Goal: Task Accomplishment & Management: Complete application form

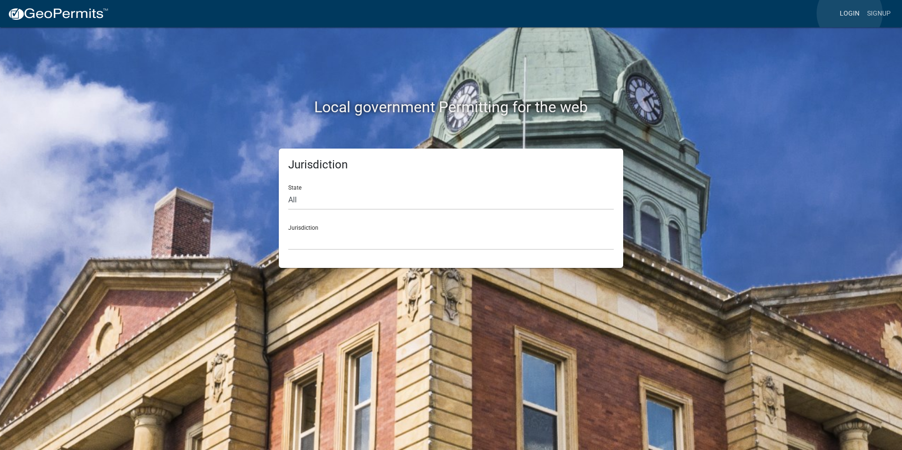
click at [849, 13] on link "Login" at bounding box center [849, 14] width 27 height 18
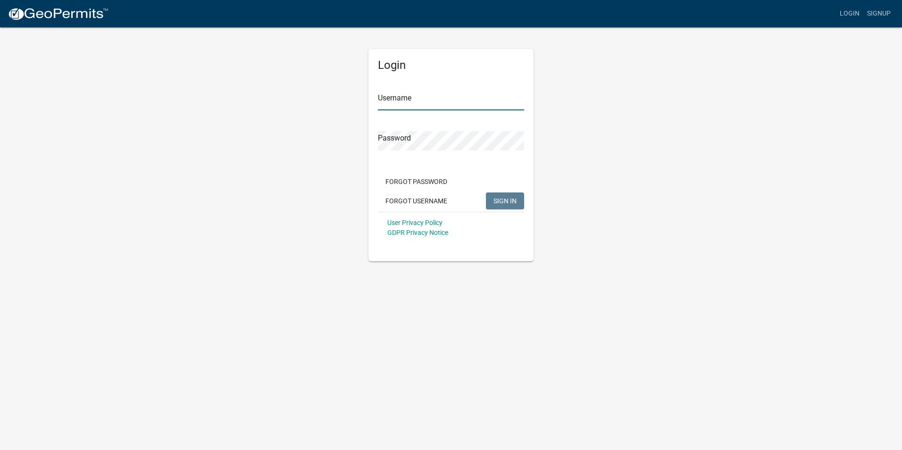
type input "Rockwell2012"
click at [503, 197] on span "SIGN IN" at bounding box center [504, 201] width 23 height 8
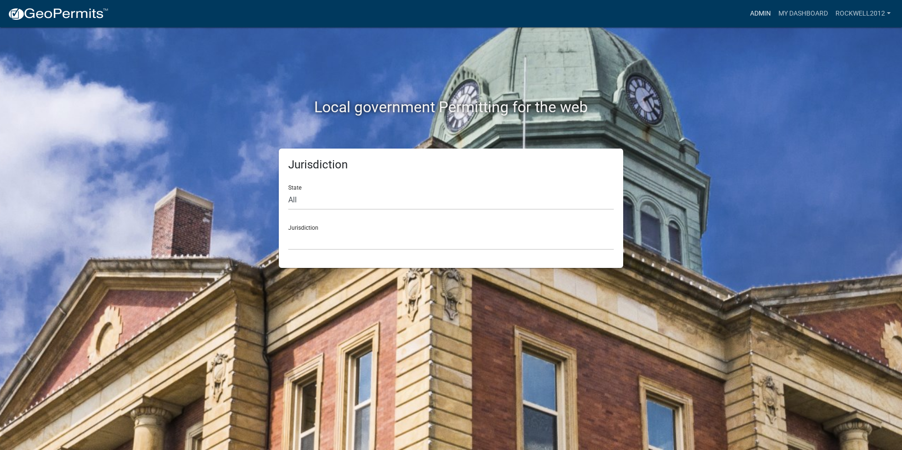
click at [761, 14] on link "Admin" at bounding box center [760, 14] width 28 height 18
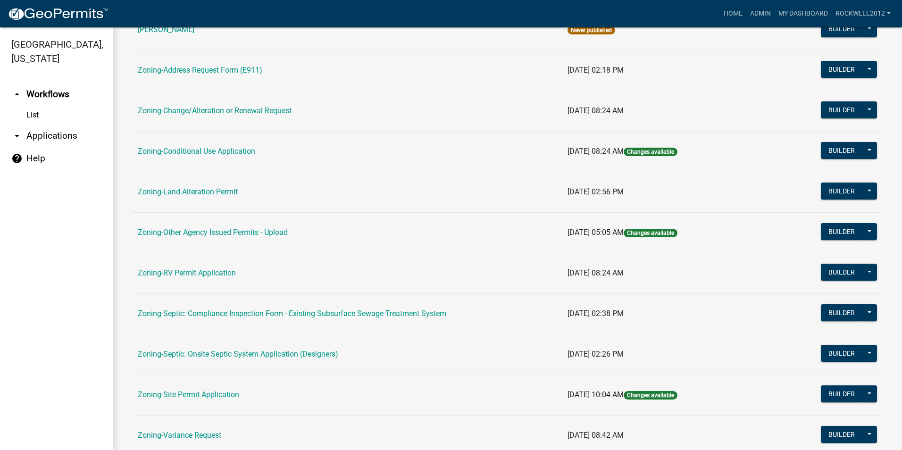
scroll to position [267, 0]
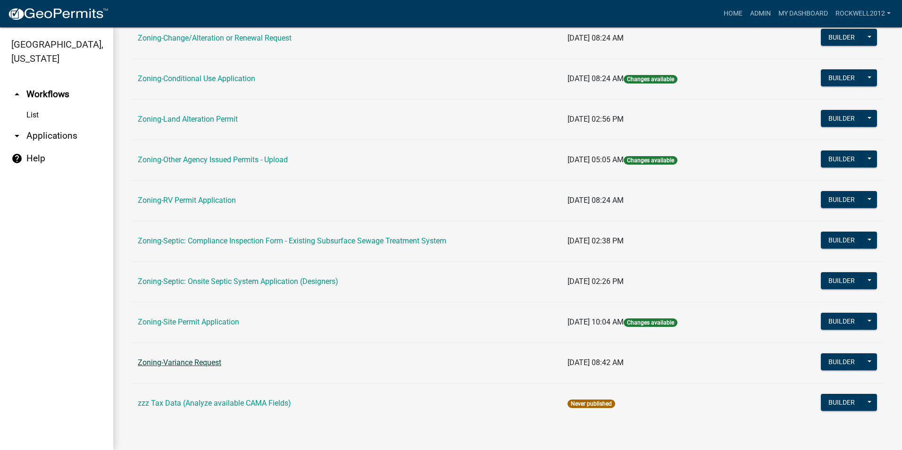
click at [202, 362] on link "Zoning-Variance Request" at bounding box center [179, 362] width 83 height 9
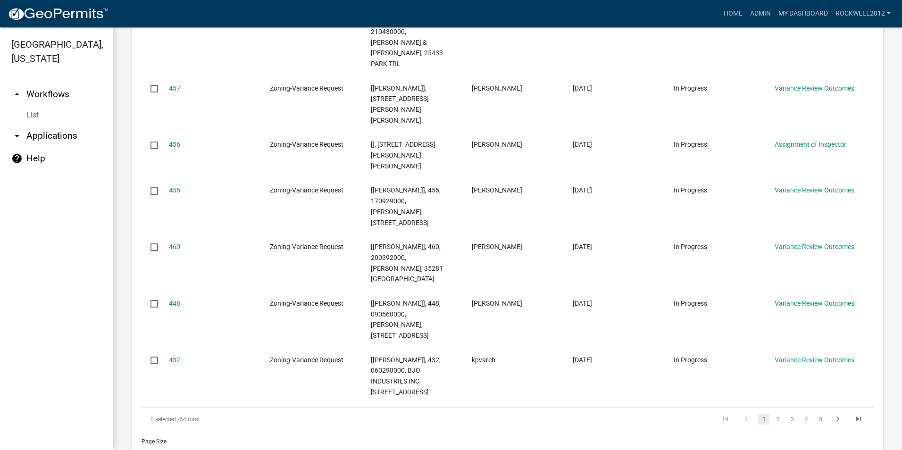
scroll to position [519, 0]
click at [143, 442] on select "10 25 50 100" at bounding box center [196, 451] width 110 height 19
select select "1: 25"
click at [141, 442] on select "10 25 50 100" at bounding box center [196, 451] width 110 height 19
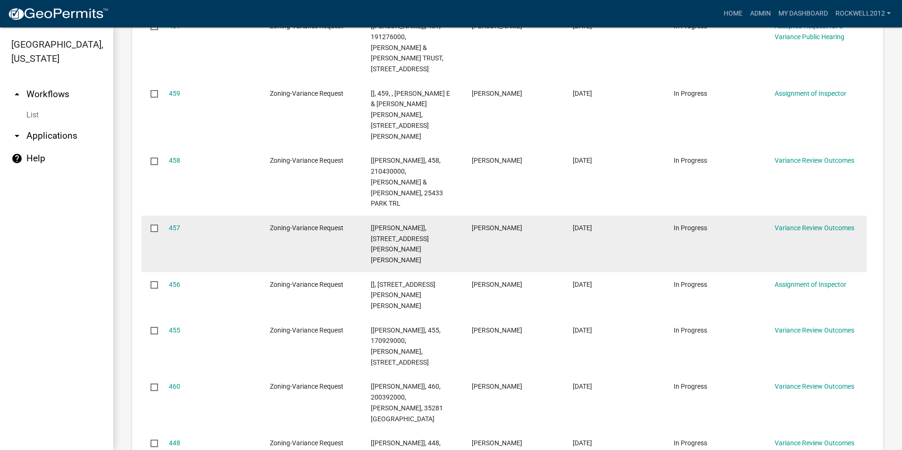
scroll to position [414, 0]
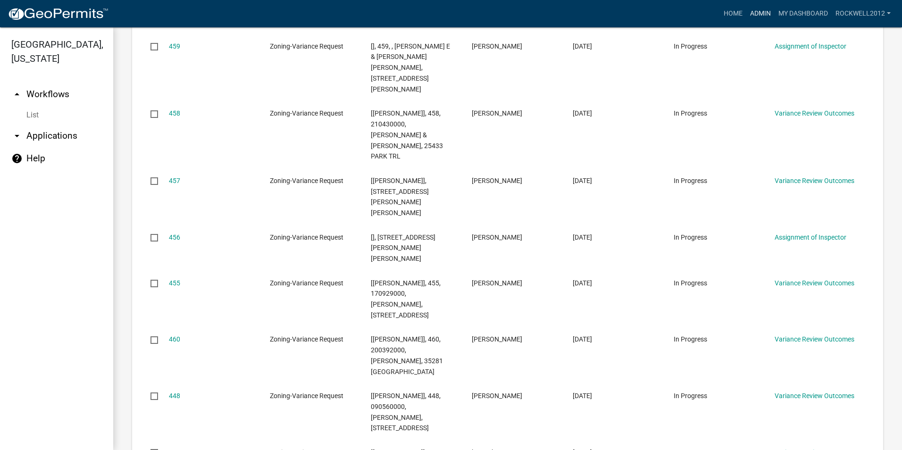
click at [759, 13] on link "Admin" at bounding box center [760, 14] width 28 height 18
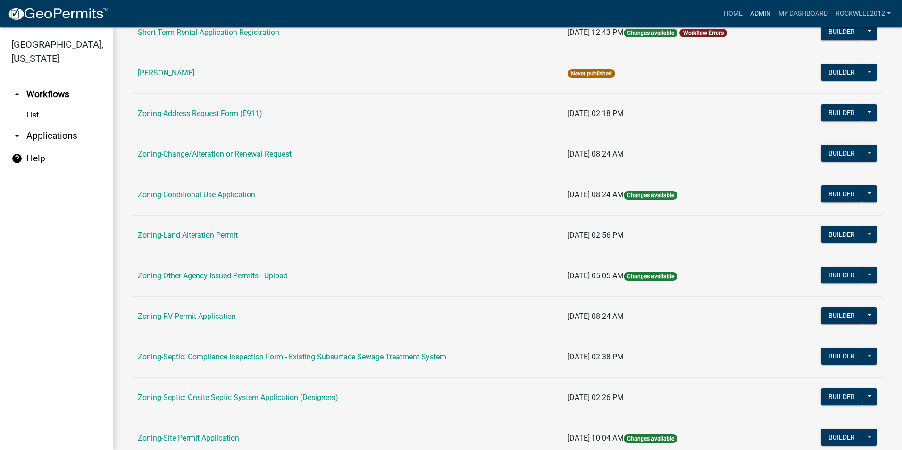
scroll to position [236, 0]
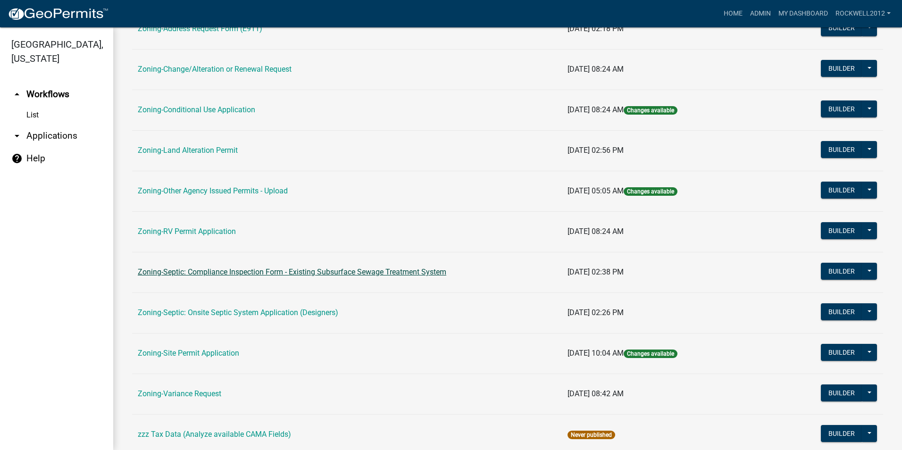
click at [356, 270] on link "Zoning-Septic: Compliance Inspection Form - Existing Subsurface Sewage Treatmen…" at bounding box center [292, 271] width 308 height 9
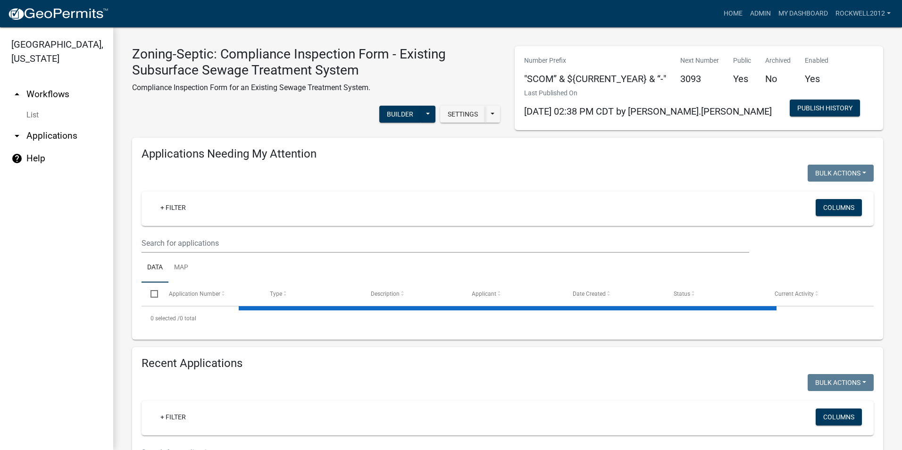
select select "1: 25"
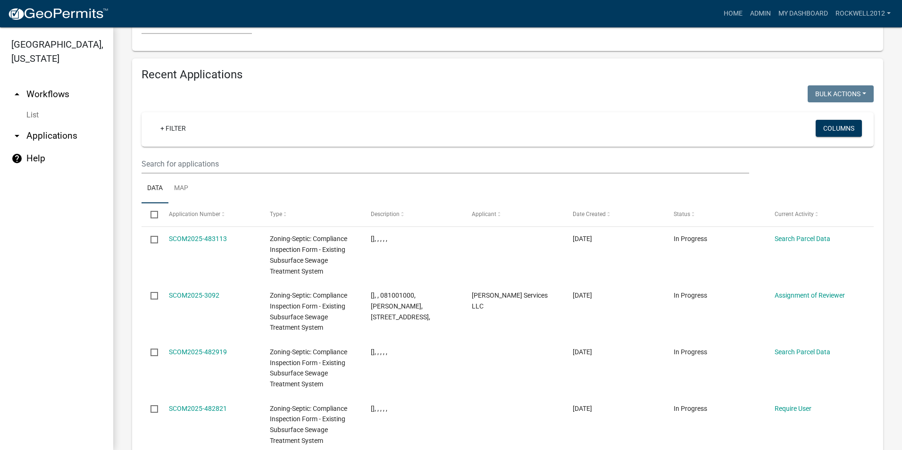
scroll to position [1980, 0]
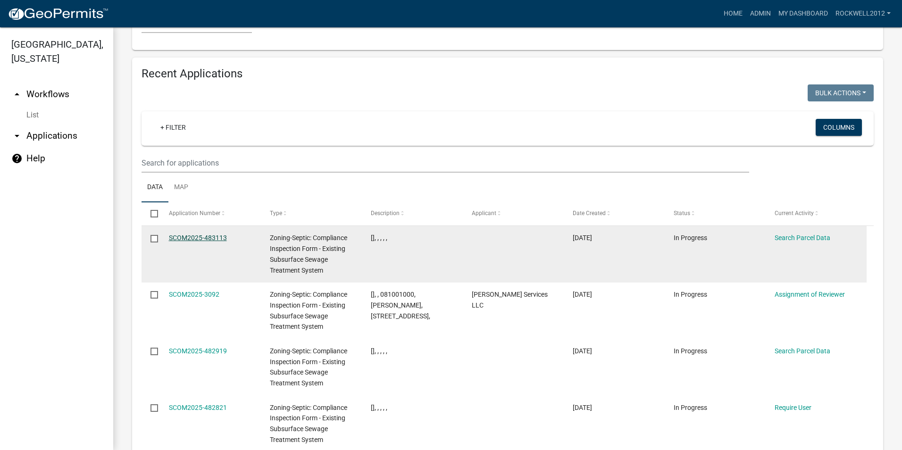
click at [188, 234] on link "SCOM2025-483113" at bounding box center [198, 238] width 58 height 8
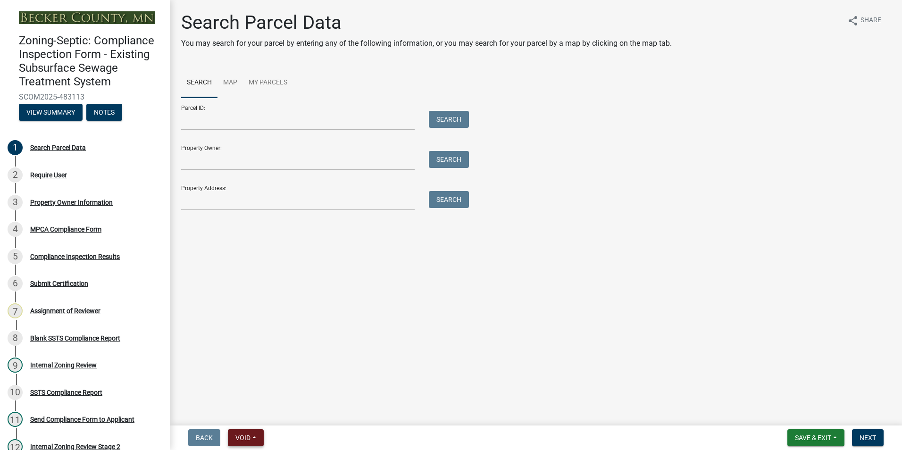
click at [245, 435] on span "Void" at bounding box center [242, 438] width 15 height 8
click at [244, 413] on button "Void" at bounding box center [265, 413] width 75 height 23
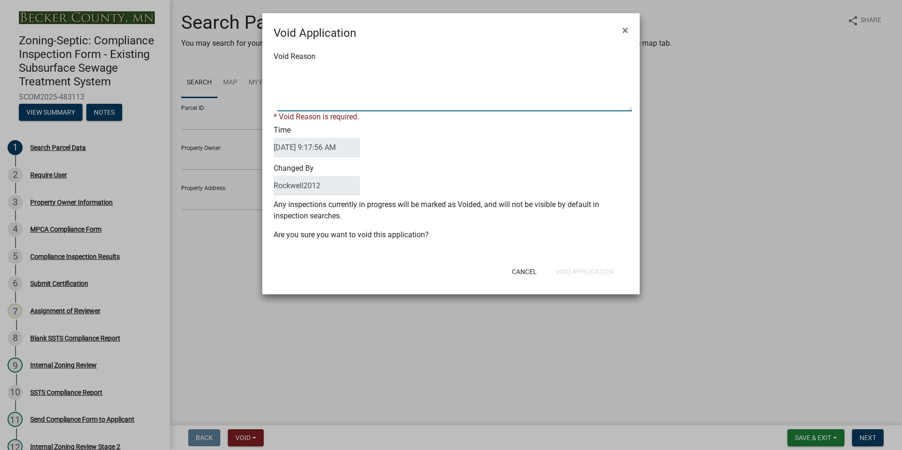
click at [290, 69] on textarea "Void Reason" at bounding box center [454, 87] width 355 height 47
type textarea "Duplicate"
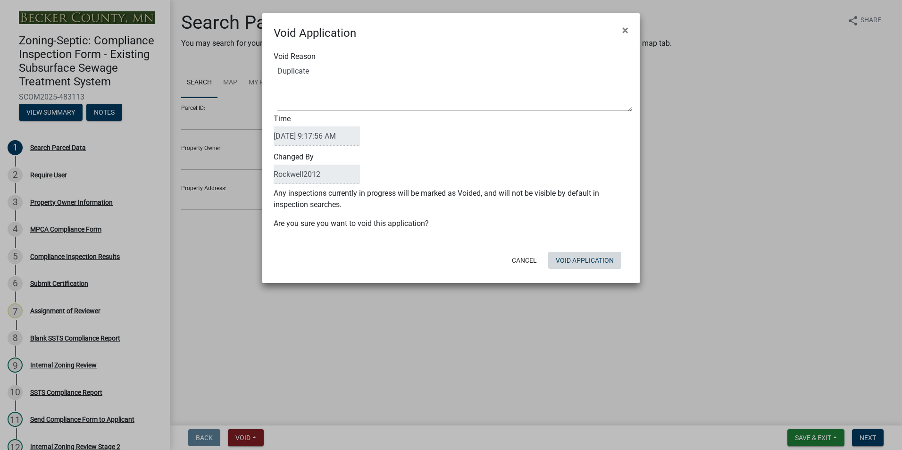
click at [582, 267] on button "Void Application" at bounding box center [584, 260] width 73 height 17
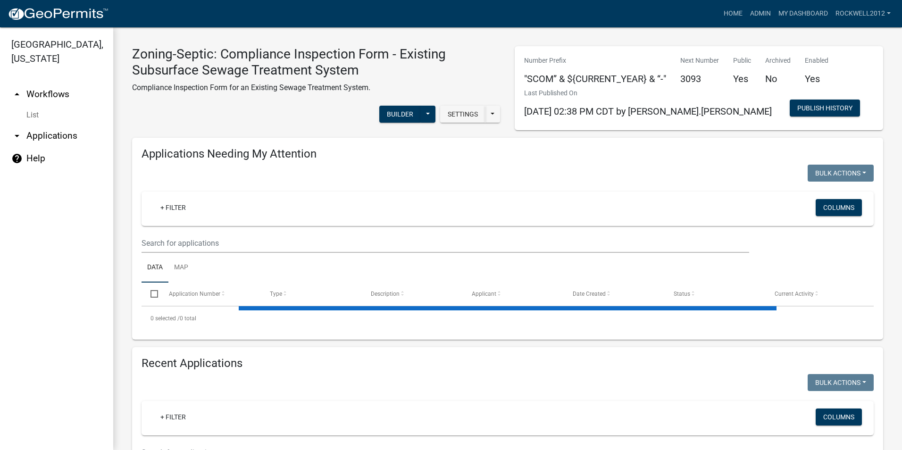
select select "1: 25"
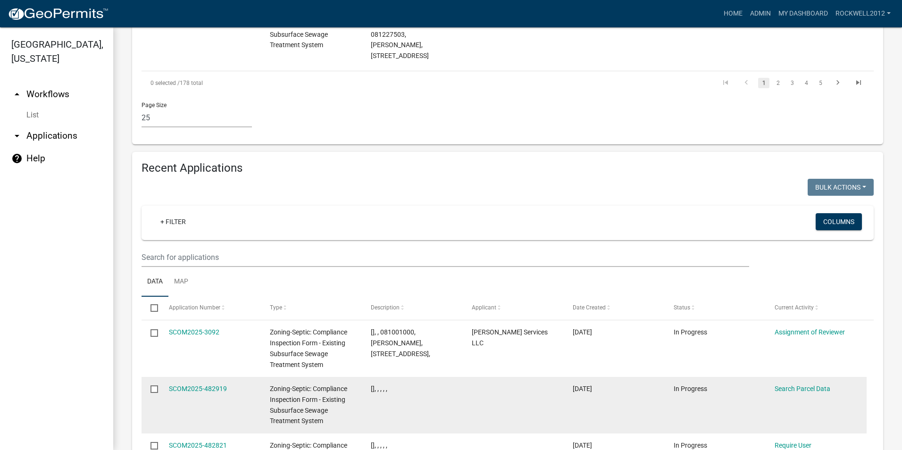
scroll to position [1933, 0]
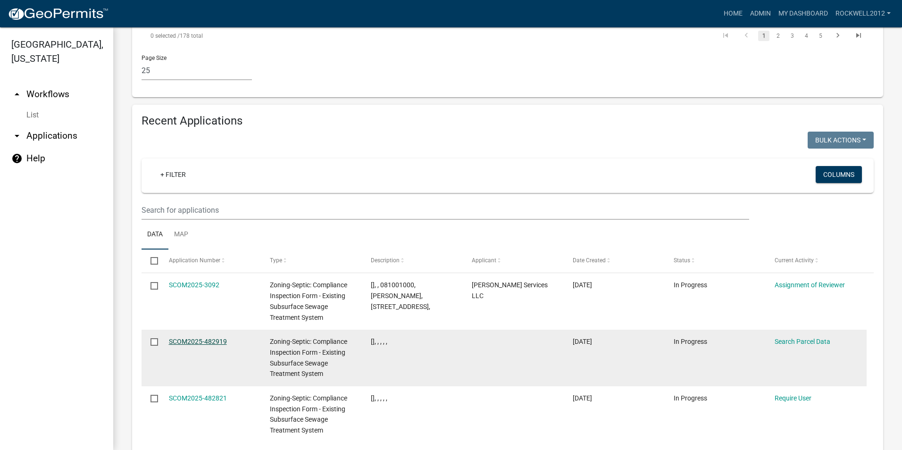
click at [186, 338] on link "SCOM2025-482919" at bounding box center [198, 342] width 58 height 8
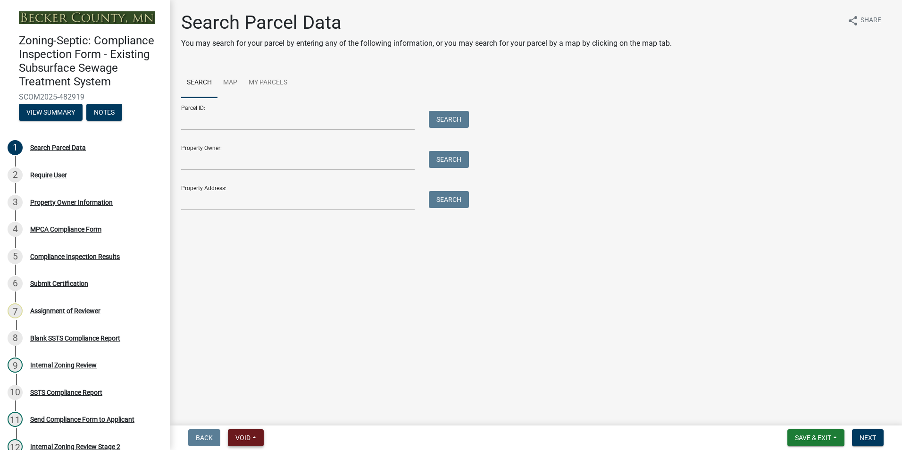
click at [246, 431] on button "Void" at bounding box center [246, 437] width 36 height 17
click at [259, 410] on button "Void" at bounding box center [265, 413] width 75 height 23
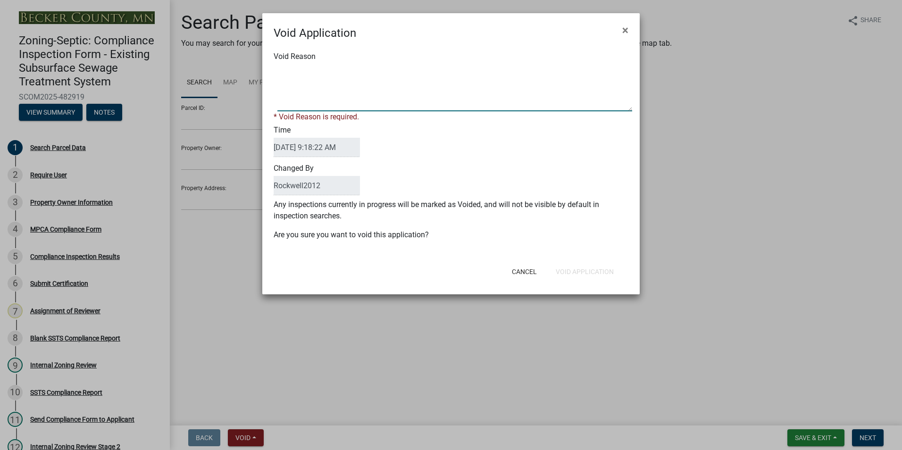
click at [287, 65] on textarea "Void Reason" at bounding box center [454, 87] width 355 height 47
type textarea "Duplicate"
click at [576, 271] on div "Cancel Void Application" at bounding box center [512, 271] width 232 height 25
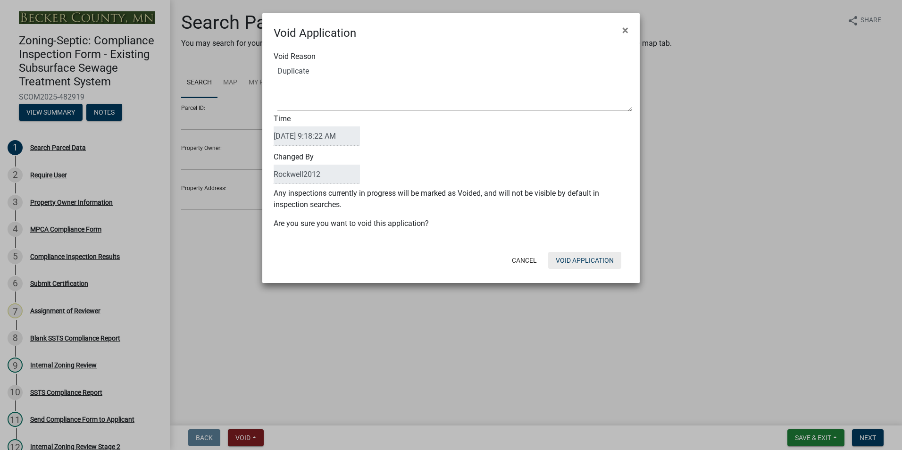
click at [573, 263] on button "Void Application" at bounding box center [584, 260] width 73 height 17
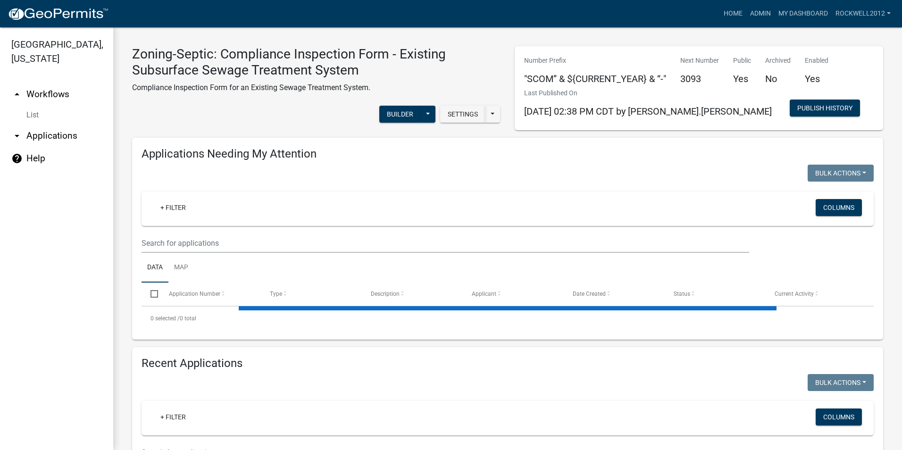
select select "1: 25"
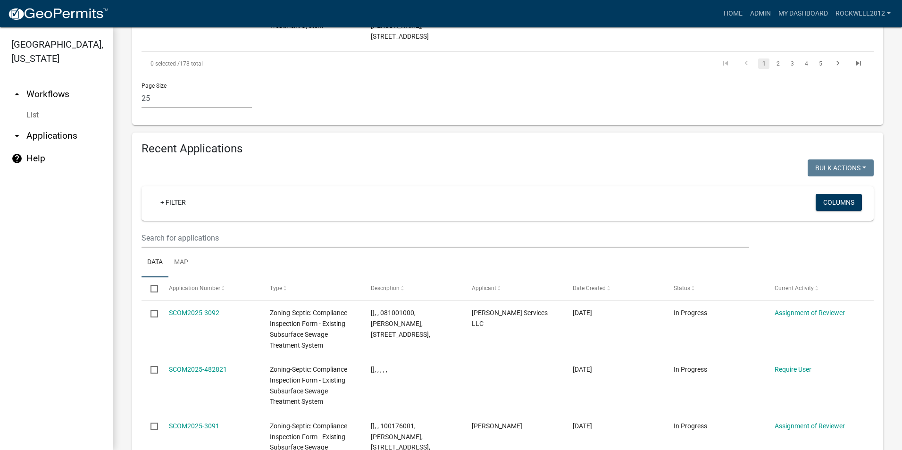
scroll to position [1933, 0]
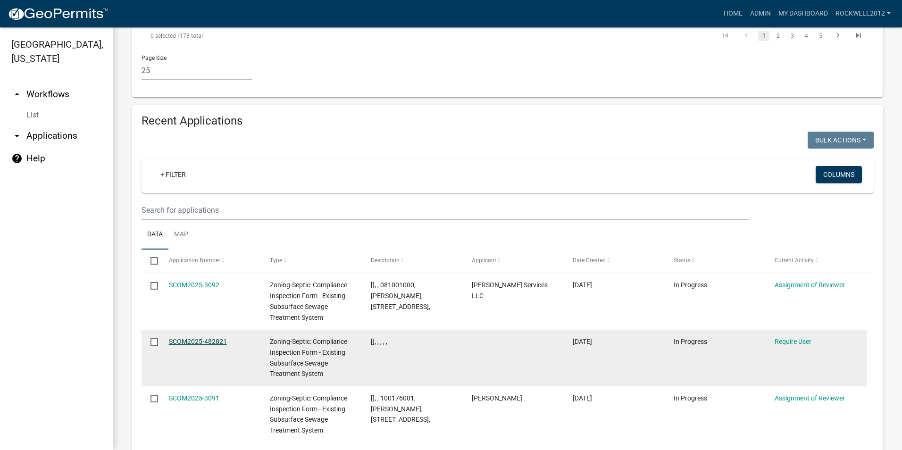
click at [193, 338] on link "SCOM2025-482821" at bounding box center [198, 342] width 58 height 8
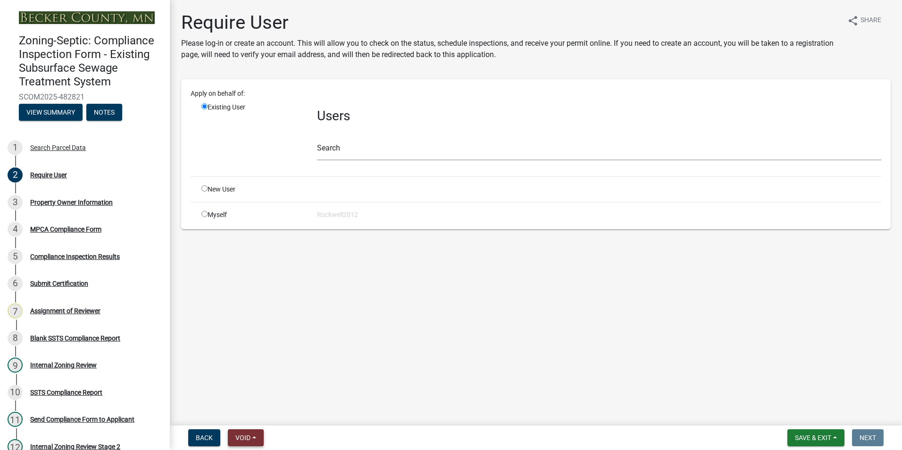
click at [242, 440] on span "Void" at bounding box center [242, 438] width 15 height 8
click at [246, 412] on button "Void" at bounding box center [265, 413] width 75 height 23
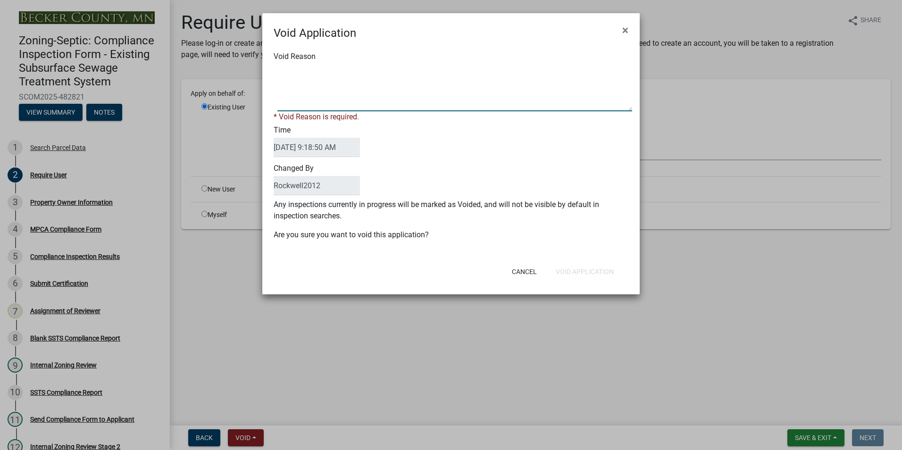
click at [291, 72] on textarea "Void Reason" at bounding box center [454, 87] width 355 height 47
type textarea "Duplicate"
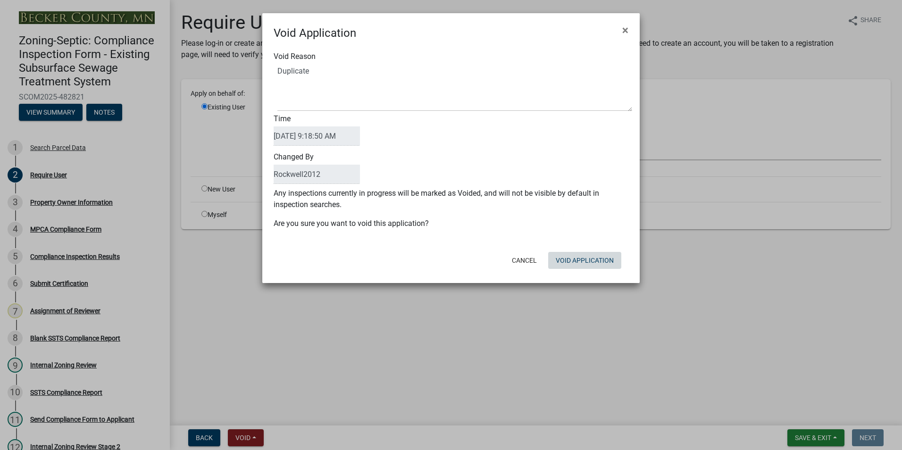
click at [578, 269] on div "Cancel Void Application" at bounding box center [512, 260] width 232 height 25
click at [577, 259] on button "Void Application" at bounding box center [584, 260] width 73 height 17
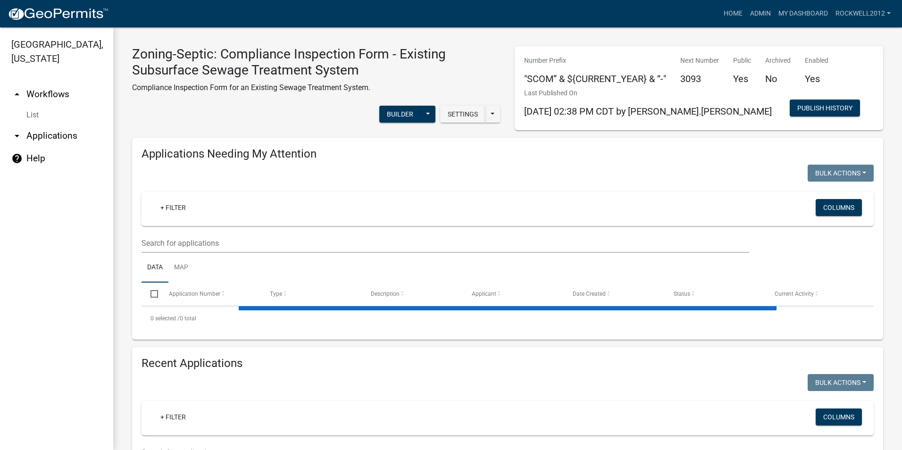
select select "1: 25"
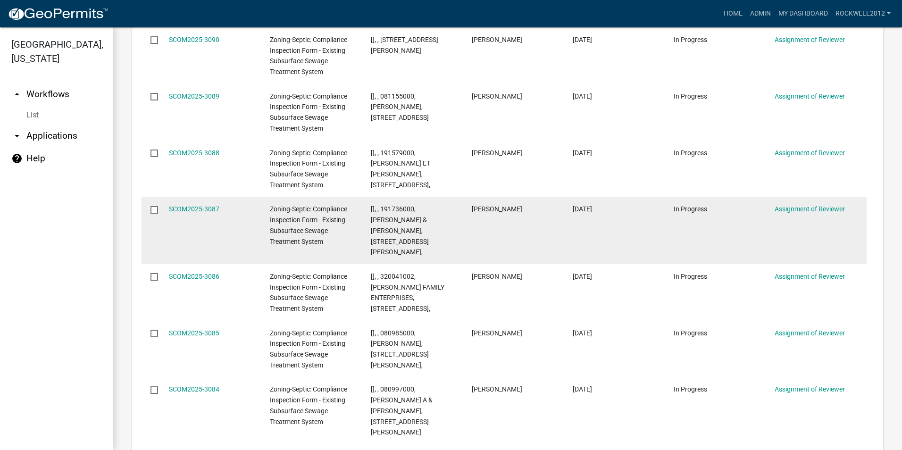
scroll to position [2309, 0]
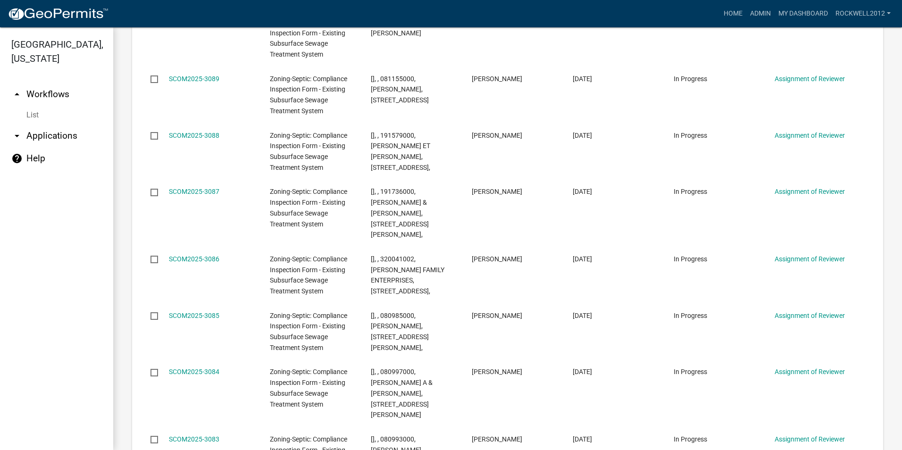
select select "1: 25"
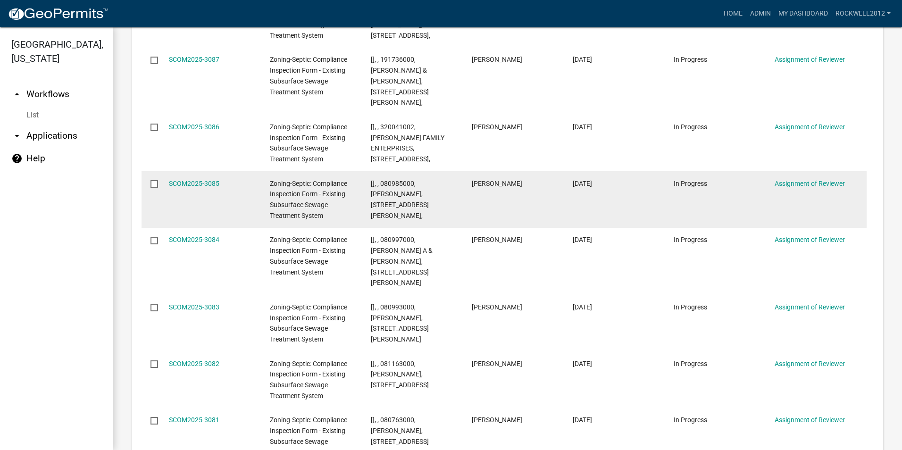
scroll to position [2498, 0]
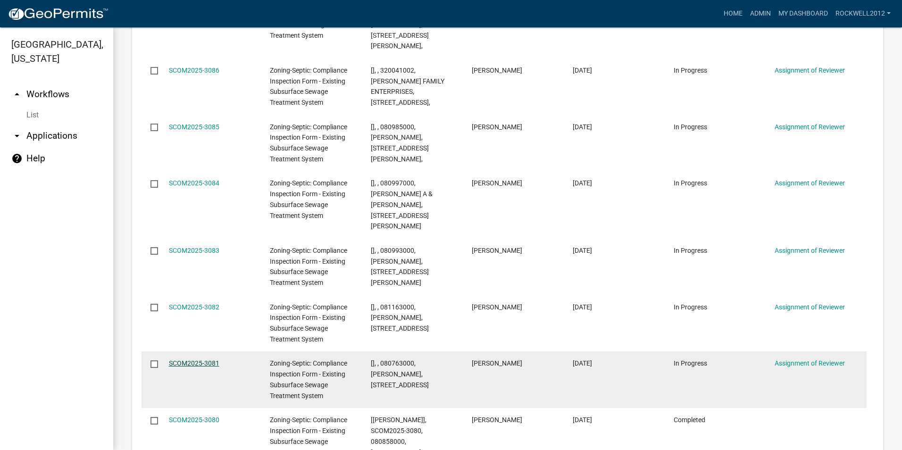
click at [187, 359] on link "SCOM2025-3081" at bounding box center [194, 363] width 50 height 8
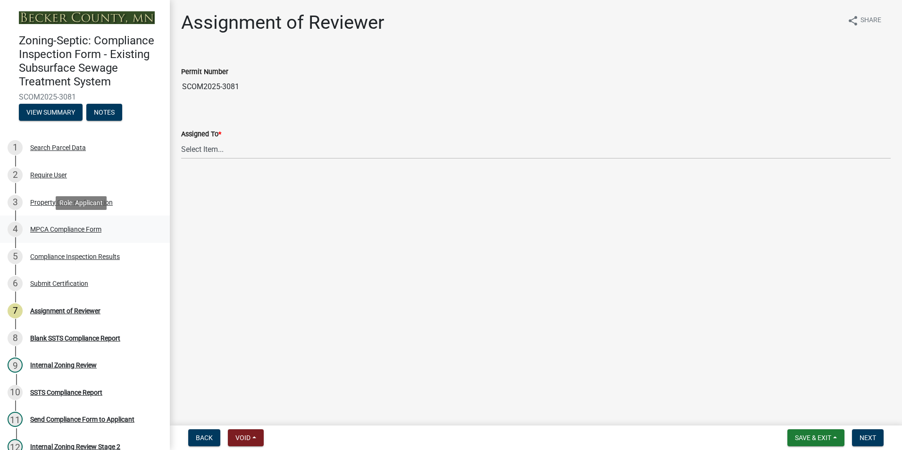
click at [64, 218] on link "4 MPCA Compliance Form" at bounding box center [85, 228] width 170 height 27
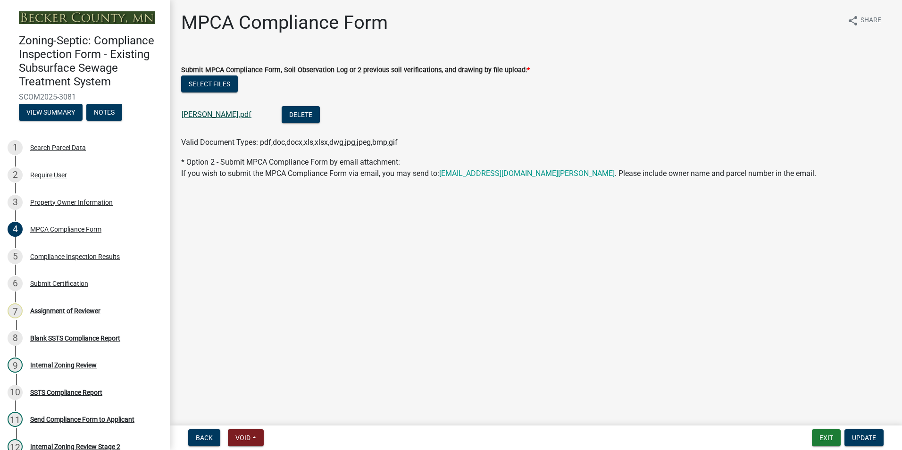
click at [212, 116] on link "Schmitz Anthony.pdf" at bounding box center [217, 114] width 70 height 9
click at [63, 311] on div "Assignment of Reviewer" at bounding box center [65, 310] width 70 height 7
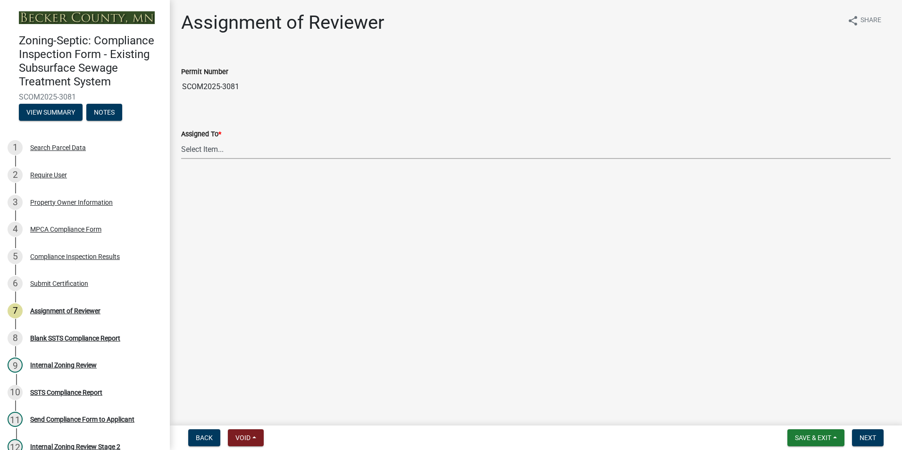
click at [209, 148] on select "Select Item... [PERSON_NAME] [PERSON_NAME] [PERSON_NAME] [PERSON_NAME] [PERSON_…" at bounding box center [535, 149] width 709 height 19
click at [181, 140] on select "Select Item... [PERSON_NAME] [PERSON_NAME] [PERSON_NAME] [PERSON_NAME] [PERSON_…" at bounding box center [535, 149] width 709 height 19
select select "0016247d-12af-40d0-8103-934796a3d230"
click at [863, 440] on span "Next" at bounding box center [867, 438] width 17 height 8
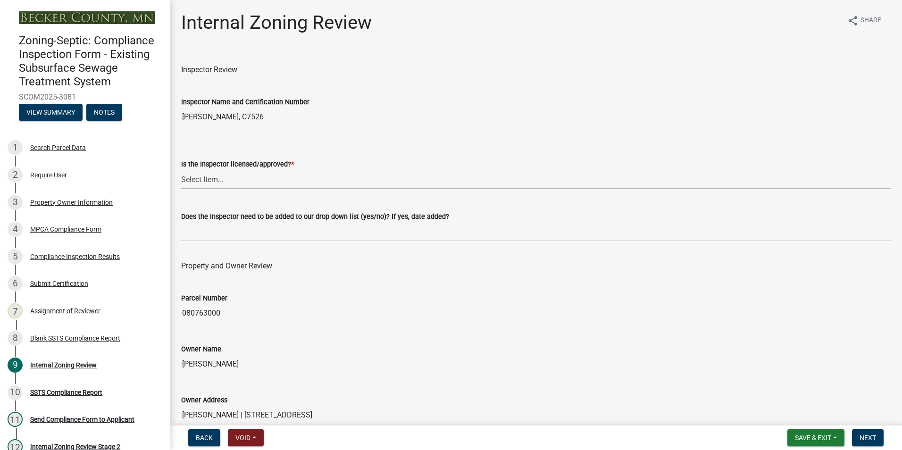
click at [199, 178] on select "Select Item... Yes No" at bounding box center [535, 179] width 709 height 19
click at [181, 170] on select "Select Item... Yes No" at bounding box center [535, 179] width 709 height 19
select select "7beb9ca5-c3cb-47d4-a805-1554d3173259"
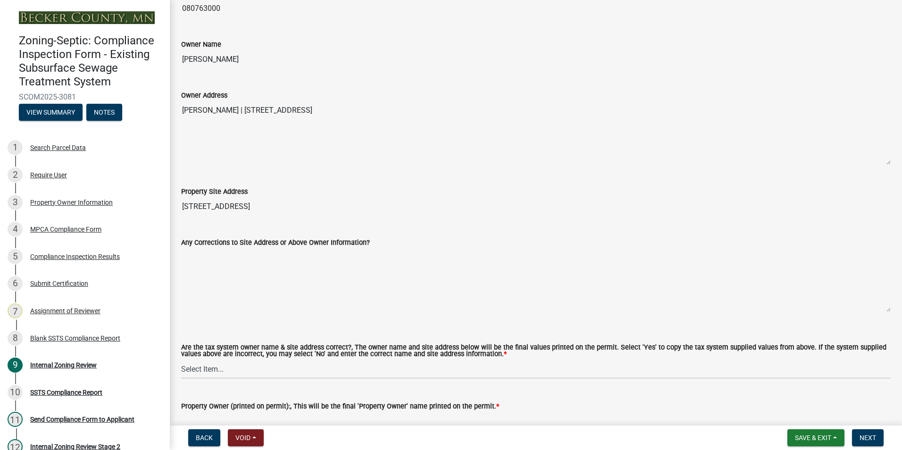
scroll to position [377, 0]
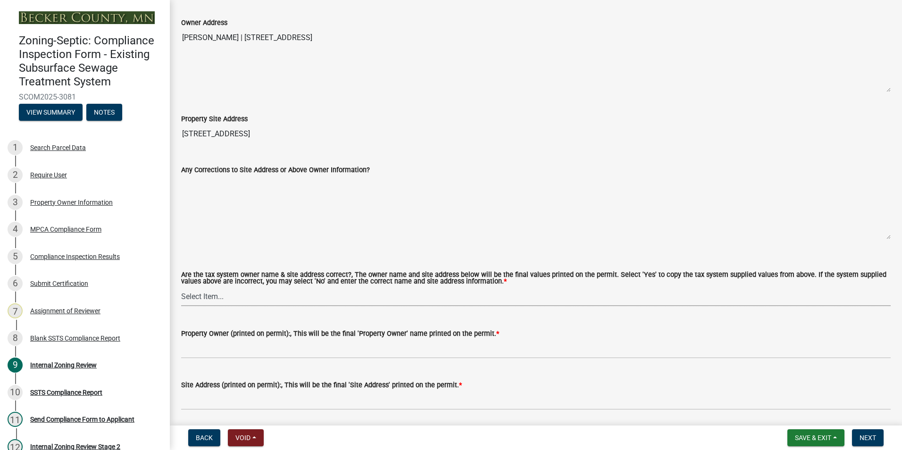
click at [196, 295] on select "Select Item... Yes No" at bounding box center [535, 296] width 709 height 19
click at [181, 287] on select "Select Item... Yes No" at bounding box center [535, 296] width 709 height 19
select select "f9f37200-9fc8-4e5e-9e7f-111cc9077d94"
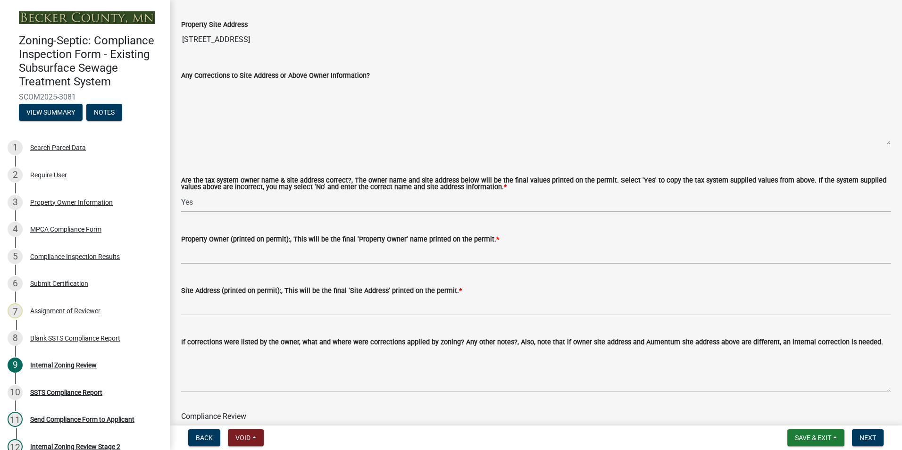
scroll to position [283, 0]
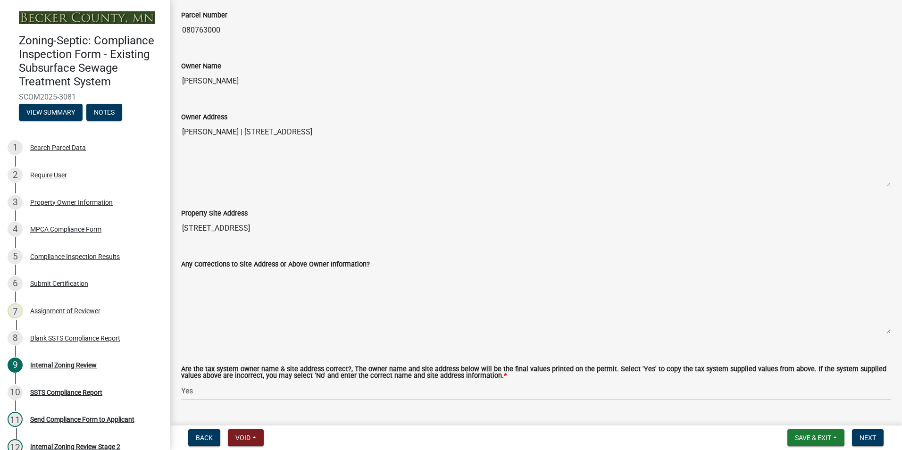
drag, startPoint x: 261, startPoint y: 80, endPoint x: 178, endPoint y: 80, distance: 82.5
click at [178, 80] on div "Owner Name ANTHONY SCHMITZ" at bounding box center [535, 68] width 723 height 43
drag, startPoint x: 178, startPoint y: 80, endPoint x: 197, endPoint y: 81, distance: 18.9
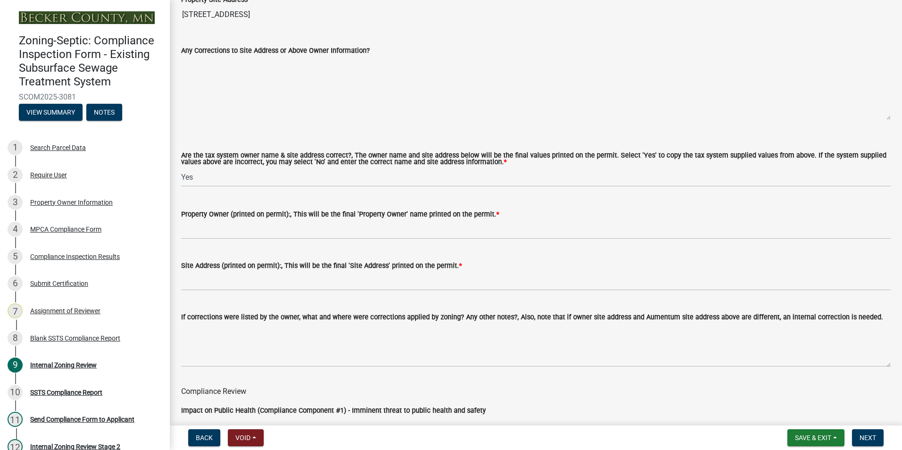
scroll to position [519, 0]
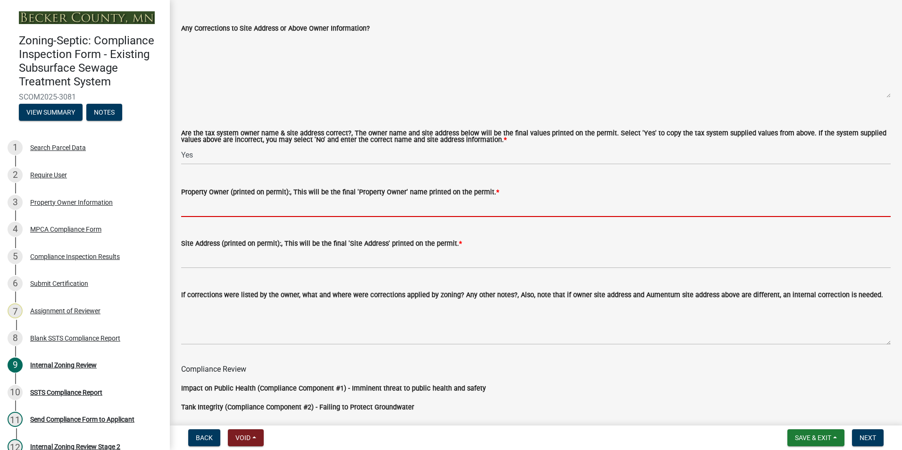
paste input "ANTHONY SCHMITZ"
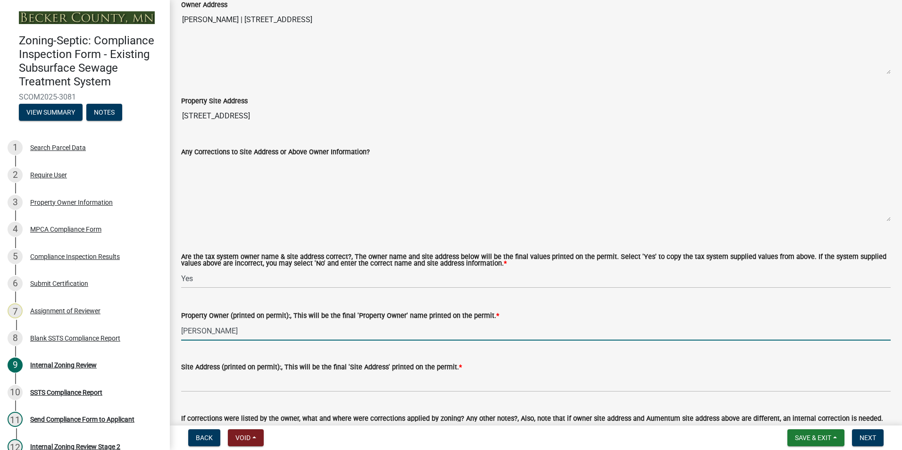
scroll to position [330, 0]
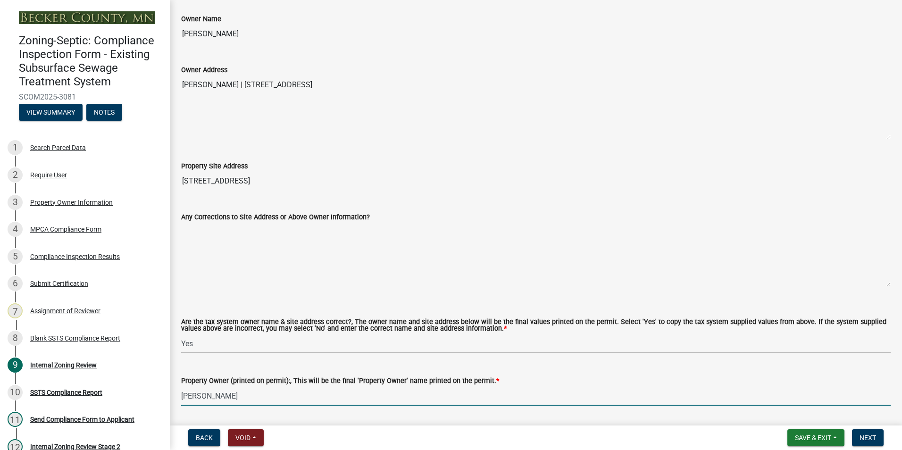
type input "ANTHONY SCHMITZ"
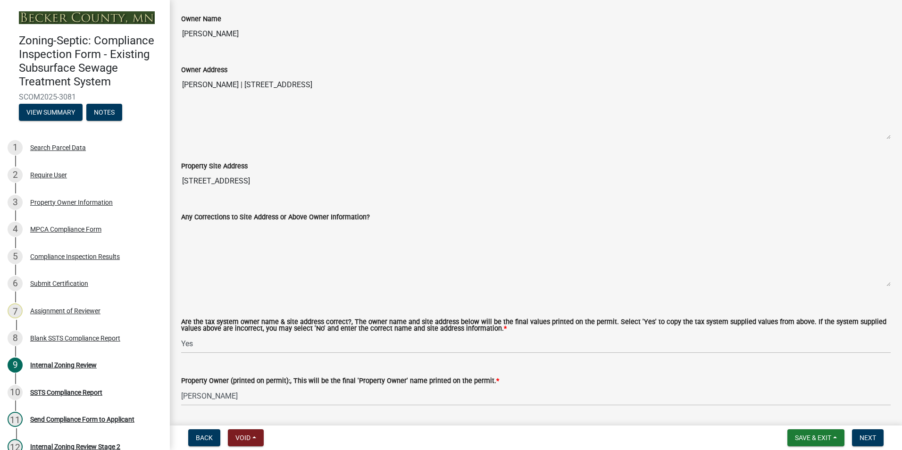
drag, startPoint x: 430, startPoint y: 82, endPoint x: 257, endPoint y: 67, distance: 173.2
click at [257, 67] on div "Owner Address ANTHONY SCHMITZ | 25928 BROLIN BEACH RD | DETROIT LAKES MN 56501" at bounding box center [535, 95] width 709 height 89
drag, startPoint x: 257, startPoint y: 67, endPoint x: 290, endPoint y: 85, distance: 37.1
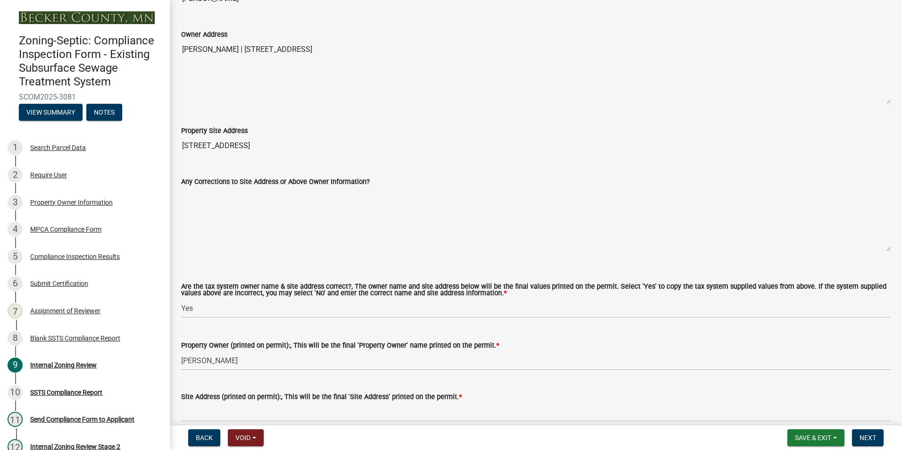
scroll to position [566, 0]
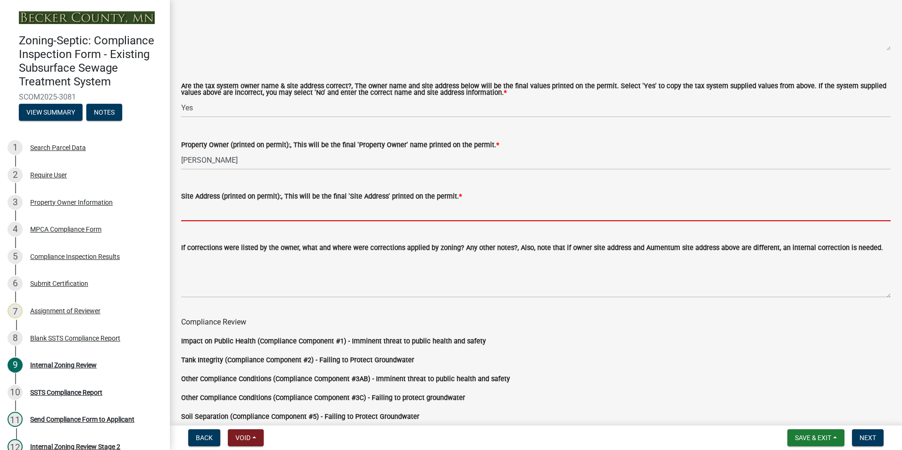
paste input "25928 BROLIN BEACH RD | DETROIT LAKES MN 56501"
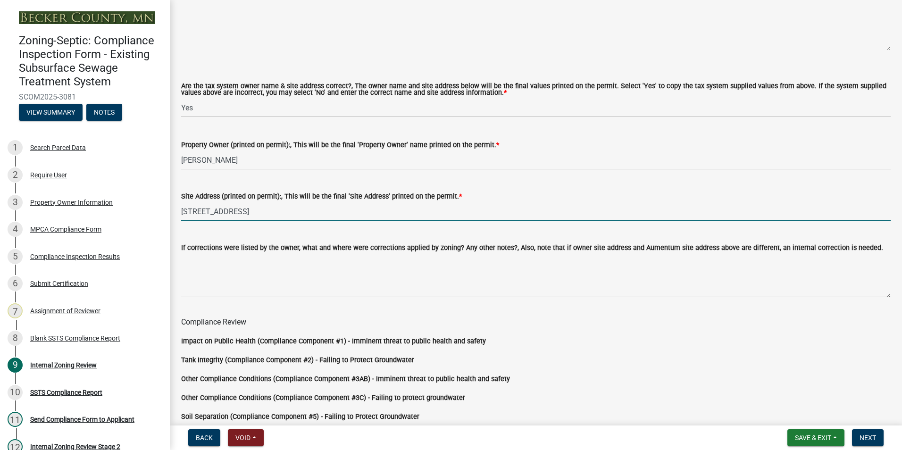
click at [271, 213] on input "25928 BROLIN BEACH RD | DETROIT LAKES MN 56501" at bounding box center [535, 211] width 709 height 19
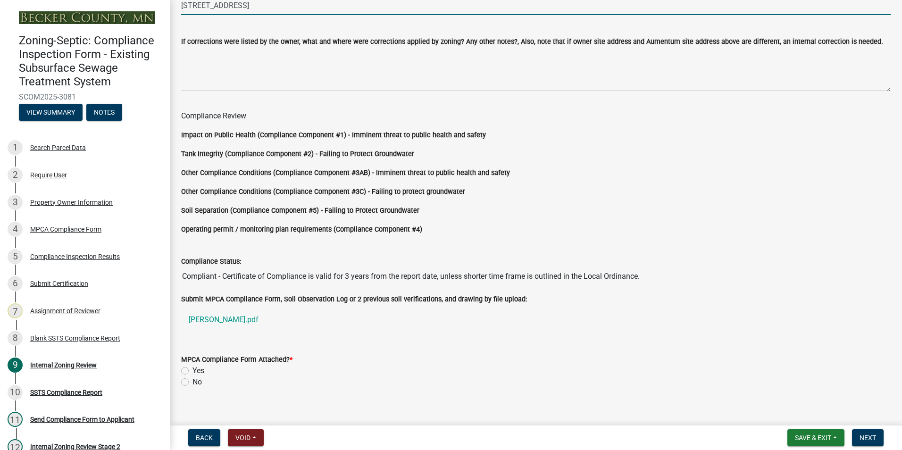
scroll to position [784, 0]
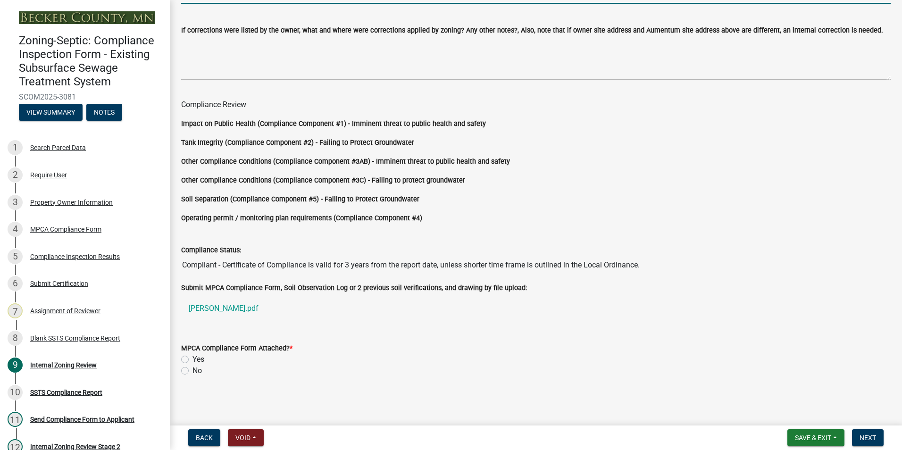
type input "25928 BROLIN BEACH RD DETROIT LAKES MN 56501"
click at [192, 360] on label "Yes" at bounding box center [198, 359] width 12 height 11
click at [192, 360] on input "Yes" at bounding box center [195, 357] width 6 height 6
radio input "true"
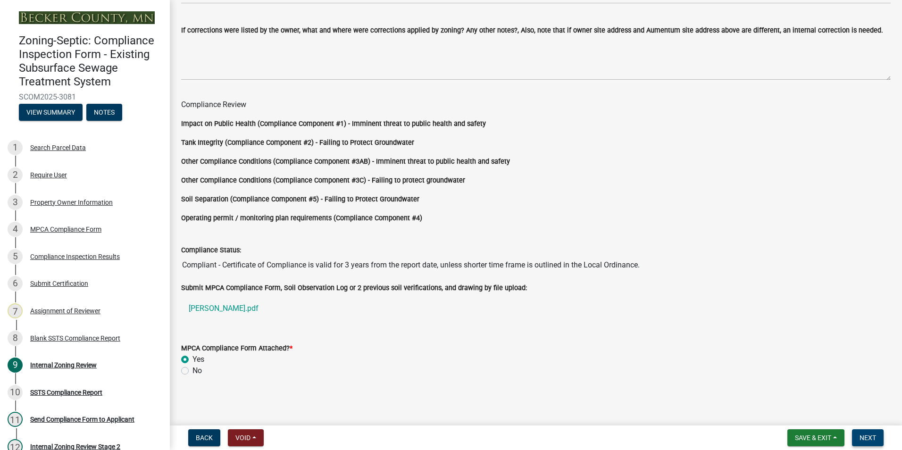
click at [861, 435] on span "Next" at bounding box center [867, 438] width 17 height 8
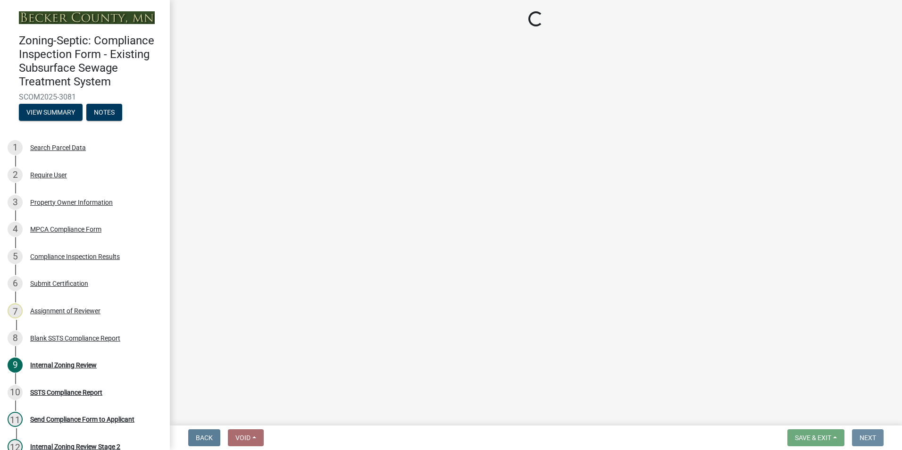
scroll to position [0, 0]
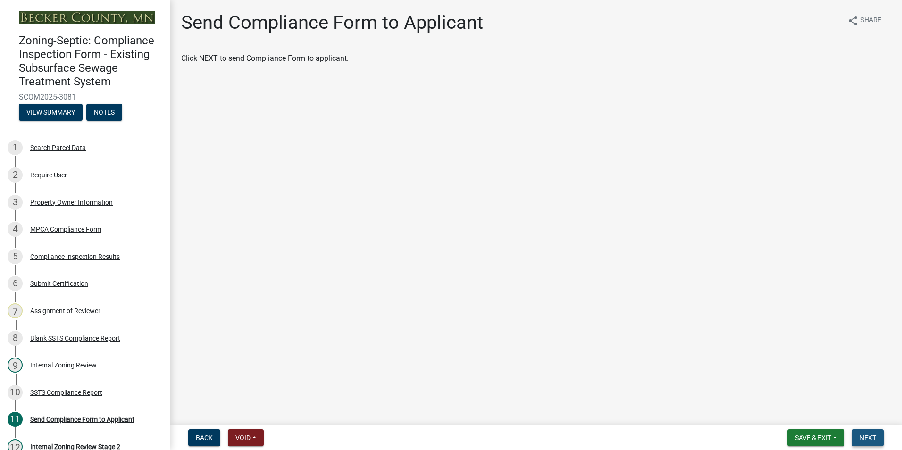
click at [858, 435] on button "Next" at bounding box center [868, 437] width 32 height 17
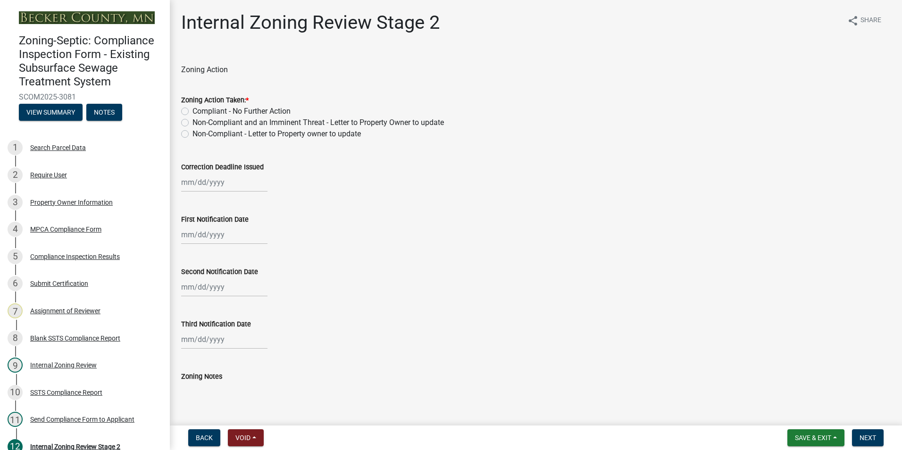
click at [192, 108] on label "Compliant - No Further Action" at bounding box center [241, 111] width 98 height 11
click at [192, 108] on input "Compliant - No Further Action" at bounding box center [195, 109] width 6 height 6
radio input "true"
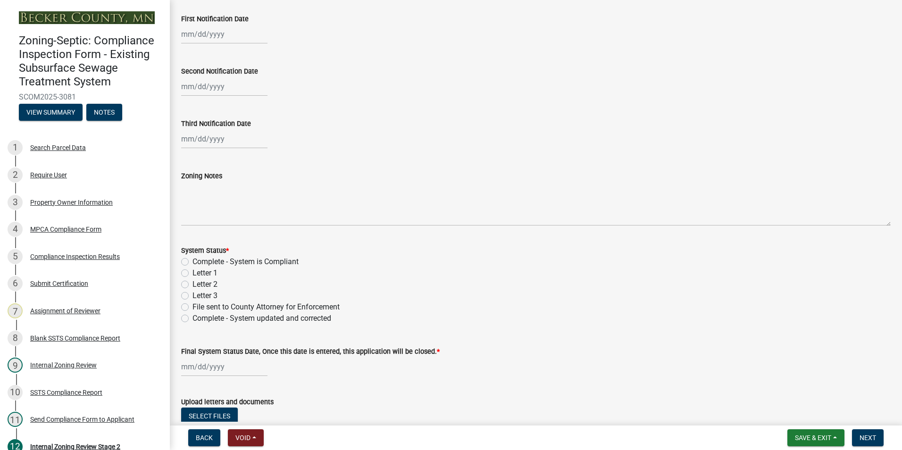
scroll to position [236, 0]
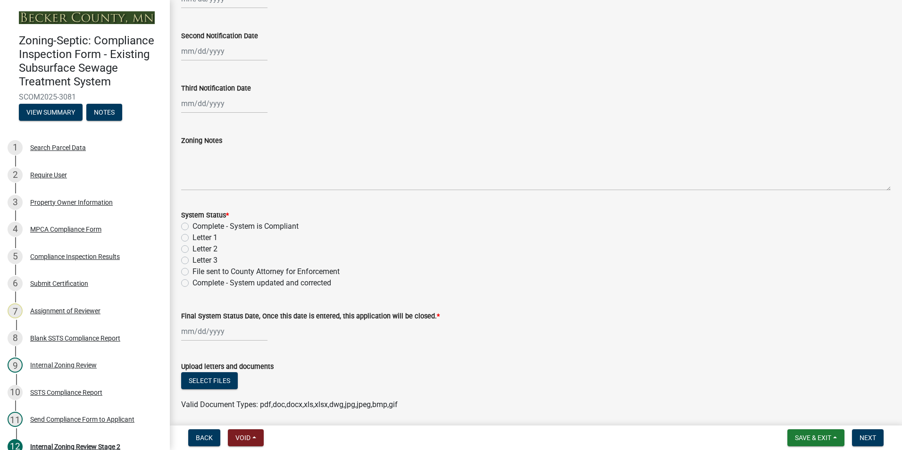
click at [192, 225] on label "Complete - System is Compliant" at bounding box center [245, 226] width 106 height 11
click at [192, 225] on input "Complete - System is Compliant" at bounding box center [195, 224] width 6 height 6
radio input "true"
click at [188, 332] on div at bounding box center [224, 331] width 86 height 19
select select "9"
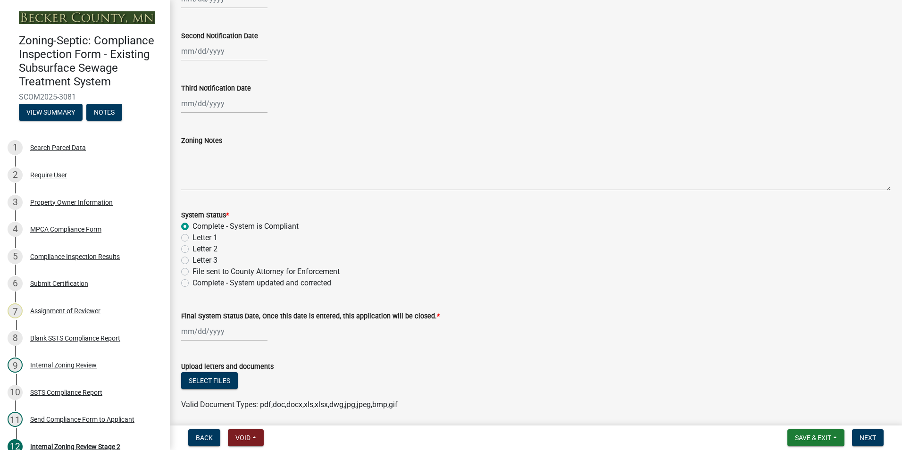
select select "2025"
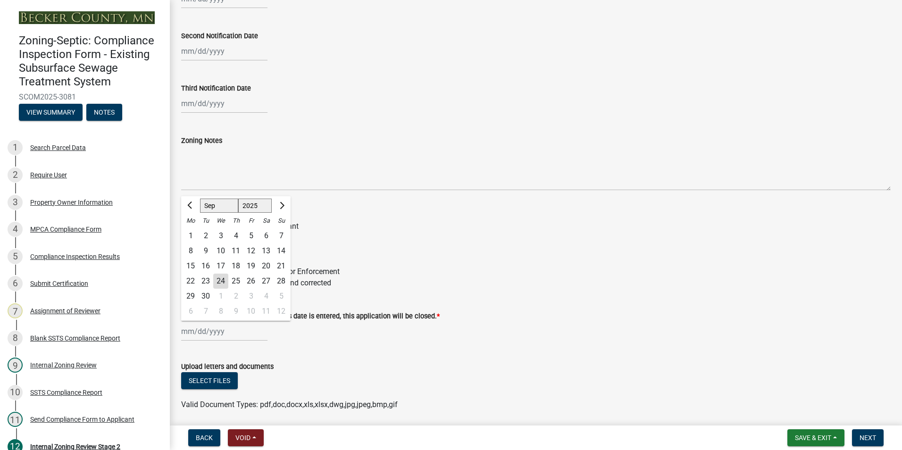
click at [217, 281] on div "24" at bounding box center [220, 280] width 15 height 15
type input "09/24/2025"
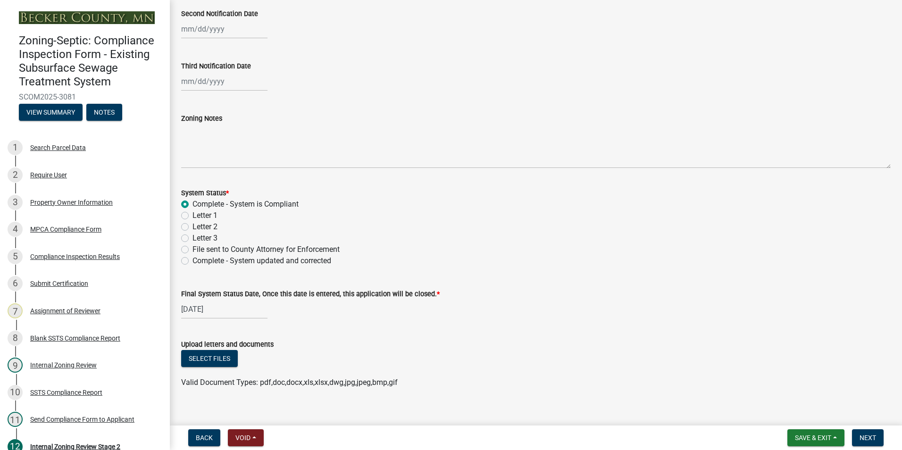
scroll to position [270, 0]
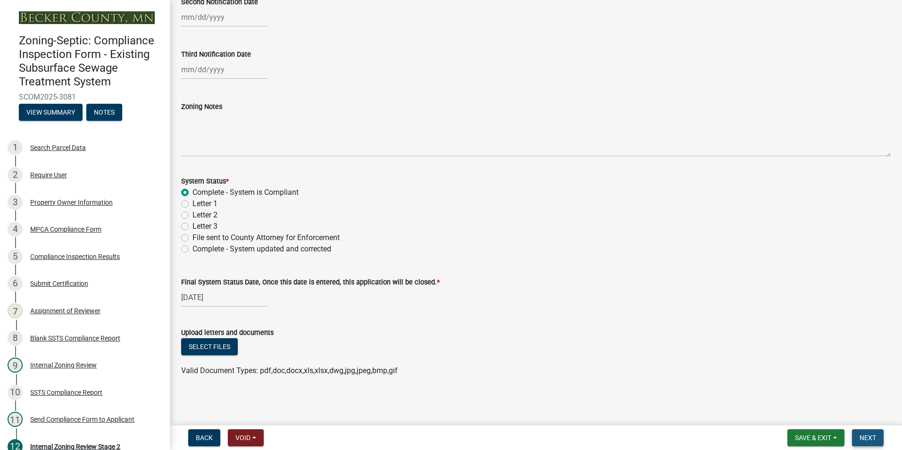
click at [870, 435] on span "Next" at bounding box center [867, 438] width 17 height 8
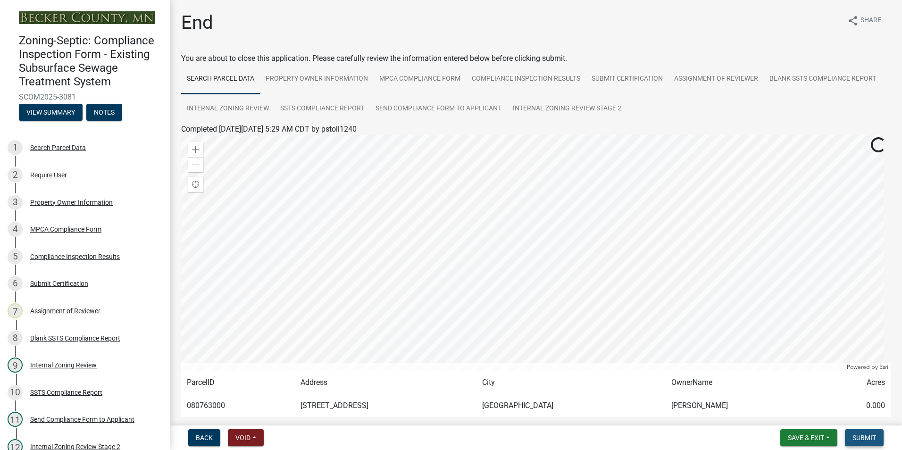
click at [865, 438] on span "Submit" at bounding box center [864, 438] width 24 height 8
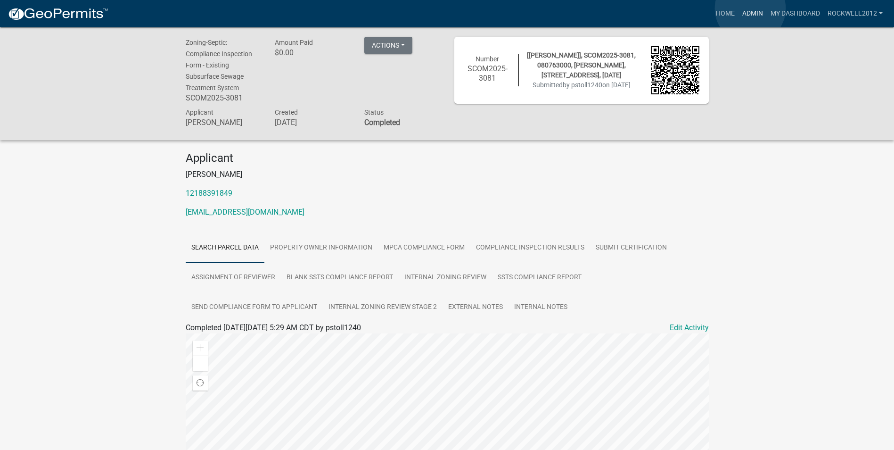
click at [751, 8] on link "Admin" at bounding box center [753, 14] width 28 height 18
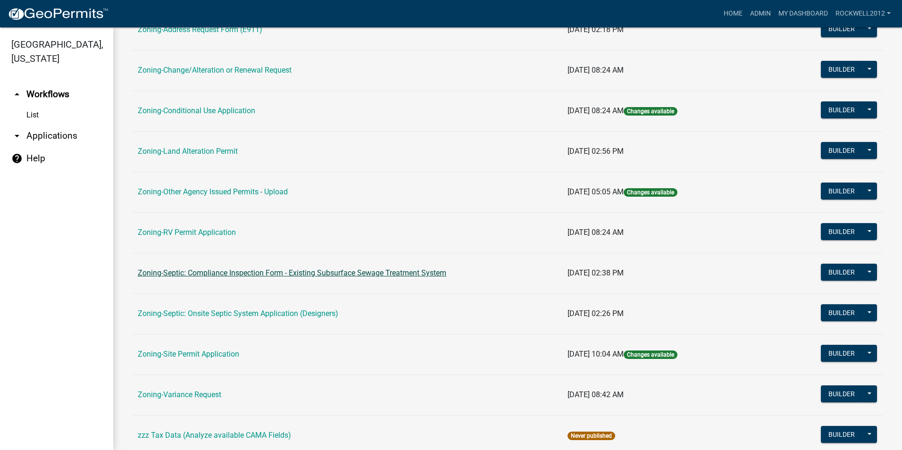
scroll to position [267, 0]
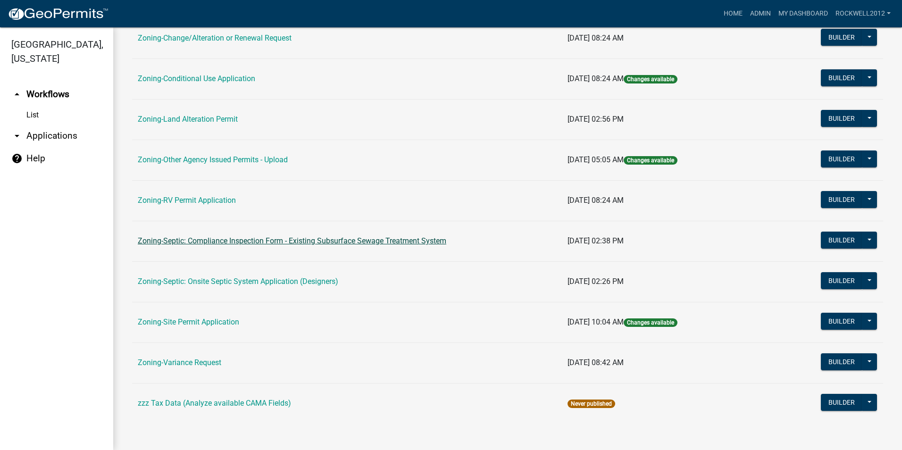
click at [339, 244] on link "Zoning-Septic: Compliance Inspection Form - Existing Subsurface Sewage Treatmen…" at bounding box center [292, 240] width 308 height 9
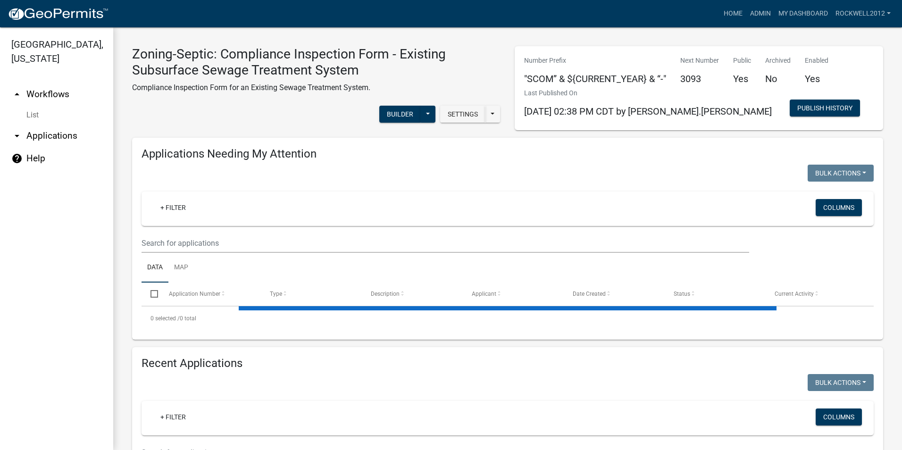
select select "1: 25"
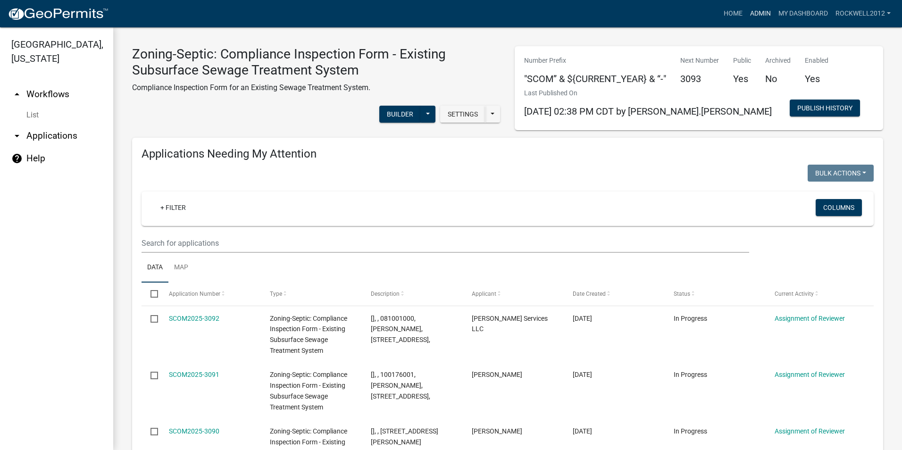
click at [757, 14] on link "Admin" at bounding box center [760, 14] width 28 height 18
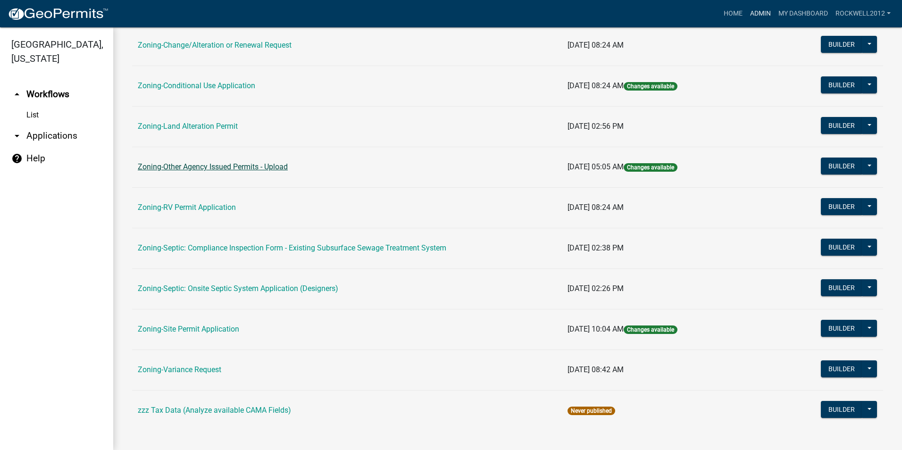
scroll to position [267, 0]
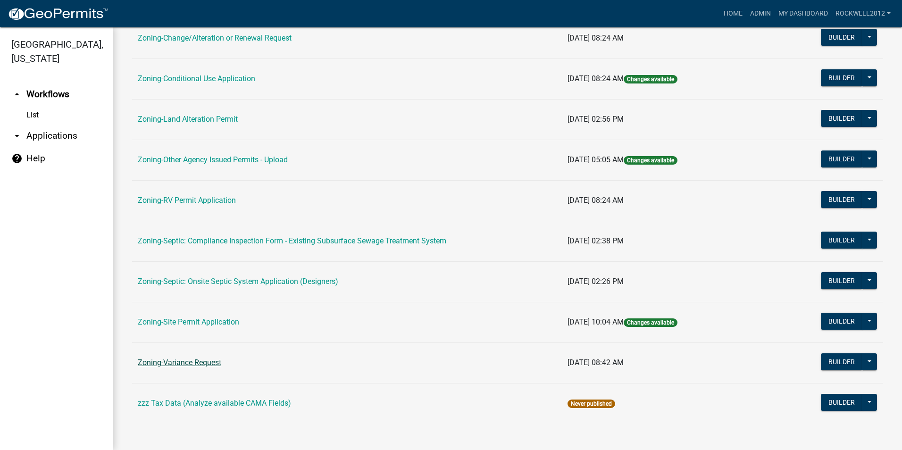
click at [170, 360] on link "Zoning-Variance Request" at bounding box center [179, 362] width 83 height 9
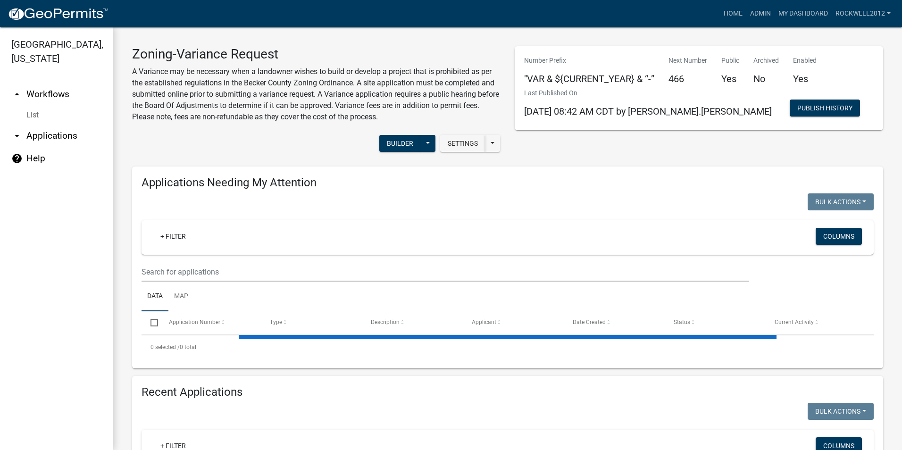
select select "1: 25"
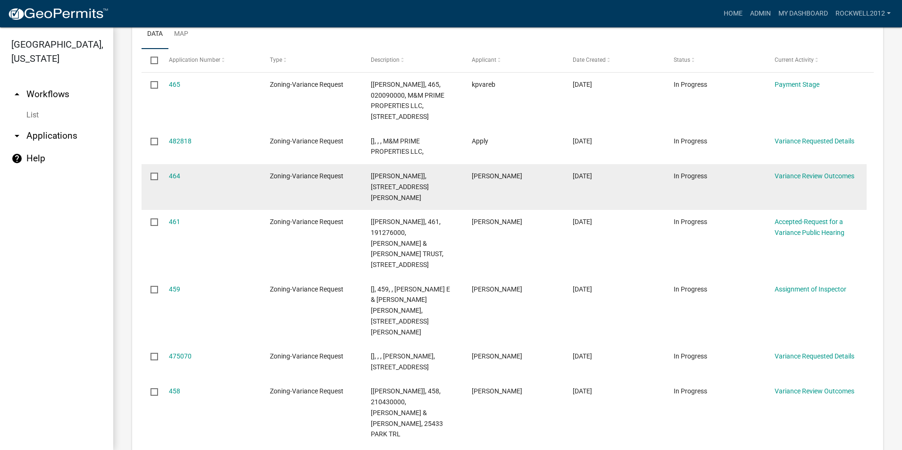
scroll to position [1808, 0]
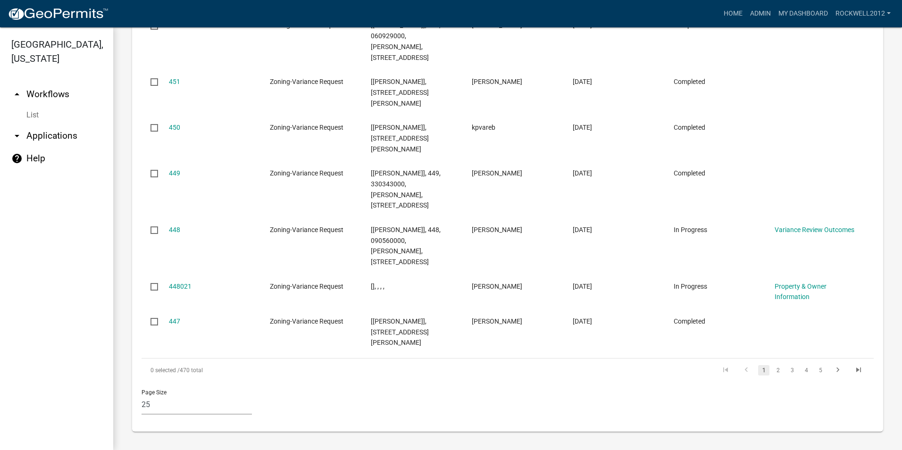
select select "1: 25"
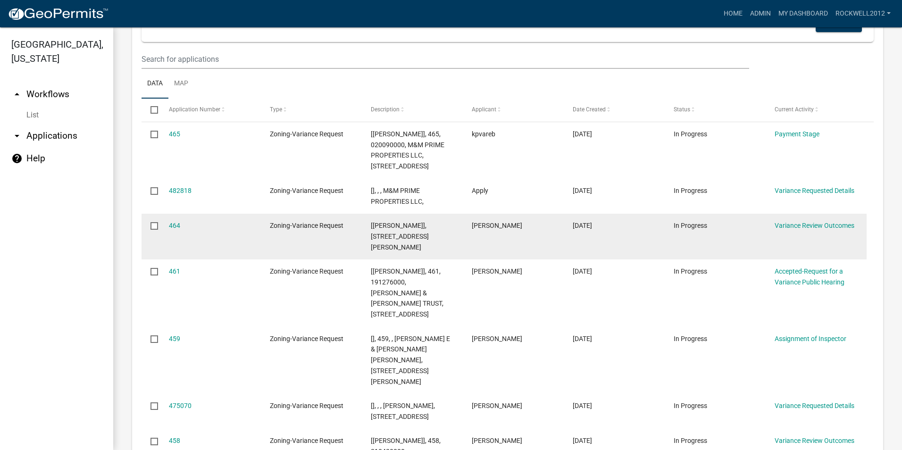
scroll to position [1903, 0]
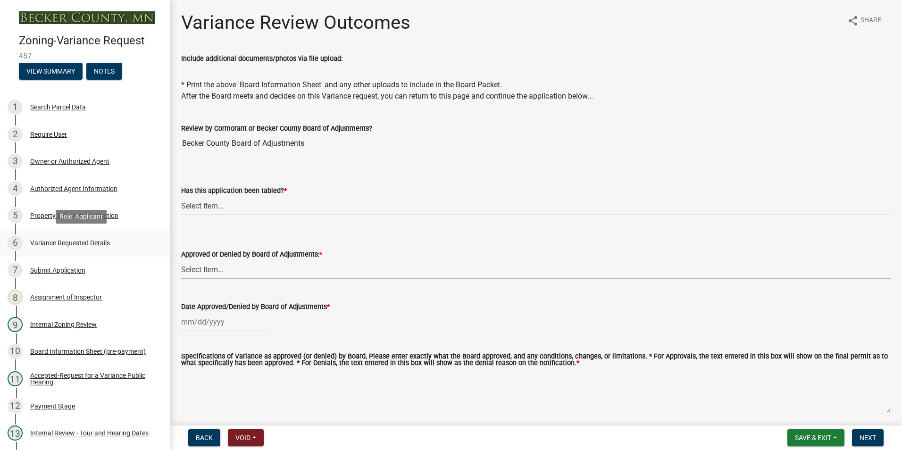
click at [70, 242] on div "Variance Requested Details" at bounding box center [70, 243] width 80 height 7
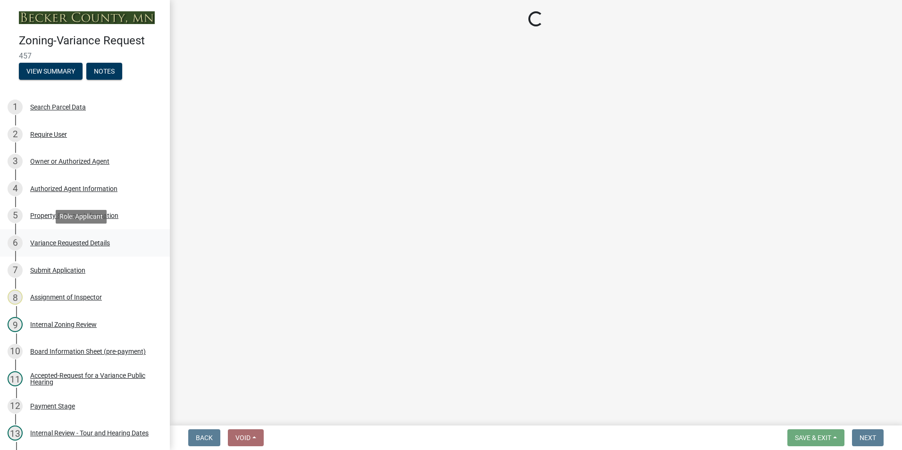
select select "edc6b78d-c029-41a6-a436-e6f76b5f0855"
select select "a5c6235c-6fe0-43e3-9b64-f3566618e99d"
select select "bb2b5e43-03c1-4874-9abf-a65f400af928"
select select "8ea3e6c3-8fed-4904-aa20-2f643744aa0c"
select select "860afd09-da87-482b-bca4-413f5cf53582"
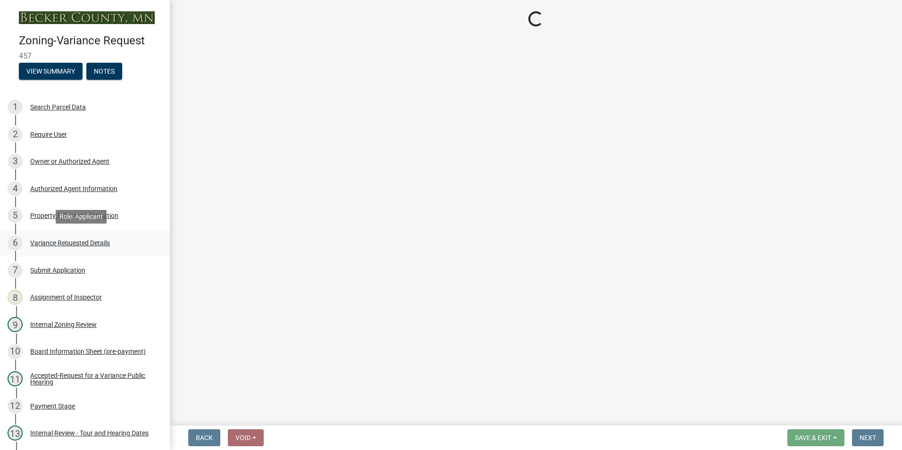
select select "ee8740c3-f4d5-48cf-ad42-c8f7342b480c"
select select "1aa51e34-4f0a-4095-a3f3-287665056048"
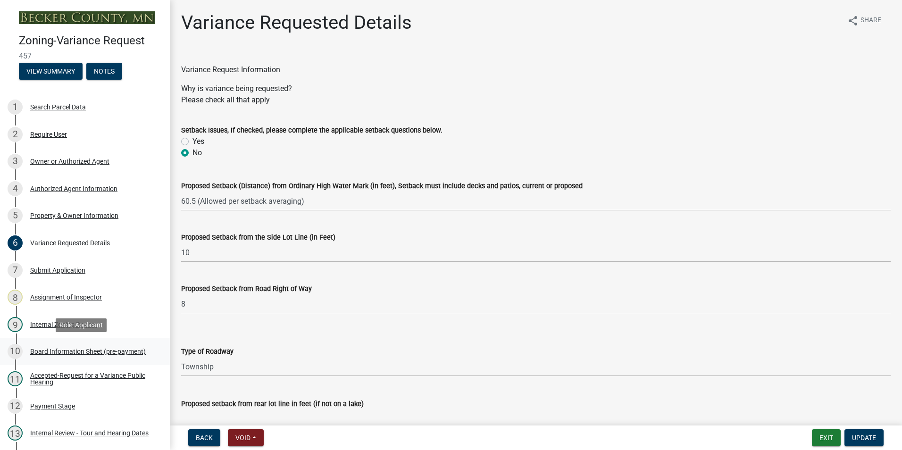
click at [81, 352] on div "Board Information Sheet (pre-payment)" at bounding box center [88, 351] width 116 height 7
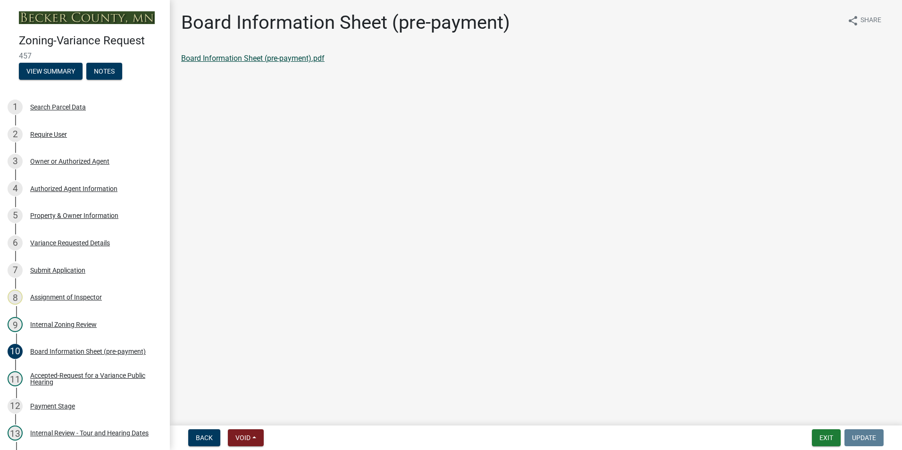
click at [250, 54] on link "Board Information Sheet (pre-payment).pdf" at bounding box center [252, 58] width 143 height 9
click at [826, 436] on button "Exit" at bounding box center [825, 437] width 29 height 17
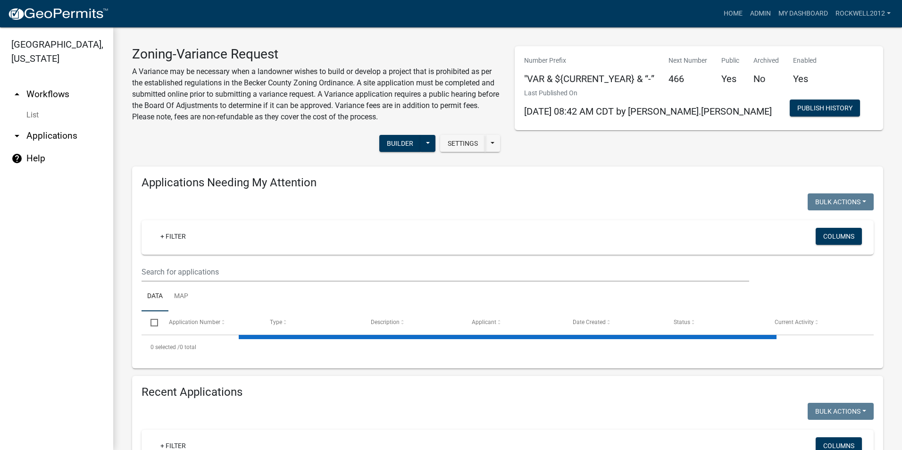
select select "1: 25"
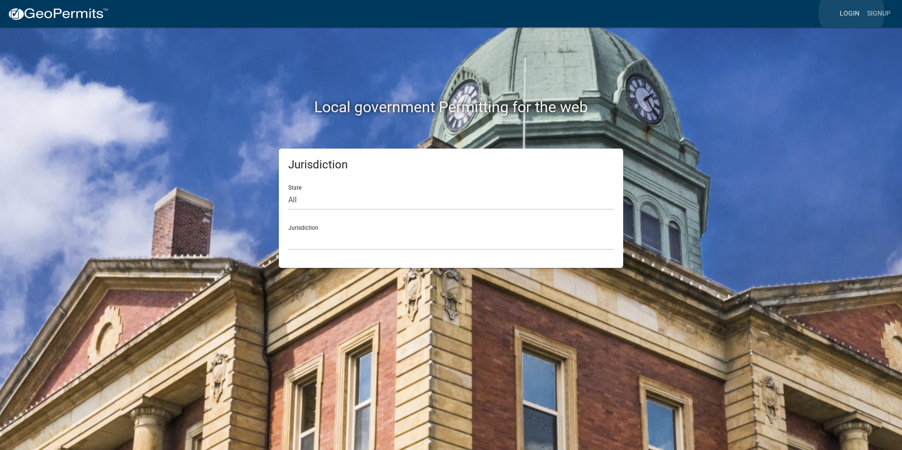
click at [851, 13] on link "Login" at bounding box center [849, 14] width 27 height 18
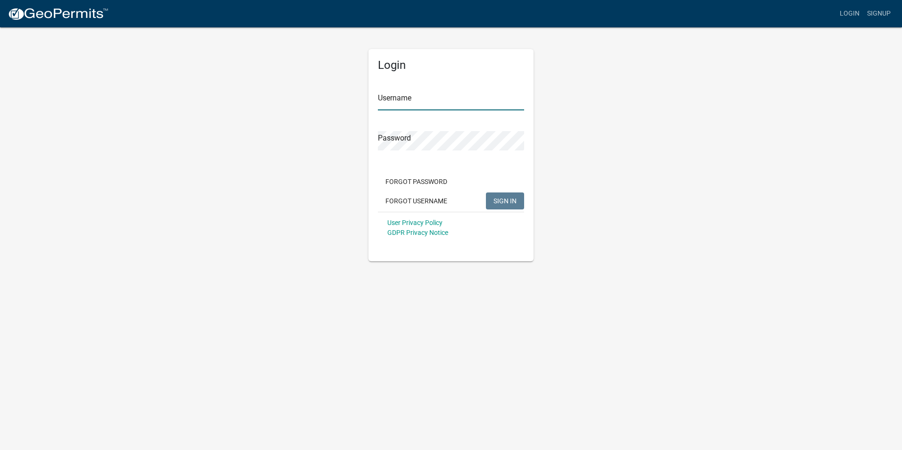
type input "Rockwell2012"
click at [497, 202] on span "SIGN IN" at bounding box center [504, 201] width 23 height 8
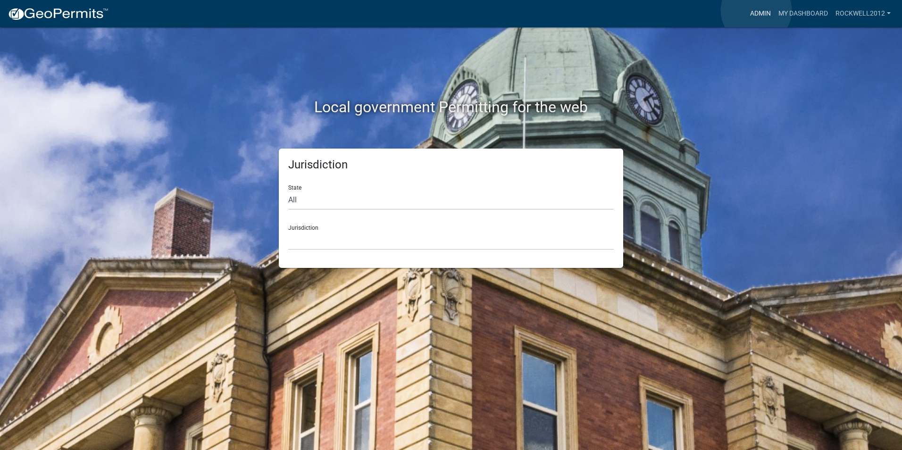
click at [756, 10] on link "Admin" at bounding box center [760, 14] width 28 height 18
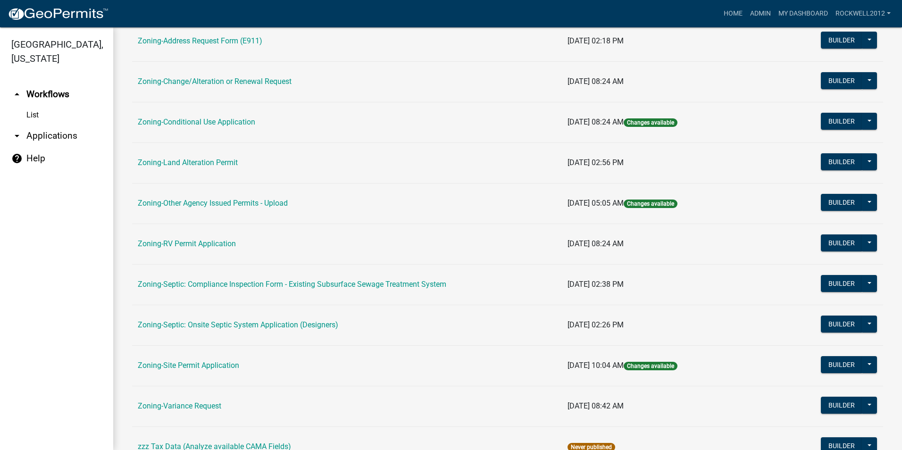
scroll to position [267, 0]
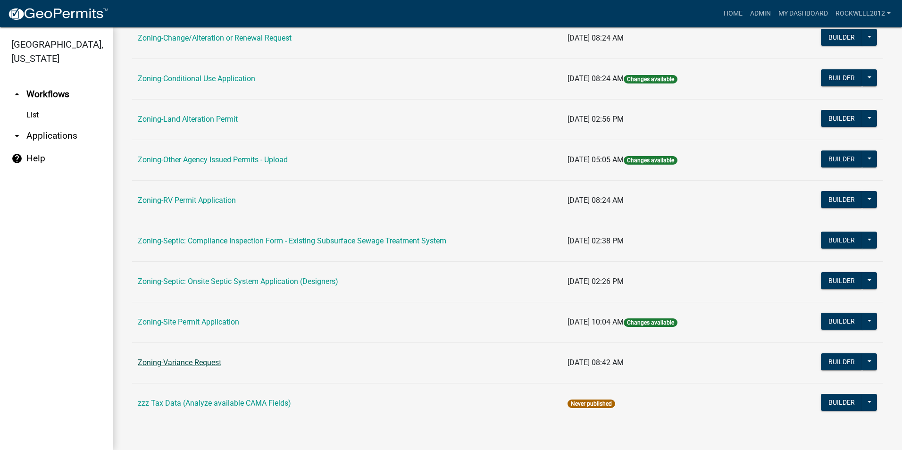
click at [187, 361] on link "Zoning-Variance Request" at bounding box center [179, 362] width 83 height 9
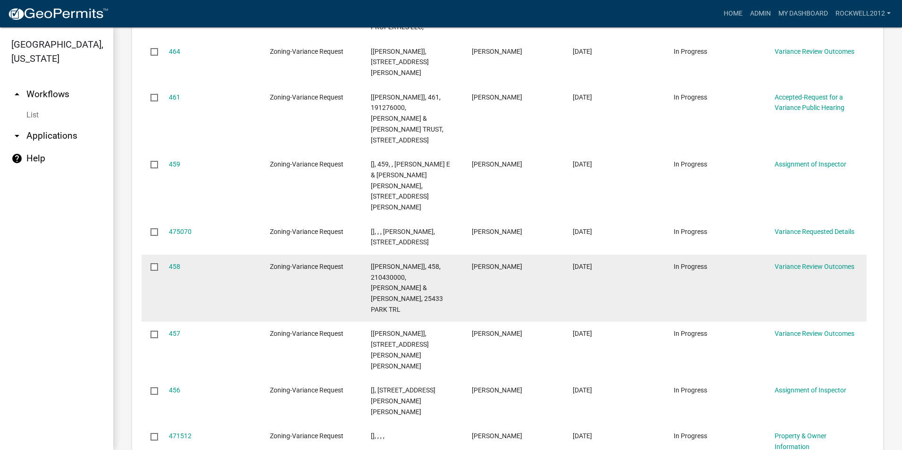
scroll to position [1226, 0]
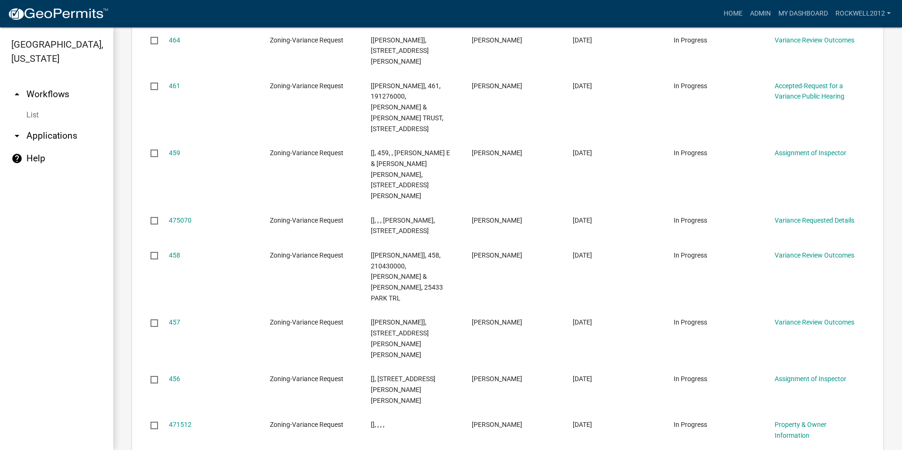
select select "1: 25"
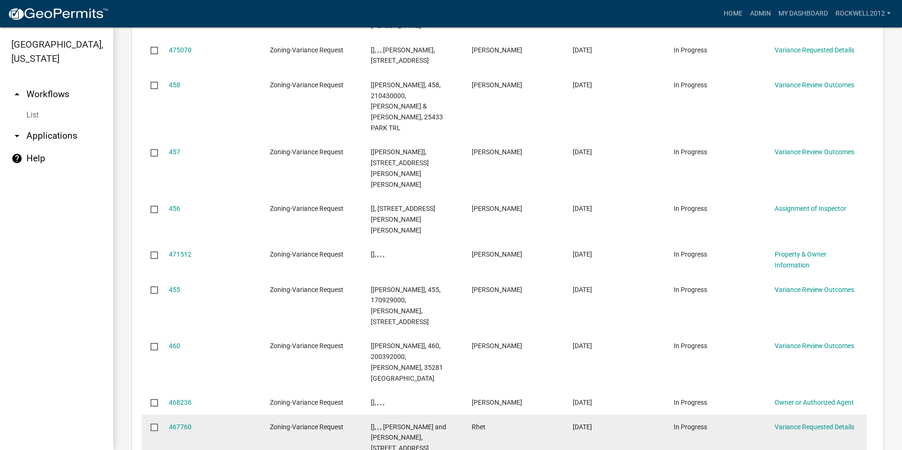
scroll to position [1320, 0]
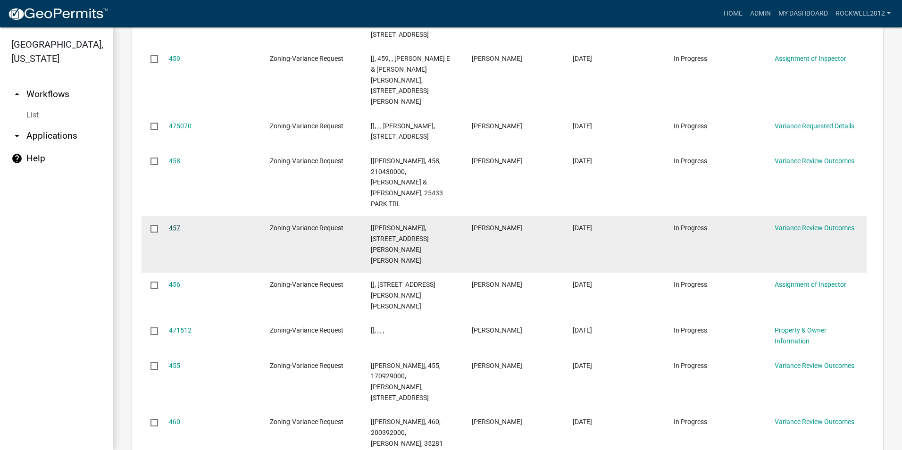
click at [172, 224] on link "457" at bounding box center [174, 228] width 11 height 8
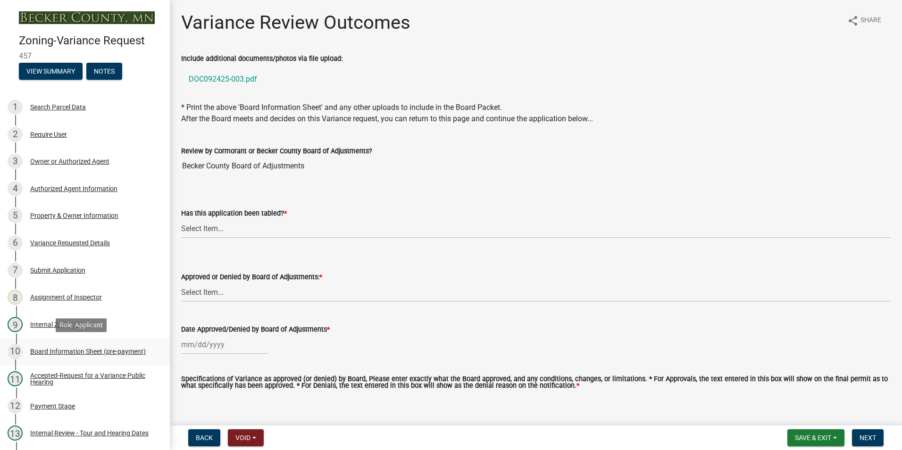
click at [57, 349] on div "Board Information Sheet (pre-payment)" at bounding box center [88, 351] width 116 height 7
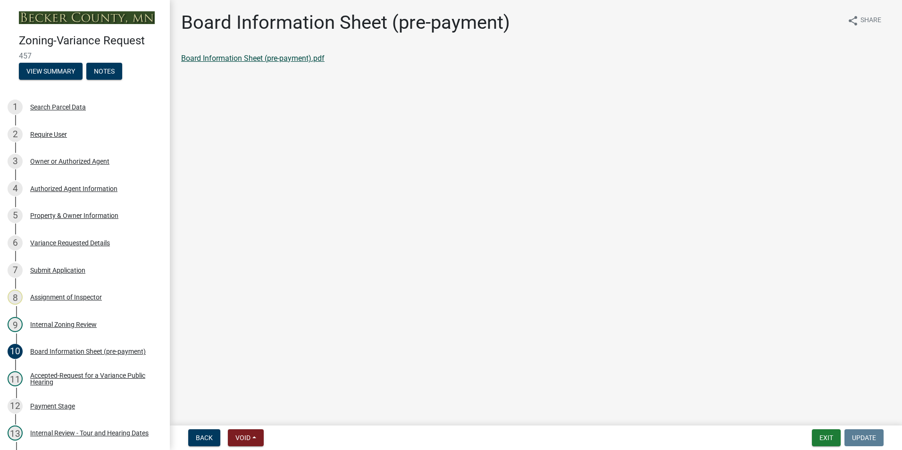
click at [249, 55] on link "Board Information Sheet (pre-payment).pdf" at bounding box center [252, 58] width 143 height 9
click at [826, 439] on button "Exit" at bounding box center [825, 437] width 29 height 17
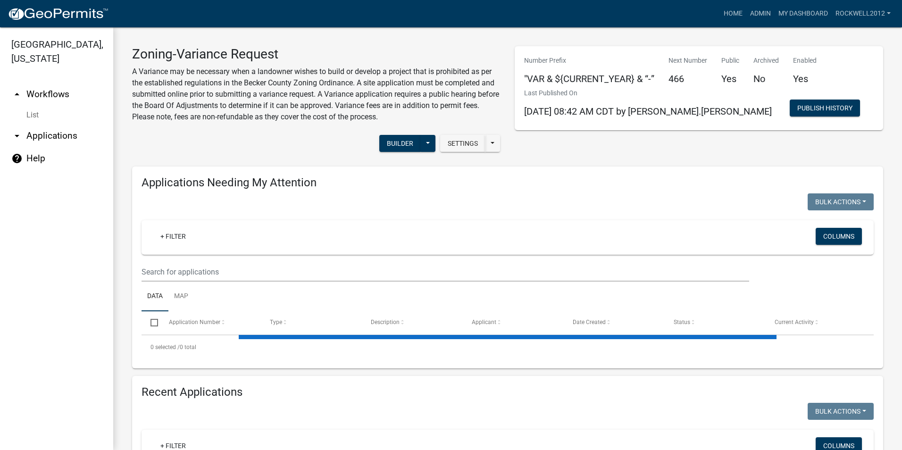
select select "1: 25"
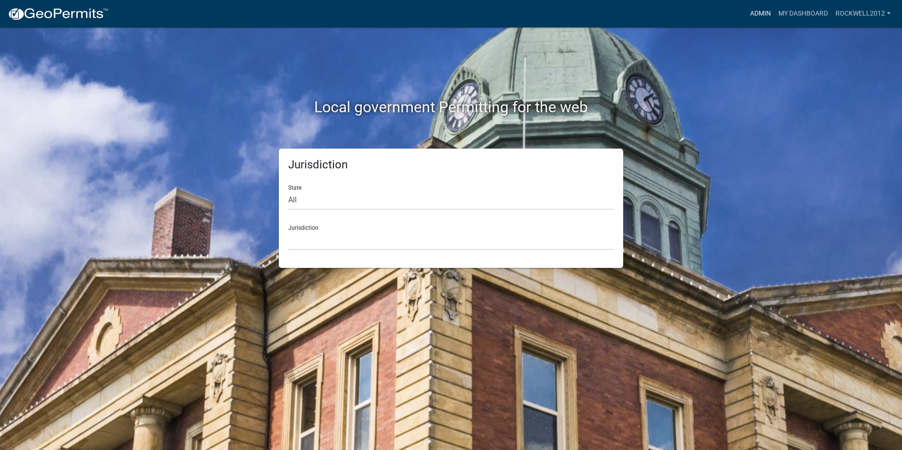
click at [763, 13] on link "Admin" at bounding box center [760, 14] width 28 height 18
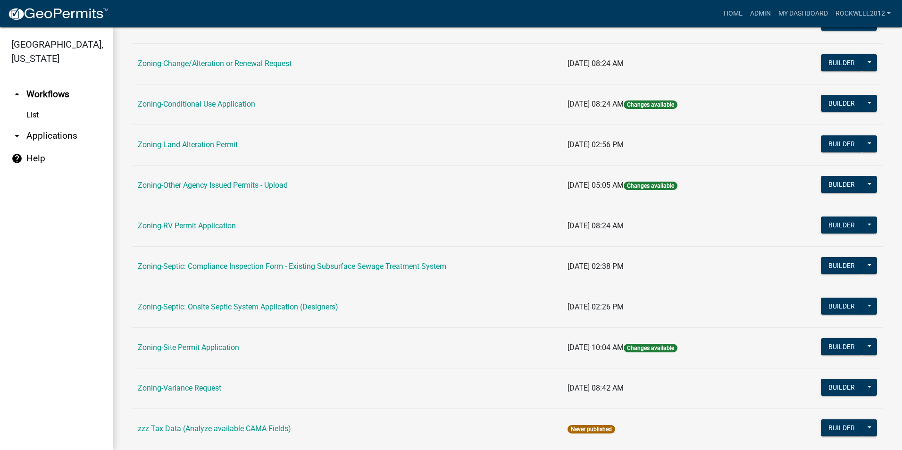
scroll to position [267, 0]
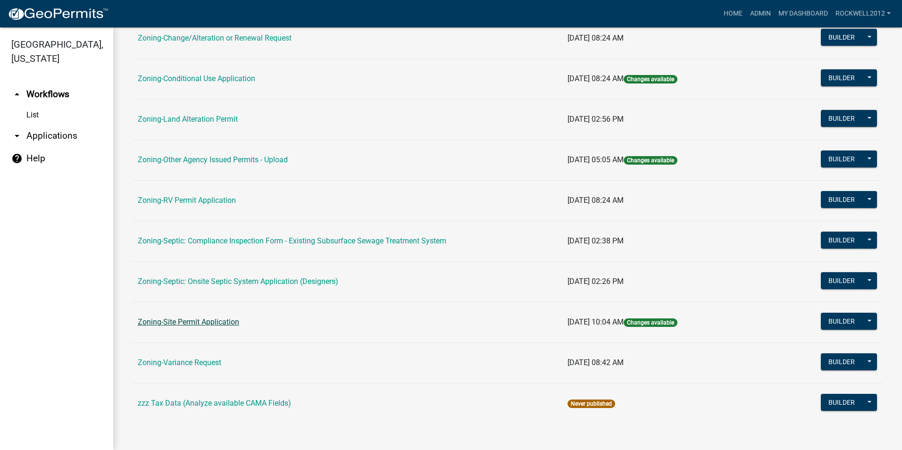
click at [200, 318] on link "Zoning-Site Permit Application" at bounding box center [188, 321] width 101 height 9
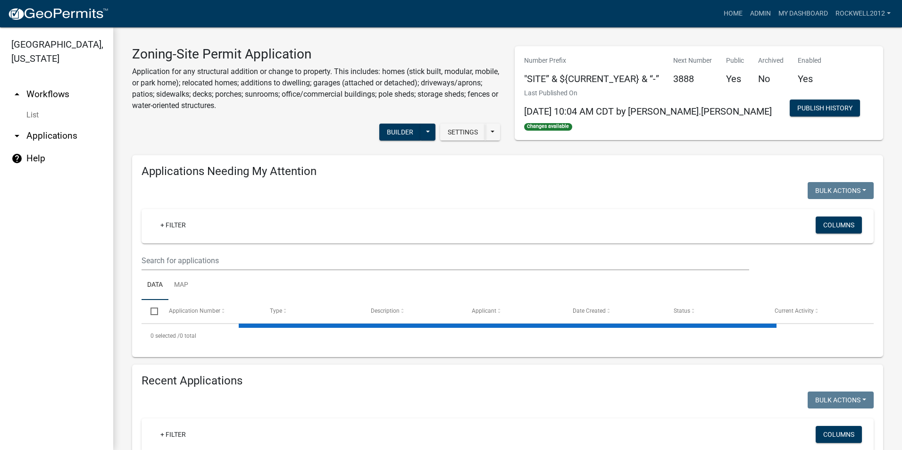
select select "1: 25"
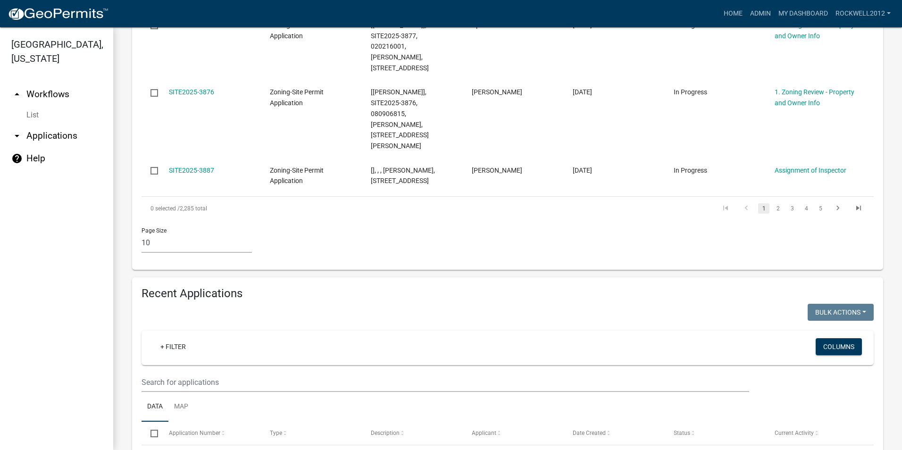
scroll to position [707, 0]
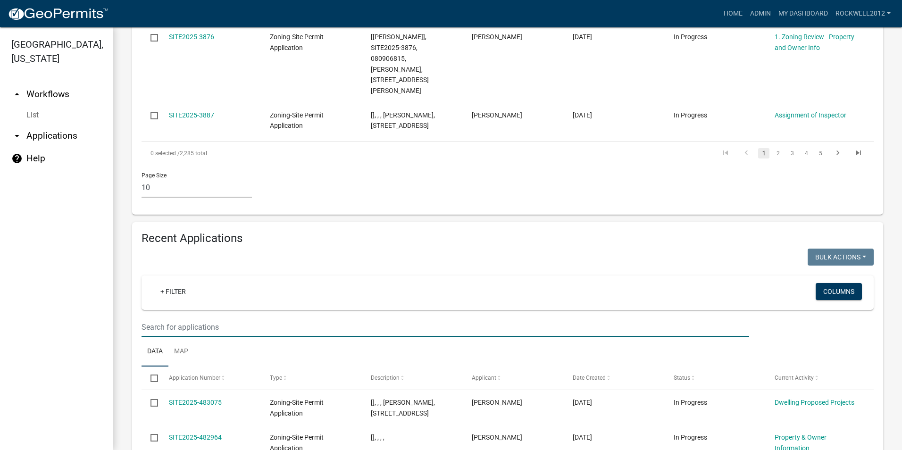
click at [164, 317] on input "text" at bounding box center [444, 326] width 607 height 19
type input "[PERSON_NAME]"
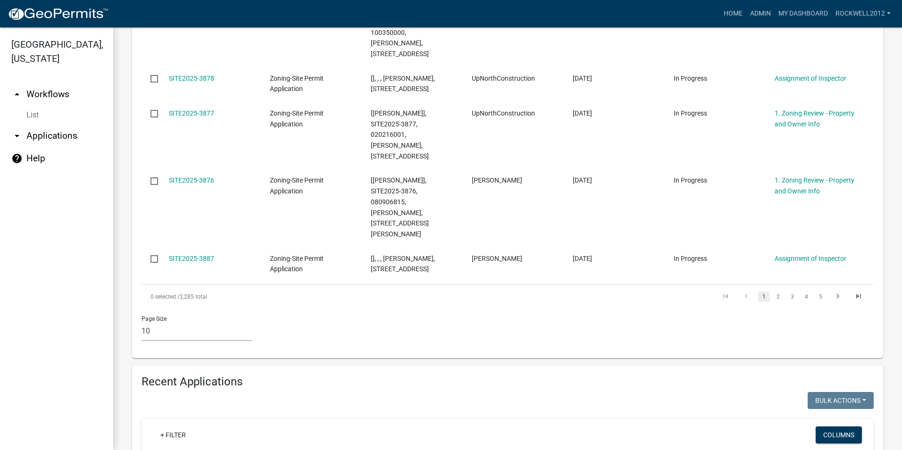
scroll to position [283, 0]
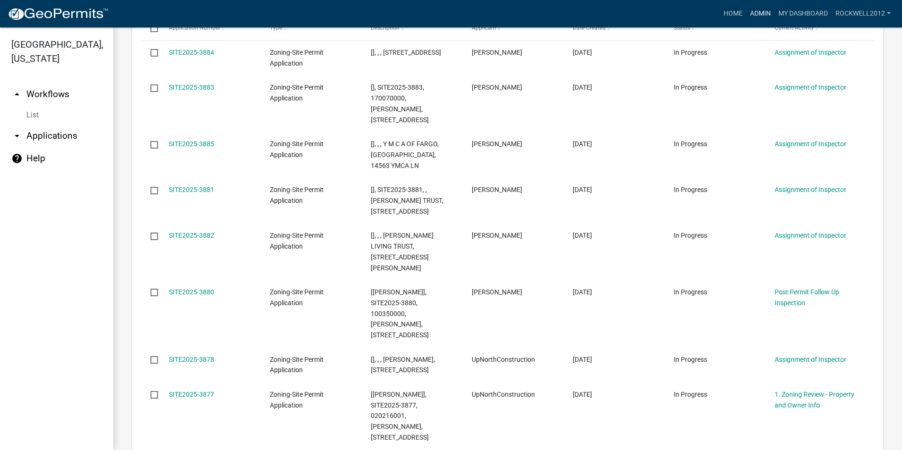
click at [755, 8] on link "Admin" at bounding box center [760, 14] width 28 height 18
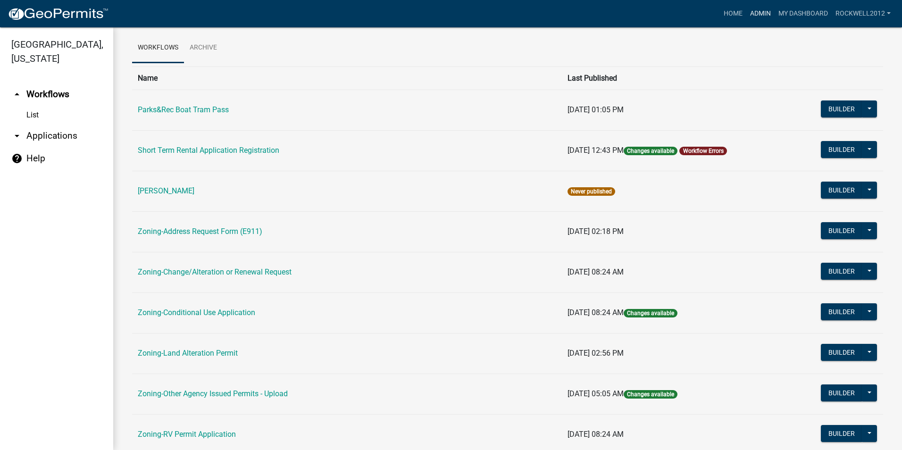
scroll to position [189, 0]
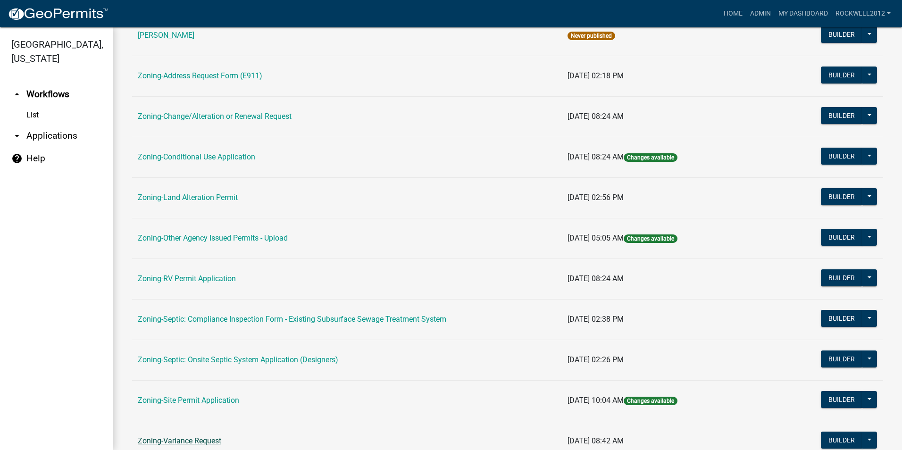
click at [194, 440] on link "Zoning-Variance Request" at bounding box center [179, 440] width 83 height 9
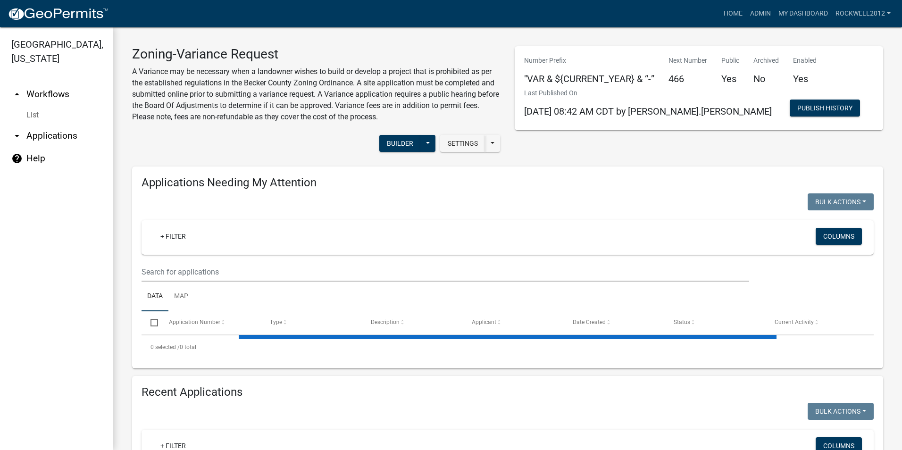
select select "1: 25"
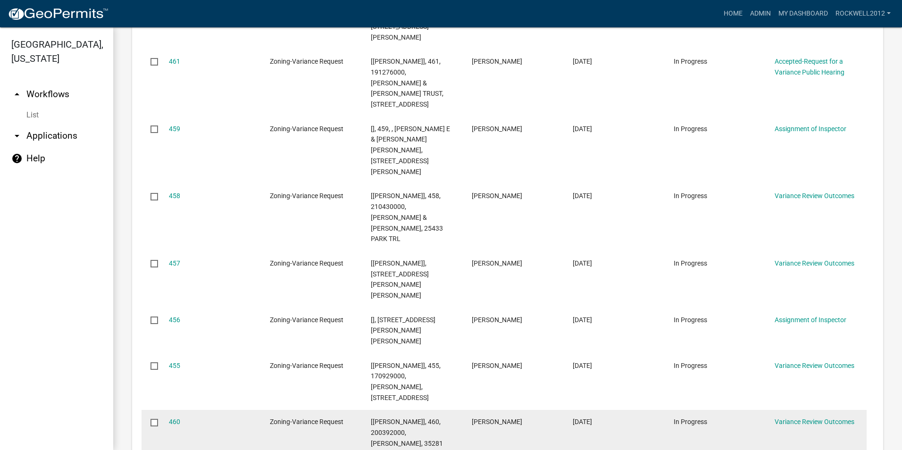
scroll to position [330, 0]
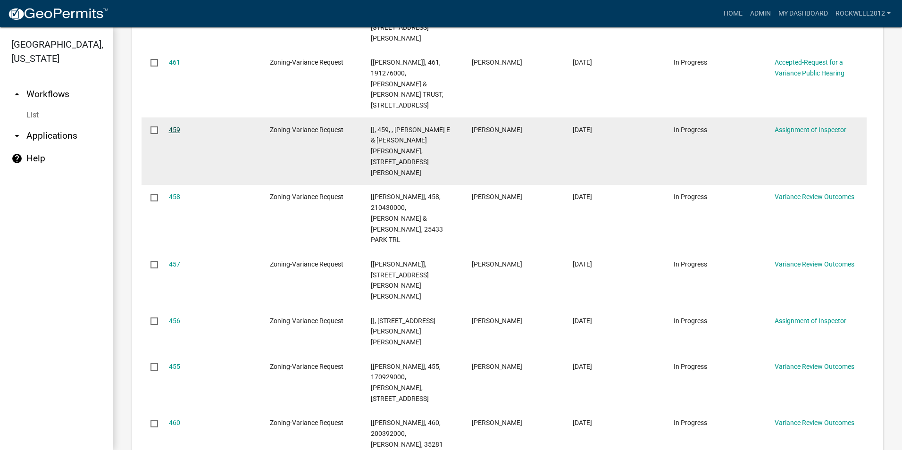
click at [170, 129] on link "459" at bounding box center [174, 130] width 11 height 8
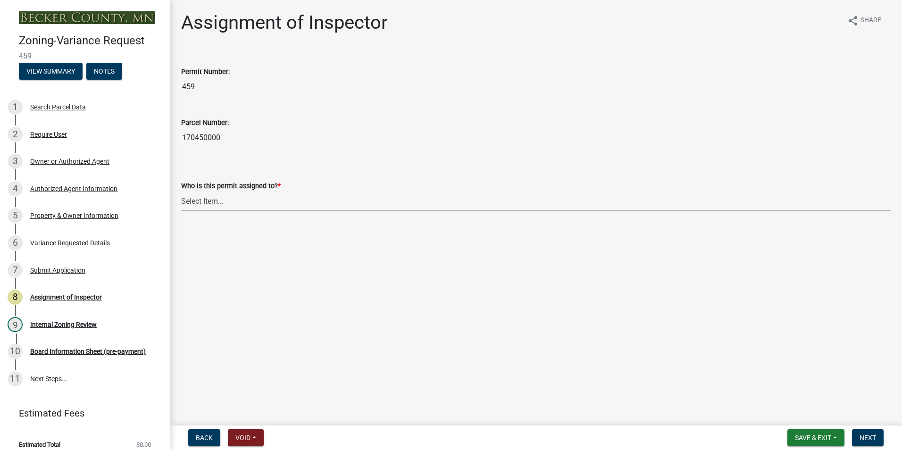
click at [207, 203] on select "Select Item... [PERSON_NAME] [PERSON_NAME] [PERSON_NAME] [PERSON_NAME] [PERSON_…" at bounding box center [535, 200] width 709 height 19
click at [181, 191] on select "Select Item... [PERSON_NAME] [PERSON_NAME] [PERSON_NAME] [PERSON_NAME] [PERSON_…" at bounding box center [535, 200] width 709 height 19
select select "0016247d-12af-40d0-8103-934796a3d230"
click at [867, 439] on span "Next" at bounding box center [867, 438] width 17 height 8
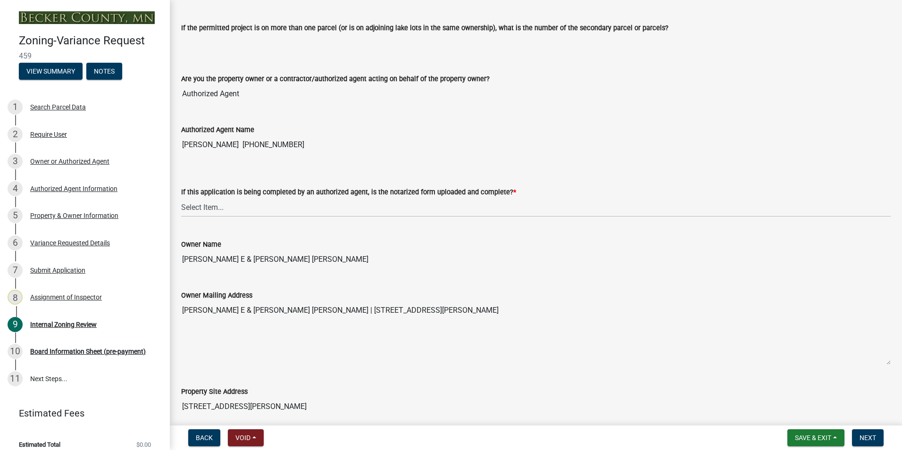
scroll to position [141, 0]
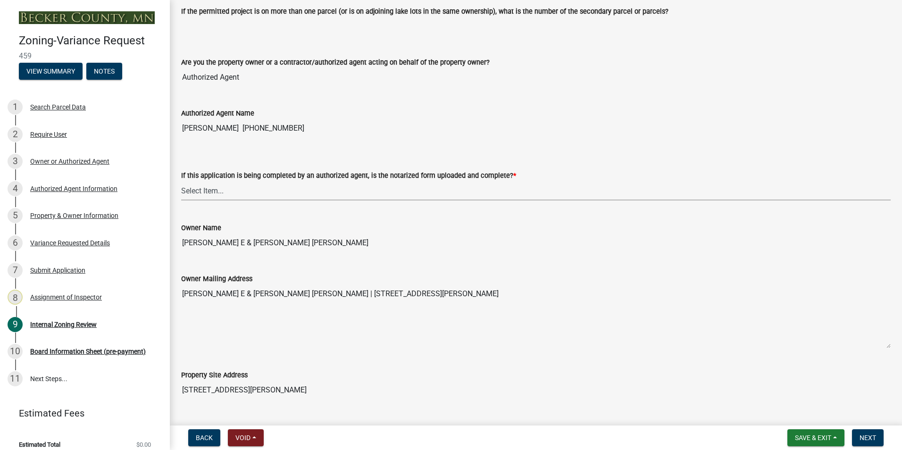
click at [206, 188] on select "Select Item... Yes No N/A" at bounding box center [535, 190] width 709 height 19
click at [181, 181] on select "Select Item... Yes No N/A" at bounding box center [535, 190] width 709 height 19
select select "b64156d9-fa44-4416-bc38-d757b052a9cf"
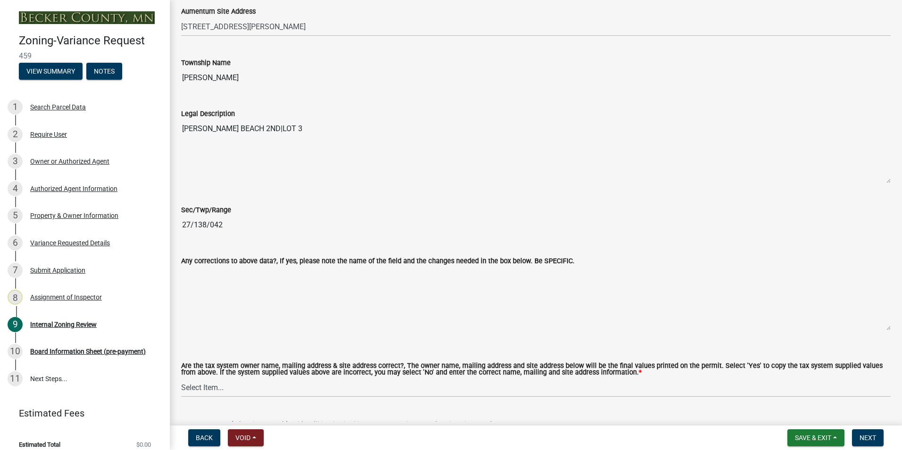
scroll to position [566, 0]
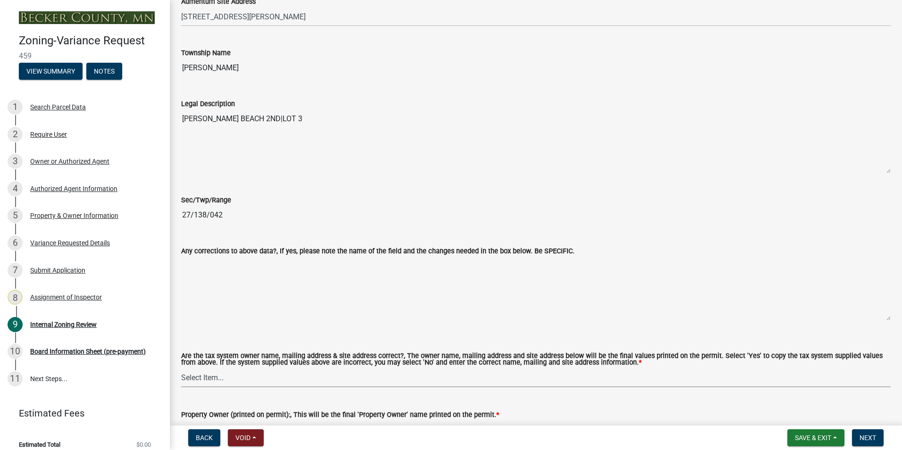
click at [197, 377] on select "Select Item... Yes No" at bounding box center [535, 377] width 709 height 19
click at [181, 368] on select "Select Item... Yes No" at bounding box center [535, 377] width 709 height 19
select select "5f5e855c-21f5-42f8-adf6-1036bf7d34a2"
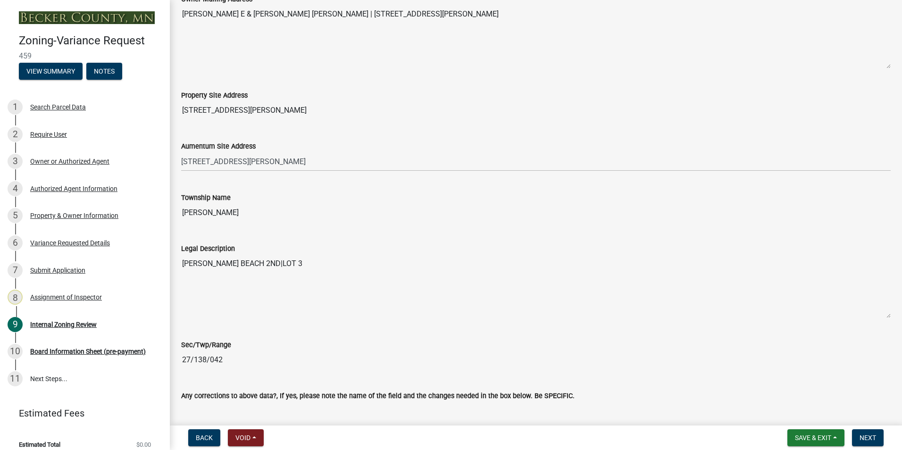
scroll to position [330, 0]
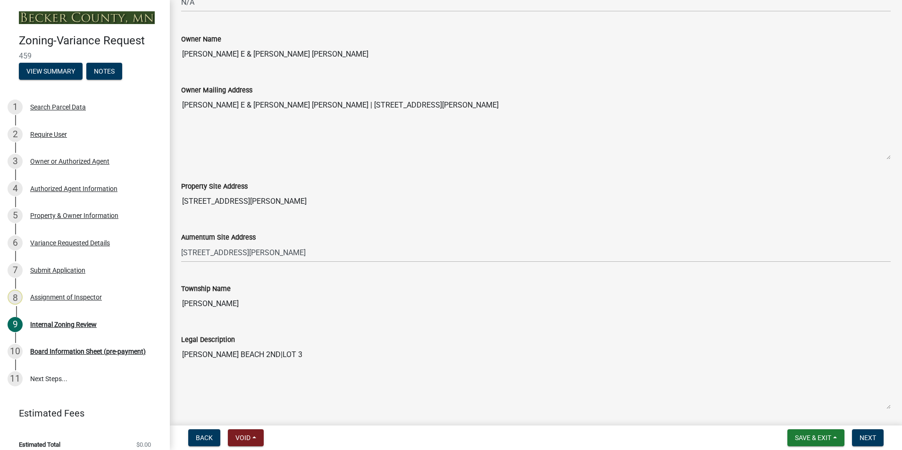
drag, startPoint x: 305, startPoint y: 50, endPoint x: 311, endPoint y: 52, distance: 6.4
click at [311, 52] on input "[PERSON_NAME] E & [PERSON_NAME] [PERSON_NAME]" at bounding box center [535, 54] width 709 height 19
click at [314, 53] on input "[PERSON_NAME] E & [PERSON_NAME] [PERSON_NAME]" at bounding box center [535, 54] width 709 height 19
drag, startPoint x: 311, startPoint y: 53, endPoint x: 172, endPoint y: 49, distance: 138.7
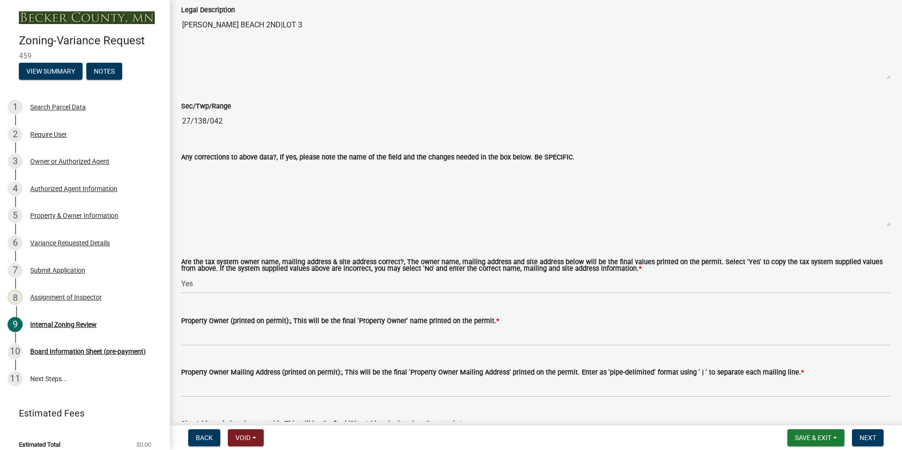
scroll to position [660, 0]
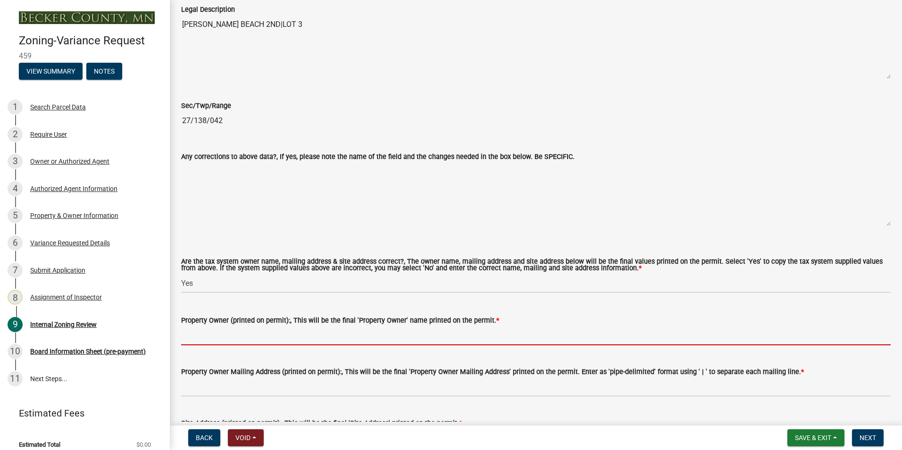
paste input "[PERSON_NAME] E & [PERSON_NAME] [PERSON_NAME]"
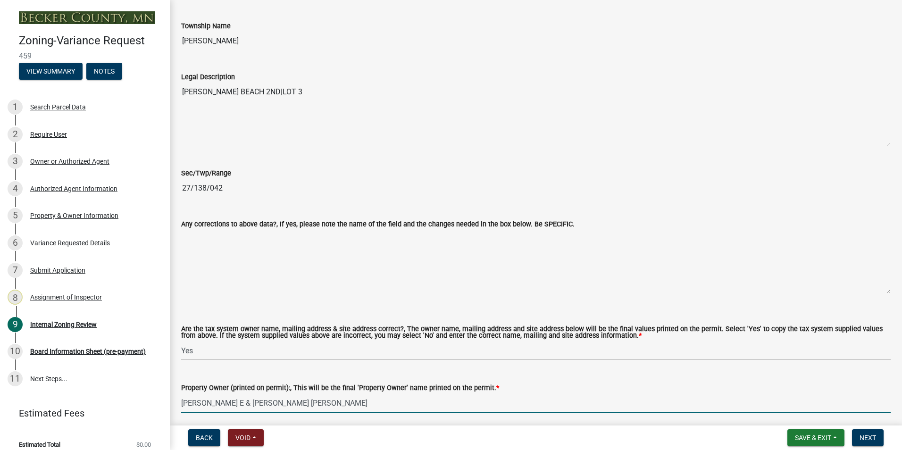
scroll to position [519, 0]
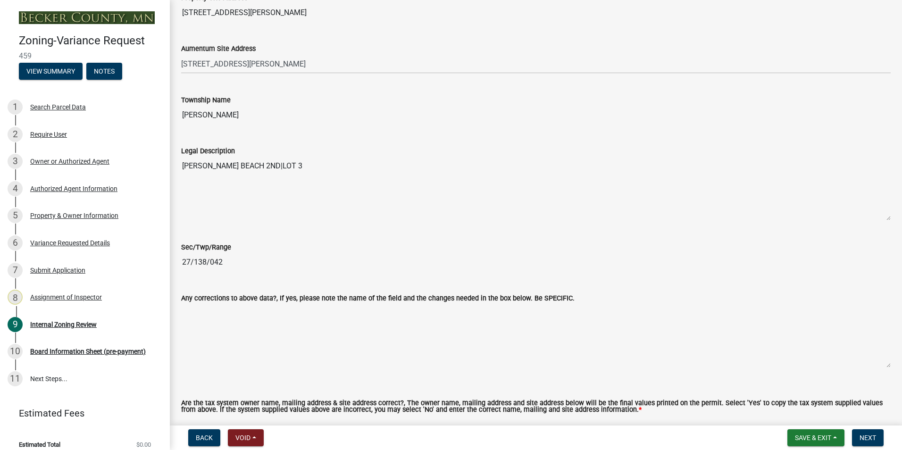
type input "[PERSON_NAME] E & [PERSON_NAME] [PERSON_NAME]"
drag, startPoint x: 288, startPoint y: 163, endPoint x: 249, endPoint y: 165, distance: 38.7
click at [249, 165] on textarea "[PERSON_NAME] BEACH 2ND|LOT 3" at bounding box center [535, 189] width 709 height 64
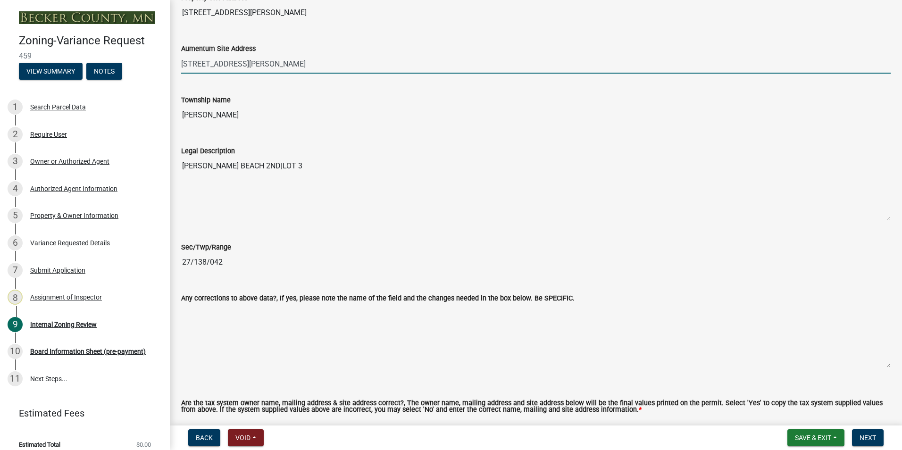
drag, startPoint x: 249, startPoint y: 165, endPoint x: 300, endPoint y: 50, distance: 125.4
click at [296, 55] on input "[STREET_ADDRESS][PERSON_NAME]" at bounding box center [535, 63] width 709 height 19
drag, startPoint x: 267, startPoint y: 65, endPoint x: 174, endPoint y: 59, distance: 93.5
click at [174, 59] on div "Aumentum Site Address [STREET_ADDRESS][PERSON_NAME]" at bounding box center [535, 52] width 723 height 44
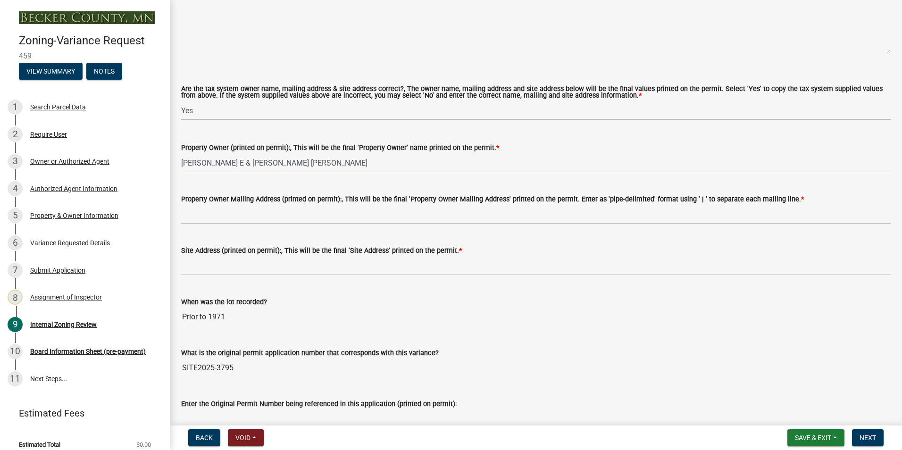
scroll to position [849, 0]
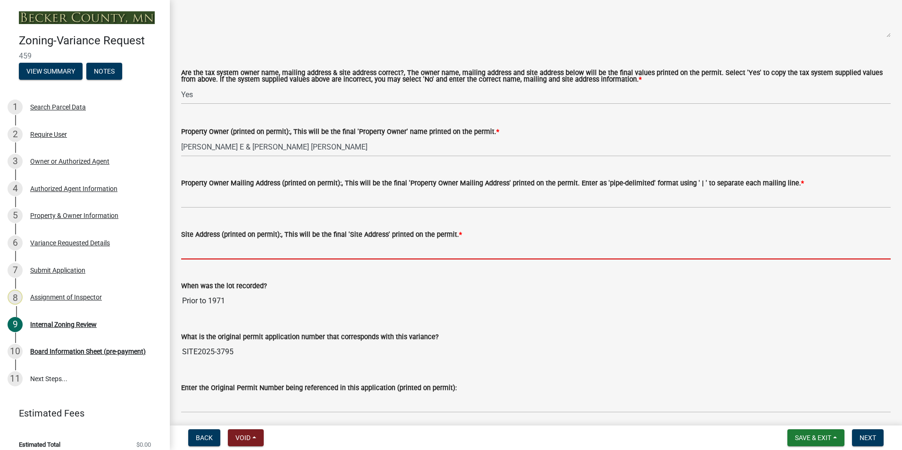
paste input "[STREET_ADDRESS][PERSON_NAME]"
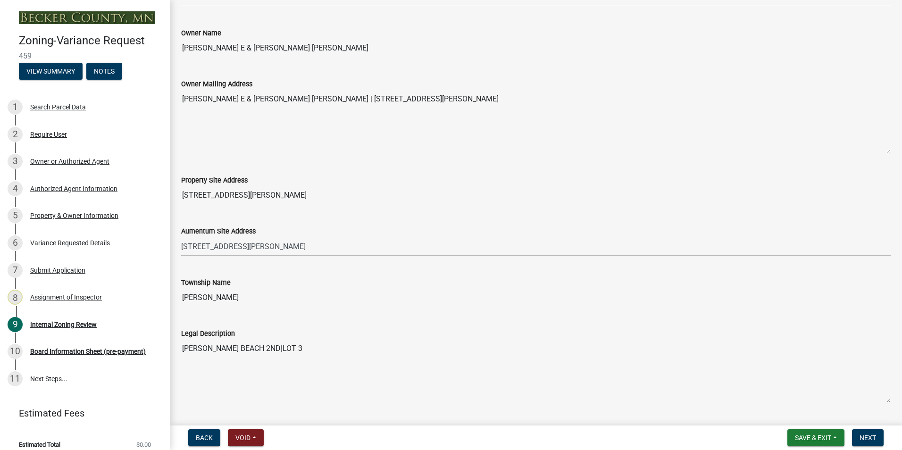
scroll to position [330, 0]
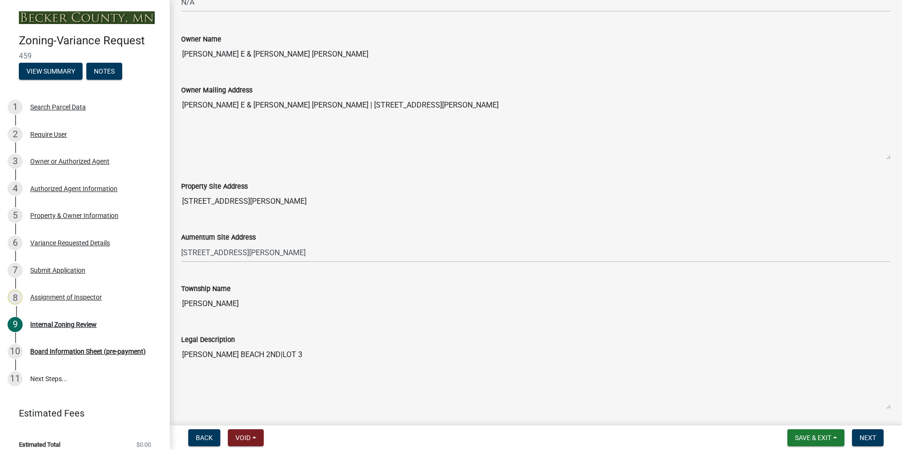
type input "[STREET_ADDRESS][PERSON_NAME]"
drag, startPoint x: 447, startPoint y: 103, endPoint x: 312, endPoint y: 100, distance: 135.4
click at [312, 100] on textarea "[PERSON_NAME] E & [PERSON_NAME] [PERSON_NAME] | [STREET_ADDRESS][PERSON_NAME]" at bounding box center [535, 128] width 709 height 64
drag, startPoint x: 312, startPoint y: 100, endPoint x: 347, endPoint y: 104, distance: 35.1
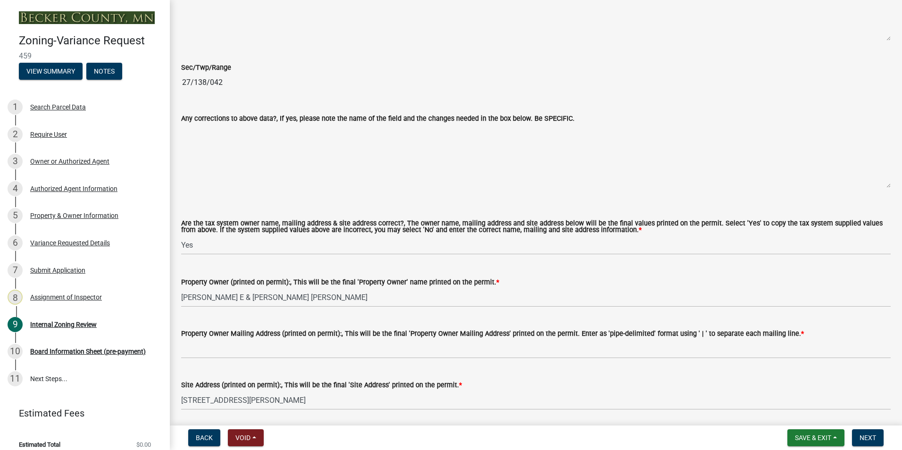
scroll to position [707, 0]
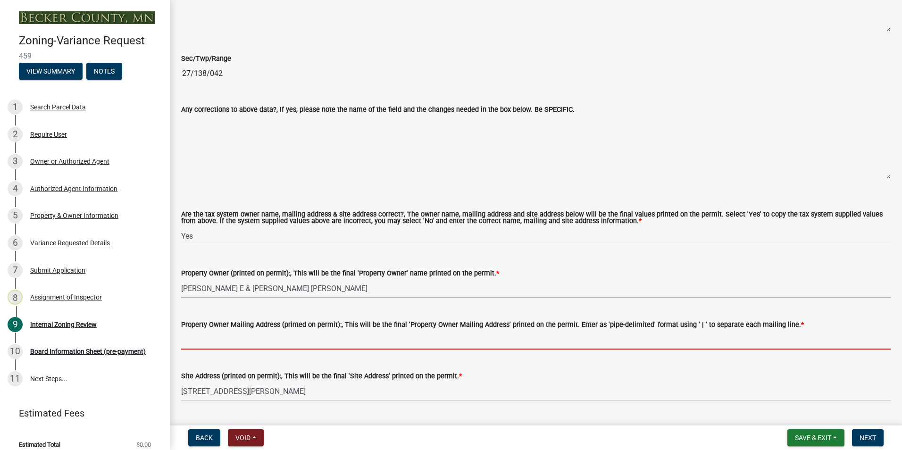
paste input "[STREET_ADDRESS]"
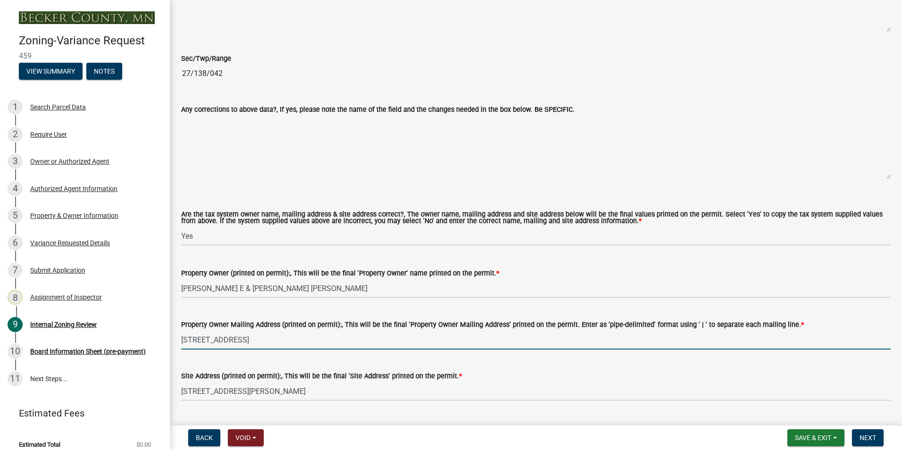
click at [234, 341] on input "[STREET_ADDRESS]" at bounding box center [535, 339] width 709 height 19
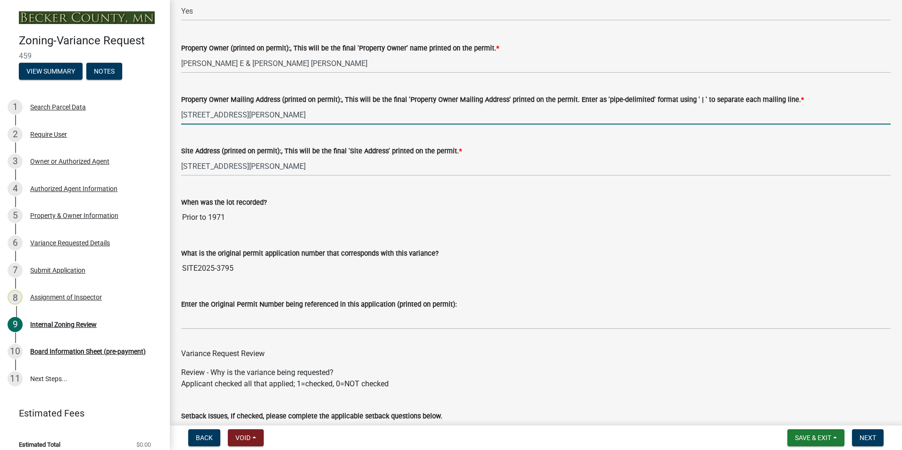
scroll to position [943, 0]
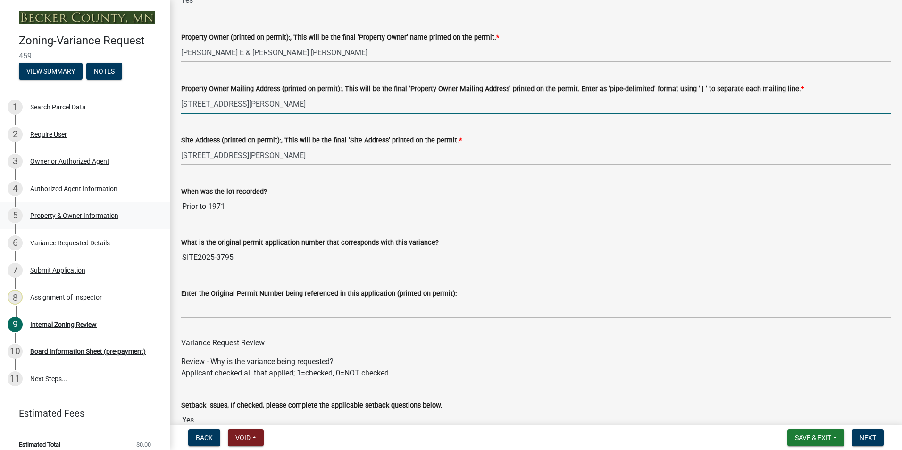
type input "[STREET_ADDRESS][PERSON_NAME]"
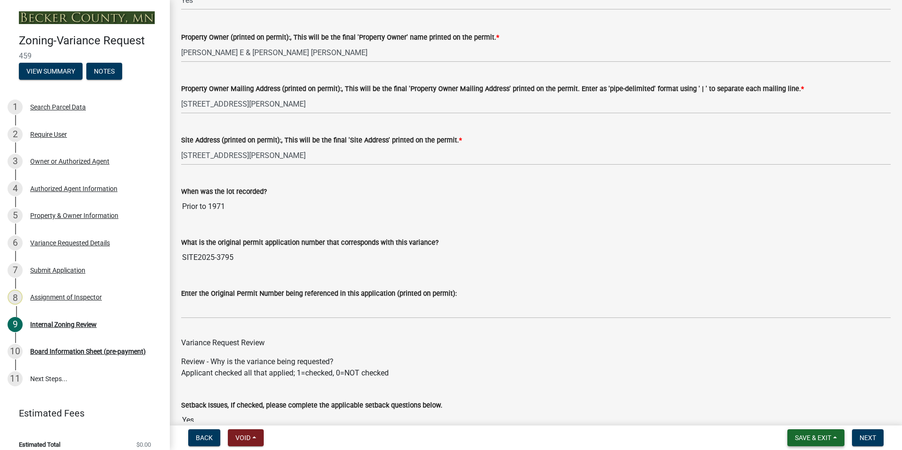
click at [801, 441] on span "Save & Exit" at bounding box center [812, 438] width 36 height 8
click at [789, 384] on button "Save" at bounding box center [806, 390] width 75 height 23
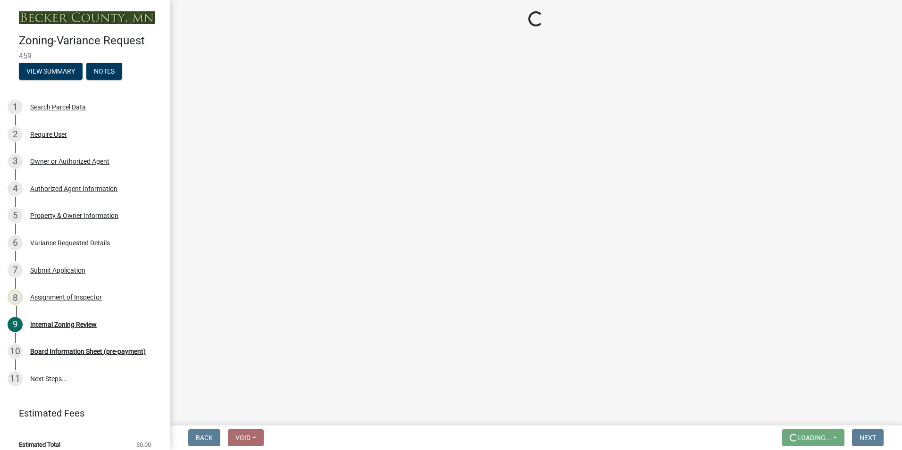
scroll to position [0, 0]
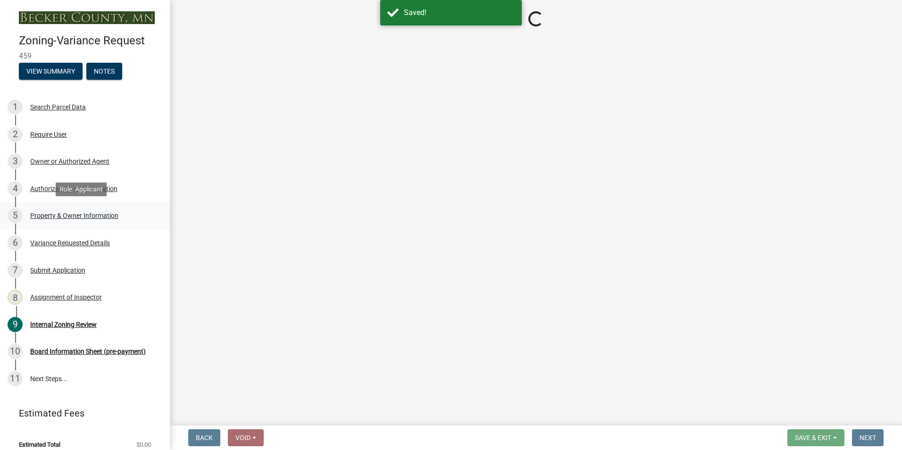
select select "b64156d9-fa44-4416-bc38-d757b052a9cf"
select select "5f5e855c-21f5-42f8-adf6-1036bf7d34a2"
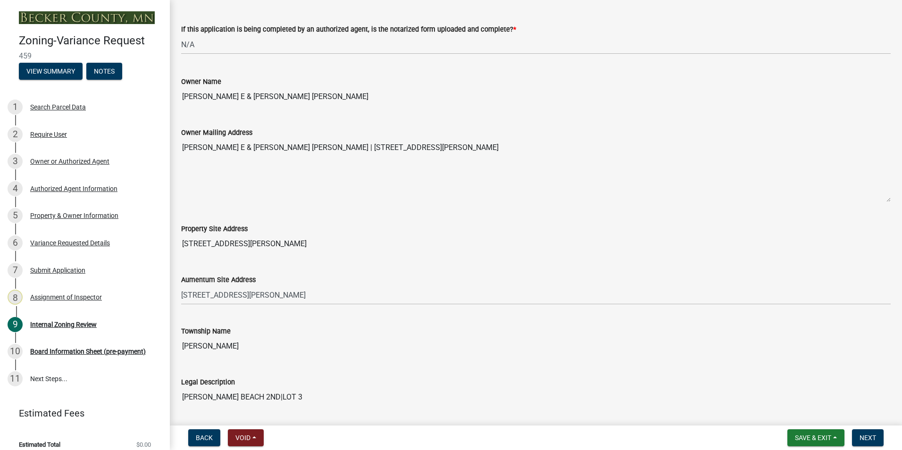
scroll to position [330, 0]
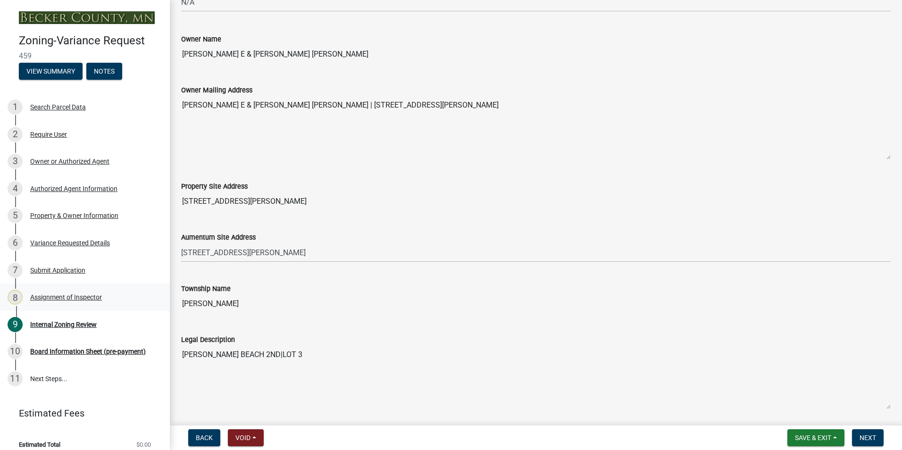
click at [66, 296] on div "Assignment of Inspector" at bounding box center [66, 297] width 72 height 7
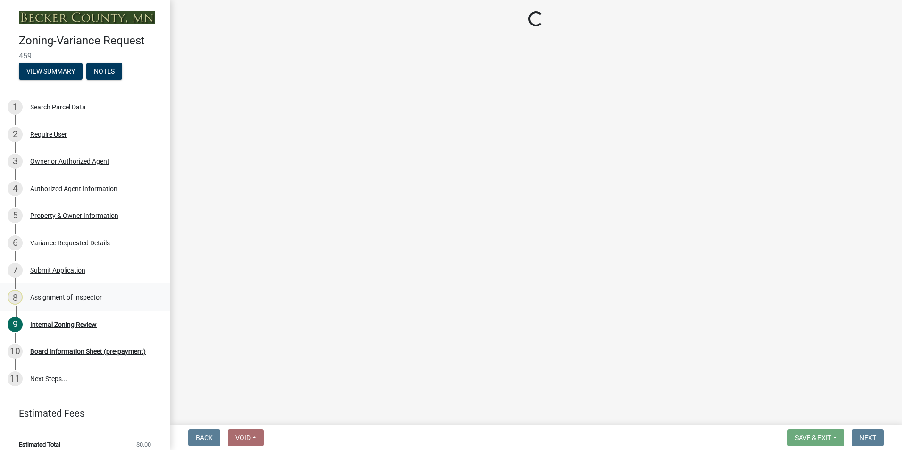
scroll to position [0, 0]
select select "0016247d-12af-40d0-8103-934796a3d230"
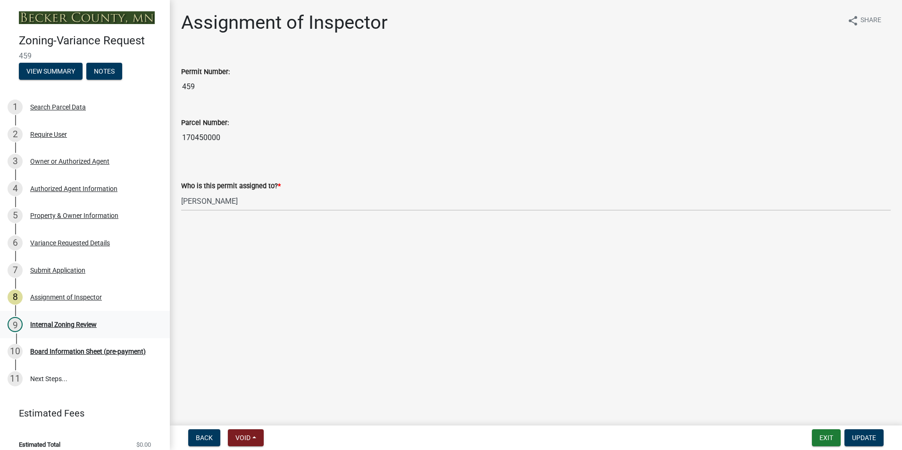
click at [68, 325] on div "Internal Zoning Review" at bounding box center [63, 324] width 66 height 7
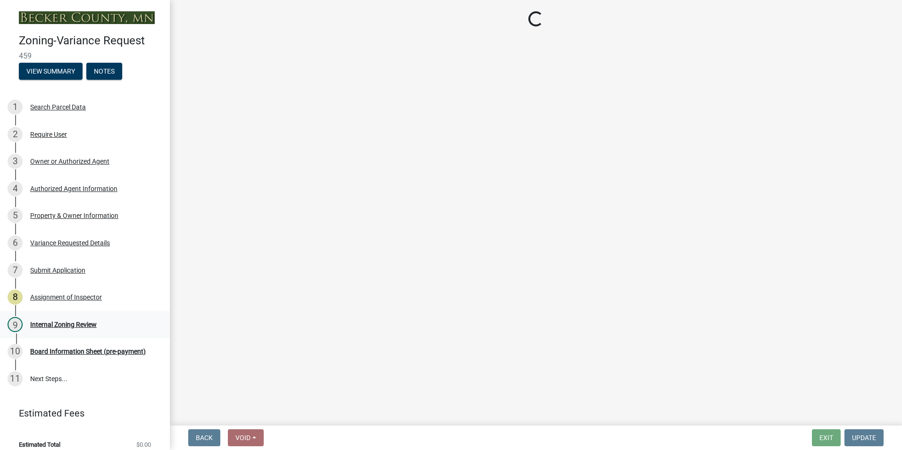
select select "b64156d9-fa44-4416-bc38-d757b052a9cf"
select select "5f5e855c-21f5-42f8-adf6-1036bf7d34a2"
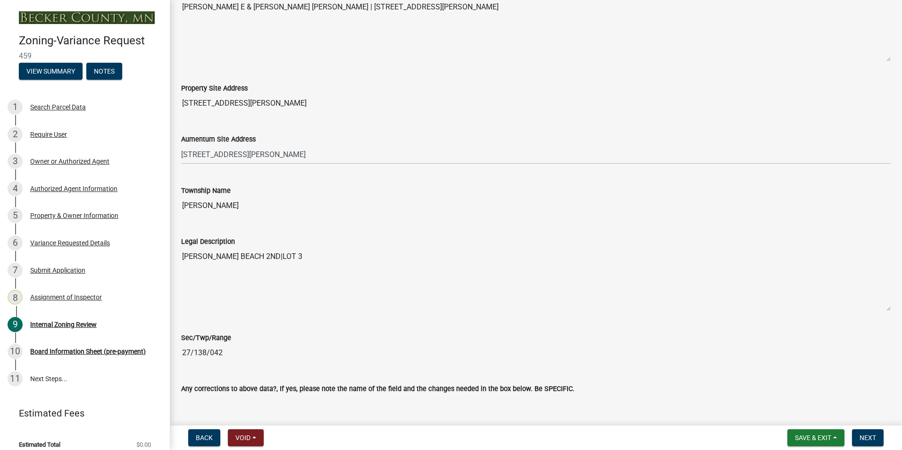
scroll to position [472, 0]
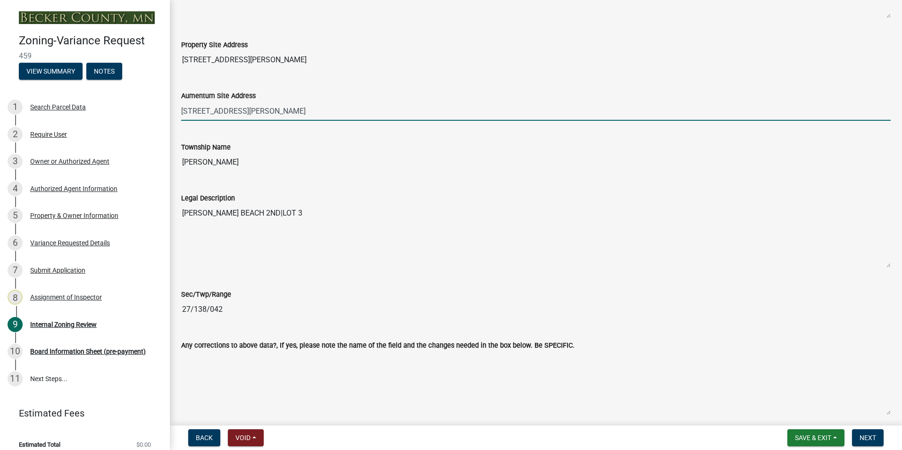
click at [288, 112] on input "[STREET_ADDRESS][PERSON_NAME]" at bounding box center [535, 110] width 709 height 19
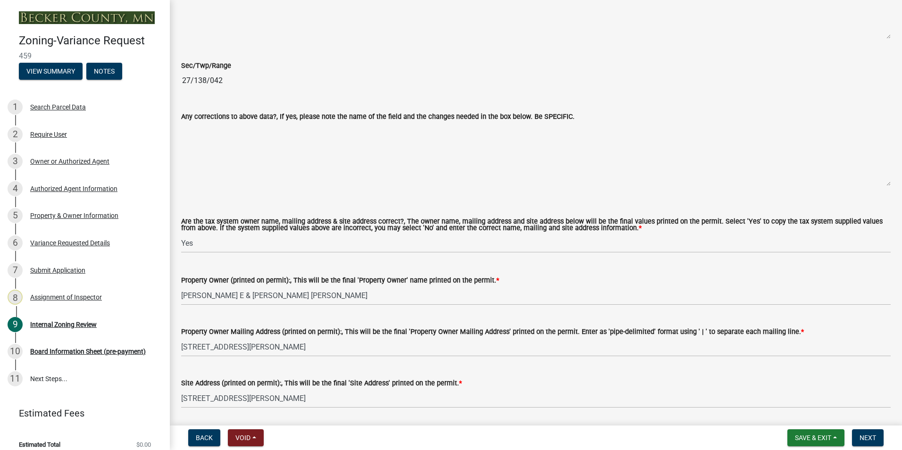
scroll to position [754, 0]
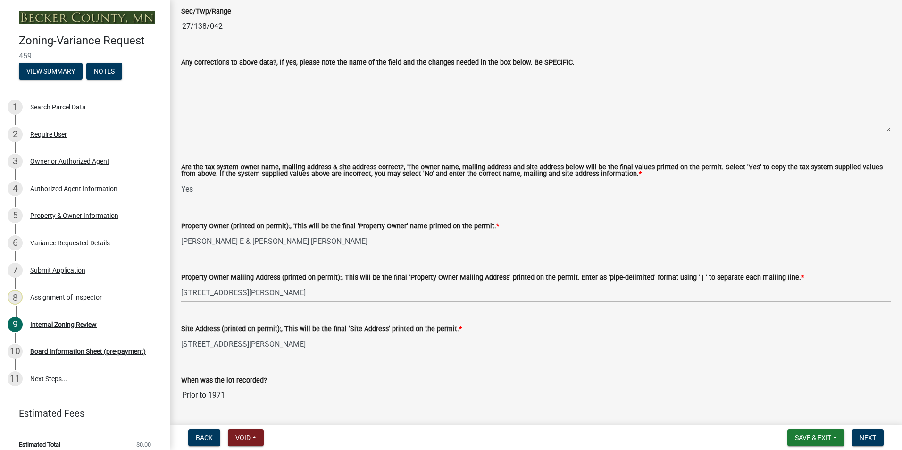
type input "[STREET_ADDRESS][PERSON_NAME]"
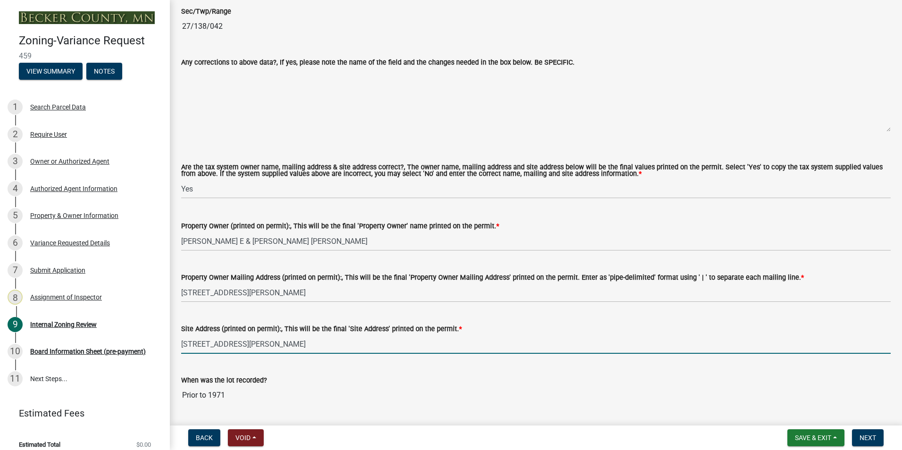
click at [284, 342] on input "[STREET_ADDRESS][PERSON_NAME]" at bounding box center [535, 343] width 709 height 19
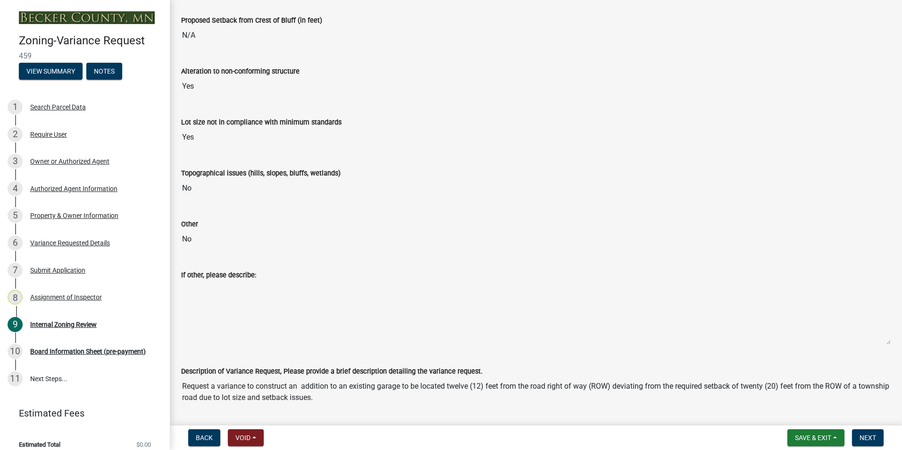
scroll to position [1462, 0]
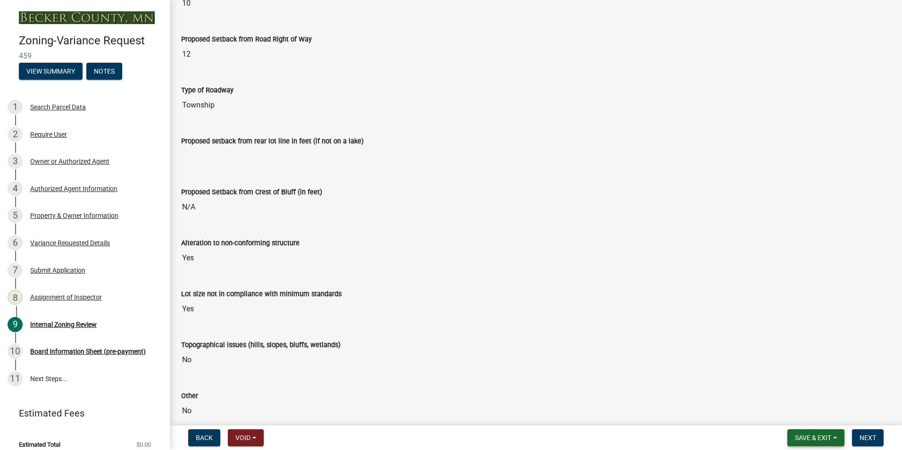
type input "[STREET_ADDRESS][PERSON_NAME]"
click at [810, 437] on span "Save & Exit" at bounding box center [812, 438] width 36 height 8
click at [786, 412] on button "Save & Exit" at bounding box center [806, 413] width 75 height 23
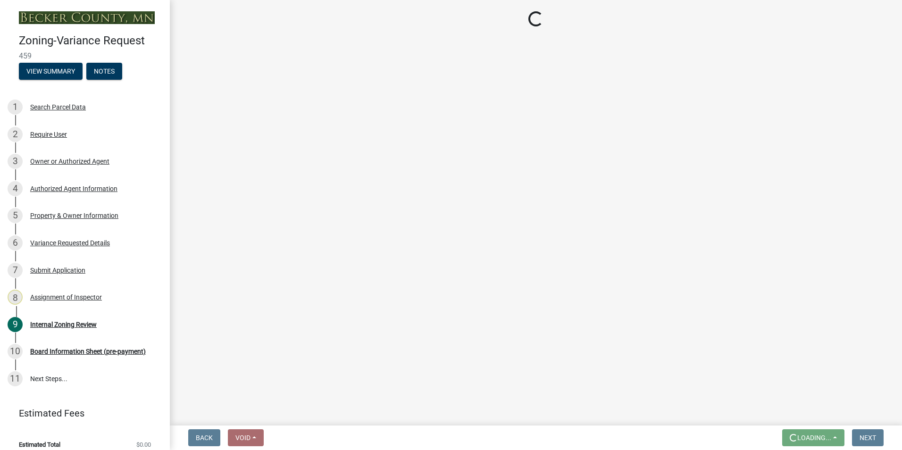
scroll to position [0, 0]
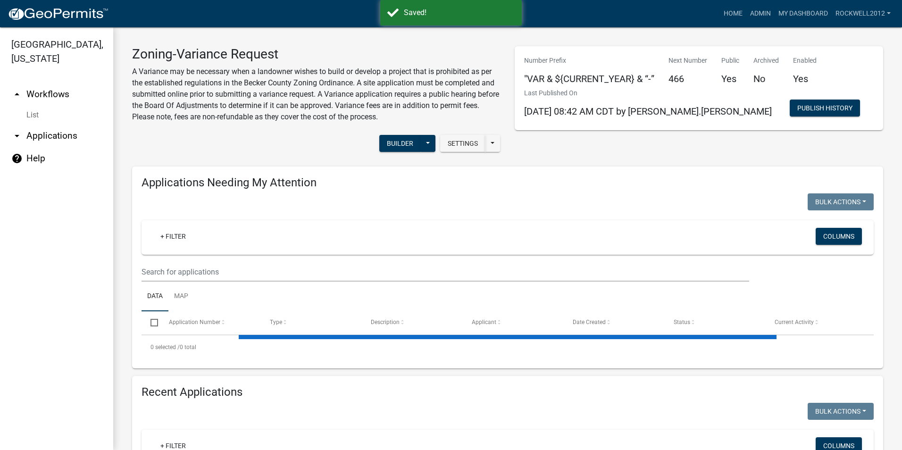
select select "1: 25"
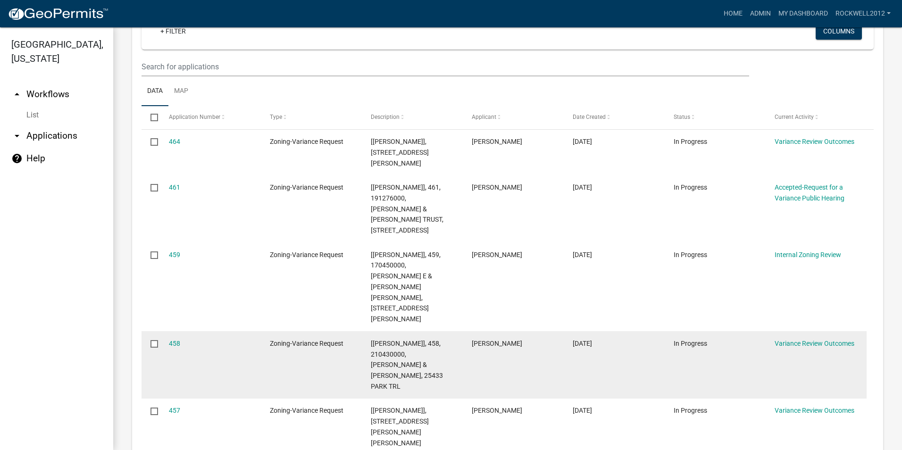
scroll to position [189, 0]
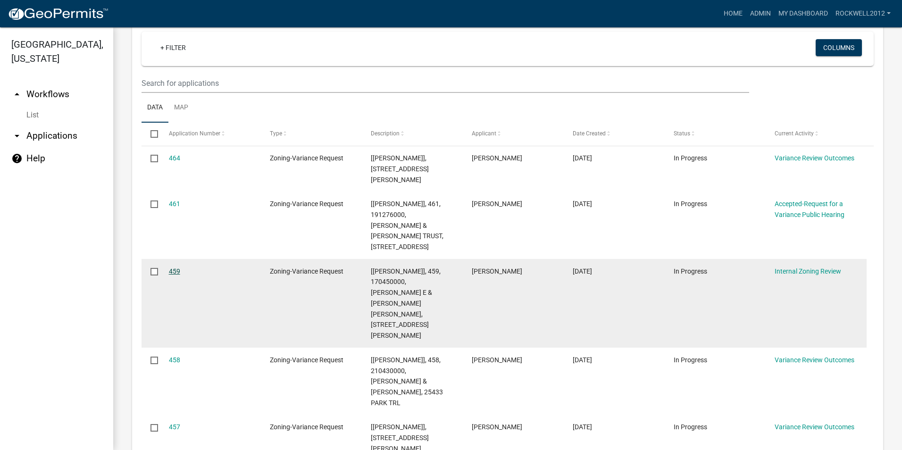
click at [174, 272] on link "459" at bounding box center [174, 271] width 11 height 8
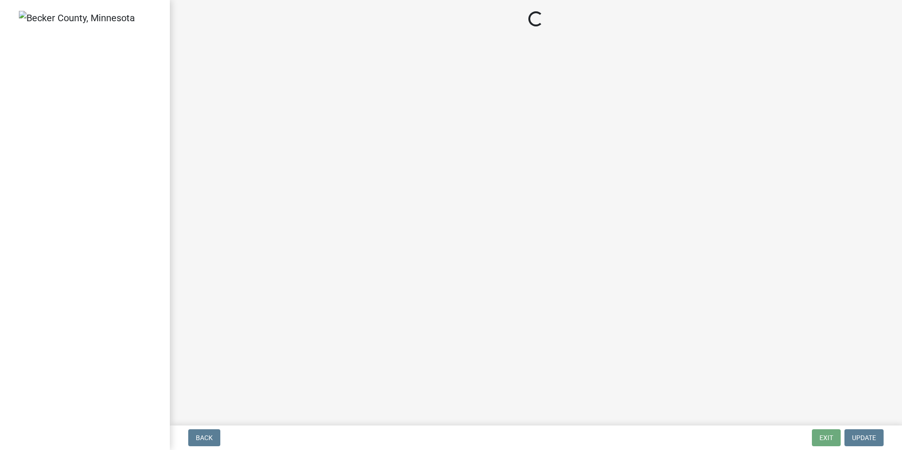
select select "b64156d9-fa44-4416-bc38-d757b052a9cf"
select select "5f5e855c-21f5-42f8-adf6-1036bf7d34a2"
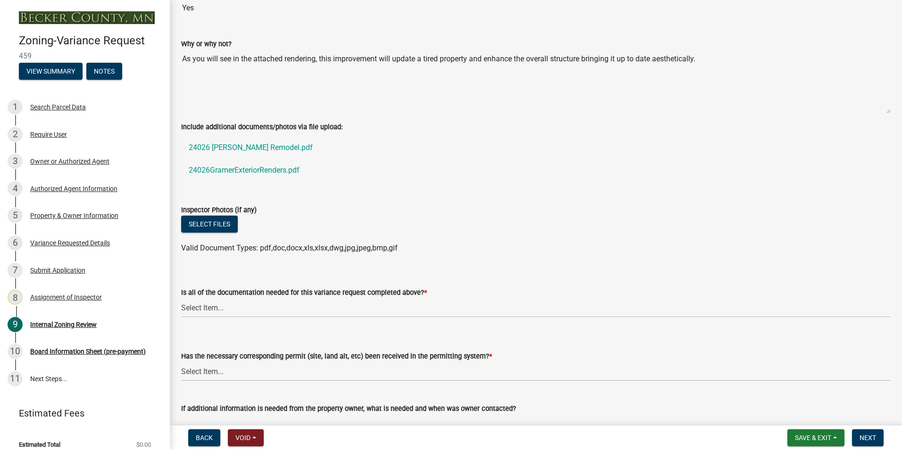
scroll to position [3206, 0]
click at [252, 147] on link "24026 [PERSON_NAME] Remodel.pdf" at bounding box center [535, 146] width 709 height 23
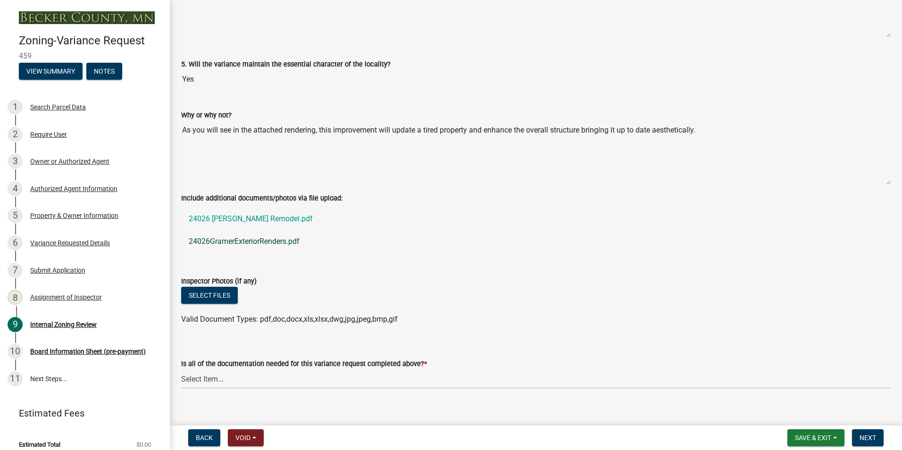
scroll to position [3112, 0]
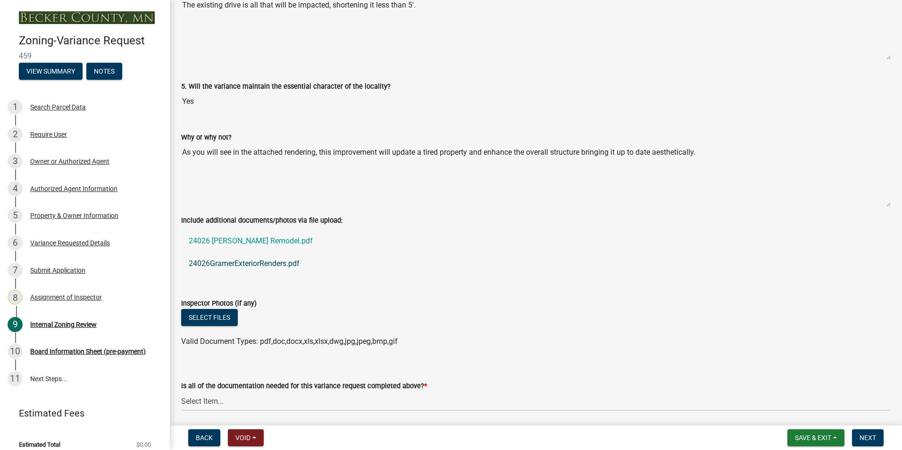
click at [241, 265] on link "24026GramerExteriorRenders.pdf" at bounding box center [535, 263] width 709 height 23
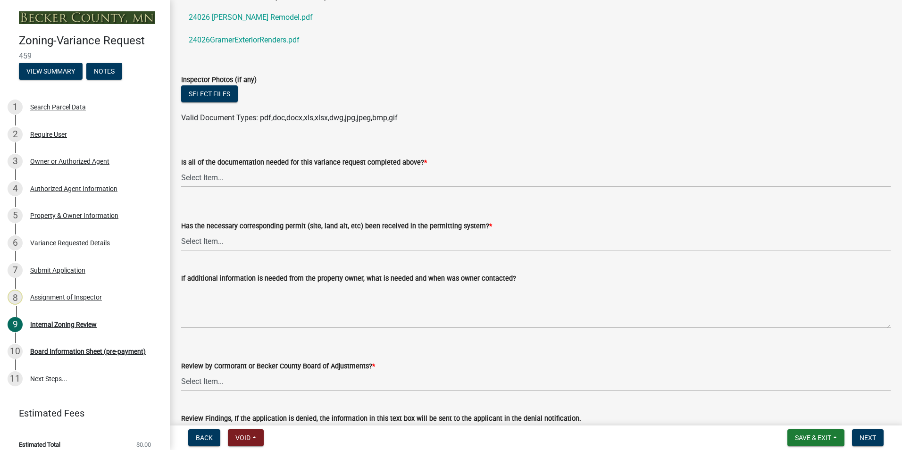
scroll to position [3348, 0]
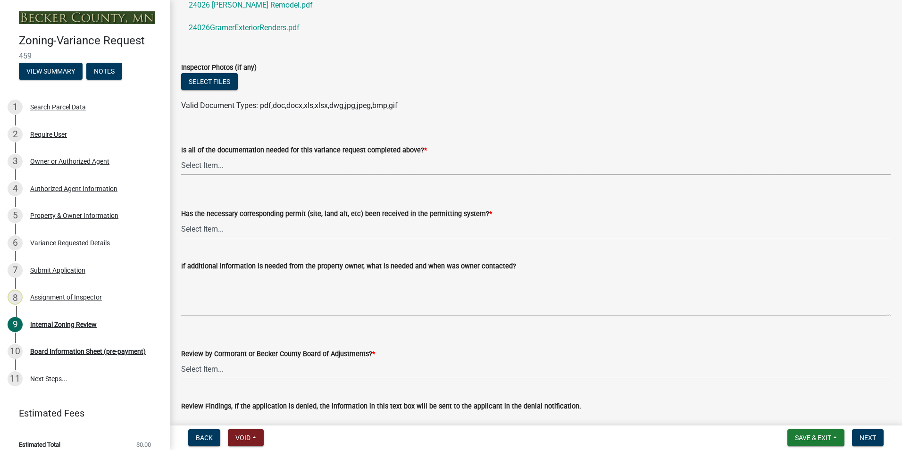
click at [210, 168] on select "Select Item... Yes No" at bounding box center [535, 165] width 709 height 19
click at [181, 156] on select "Select Item... Yes No" at bounding box center [535, 165] width 709 height 19
select select "b8aebb6b-597c-43cf-abfc-7c5f20ed0157"
click at [205, 231] on select "Select Item... Yes No" at bounding box center [535, 228] width 709 height 19
click at [181, 220] on select "Select Item... Yes No" at bounding box center [535, 228] width 709 height 19
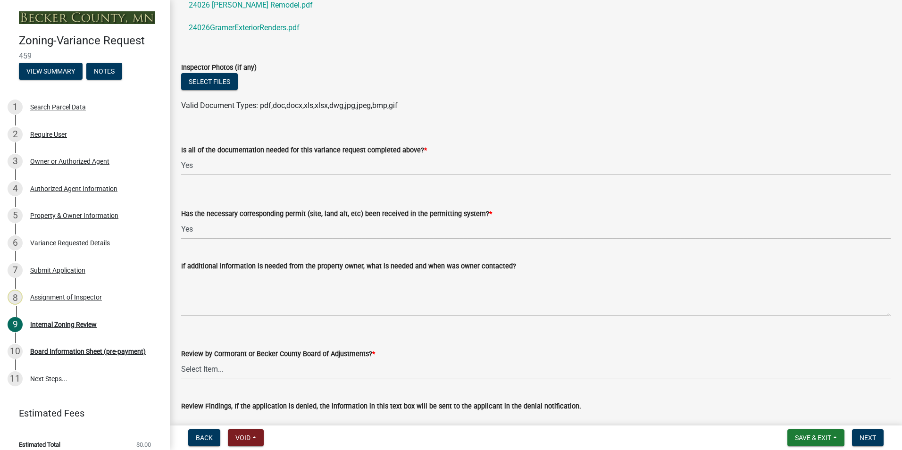
select select "72196157-b4c8-4cec-9ec1-b72dcd6934d7"
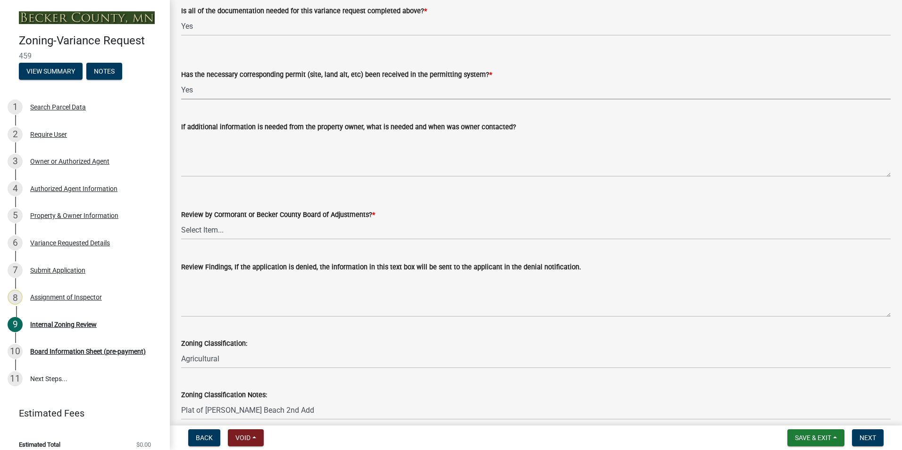
scroll to position [3489, 0]
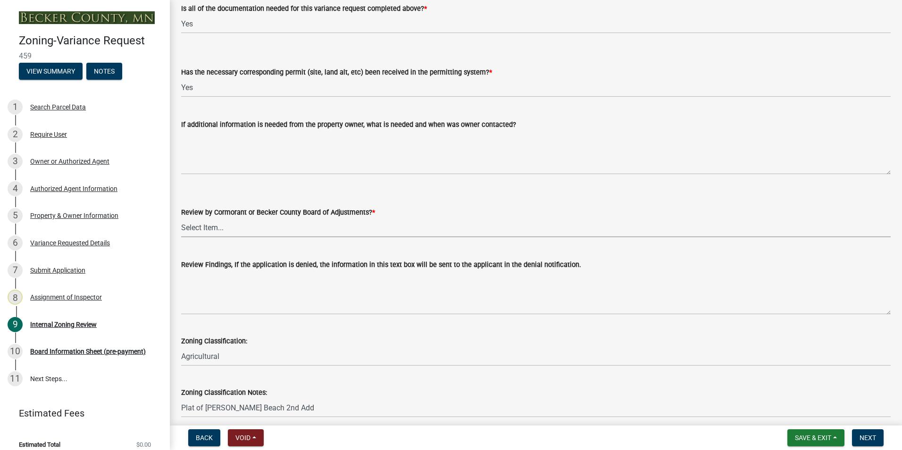
click at [196, 227] on select "Select Item... Becker County Board of Adjustments Cormorant Board of Adjustments" at bounding box center [535, 227] width 709 height 19
click at [181, 218] on select "Select Item... Becker County Board of Adjustments Cormorant Board of Adjustments" at bounding box center [535, 227] width 709 height 19
select select "2f26a2b3-76d0-4d49-8911-af712b8c1733"
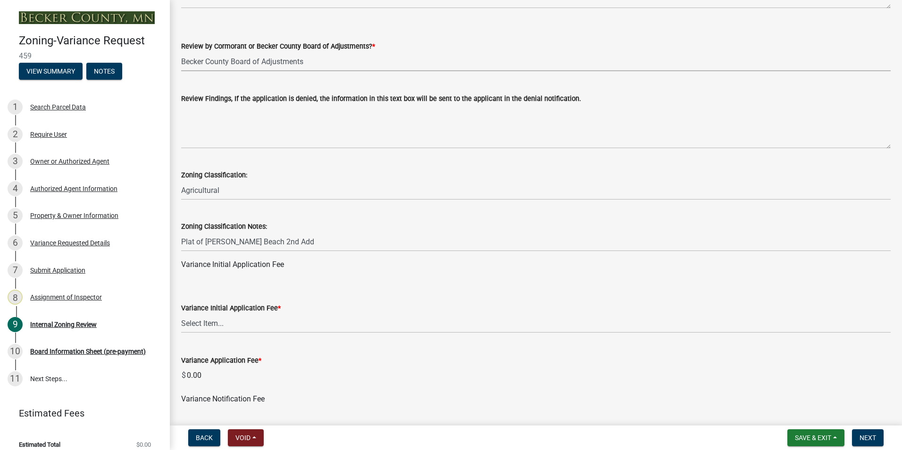
scroll to position [3678, 0]
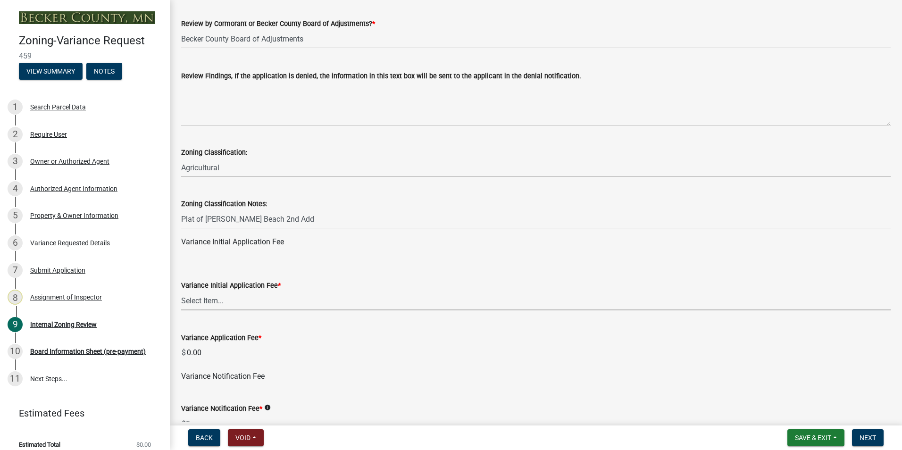
click at [205, 303] on select "Select Item... Agricultural or Residential: $200 Commercial or Industrial: $300" at bounding box center [535, 300] width 709 height 19
click at [181, 291] on select "Select Item... Agricultural or Residential: $200 Commercial or Industrial: $300" at bounding box center [535, 300] width 709 height 19
select select "901a76ad-31ef-422f-92de-172bc495cbc8"
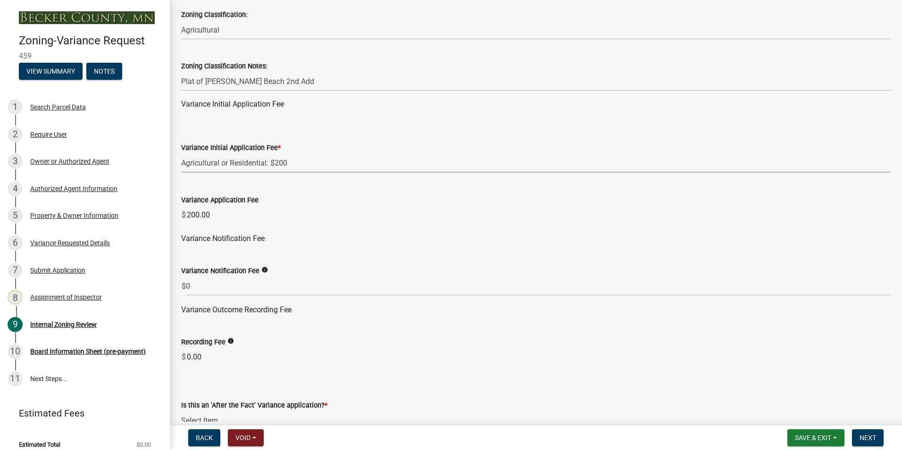
scroll to position [3819, 0]
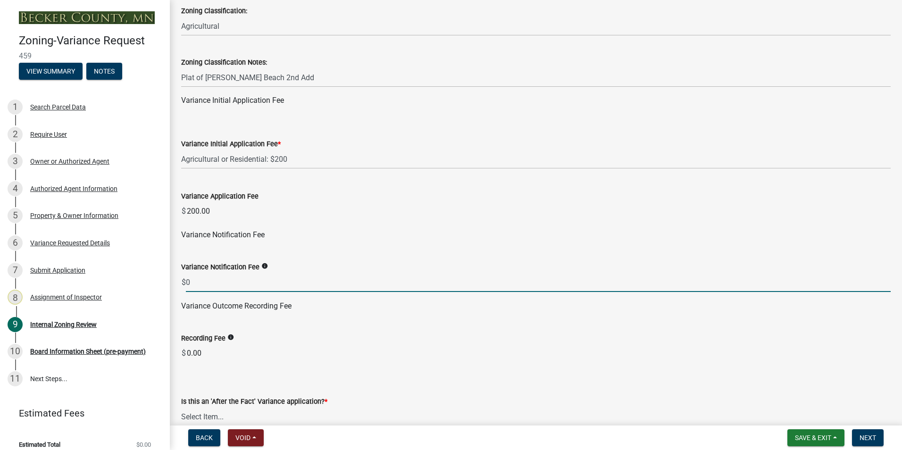
click at [189, 282] on input "0" at bounding box center [538, 282] width 704 height 19
type input "80"
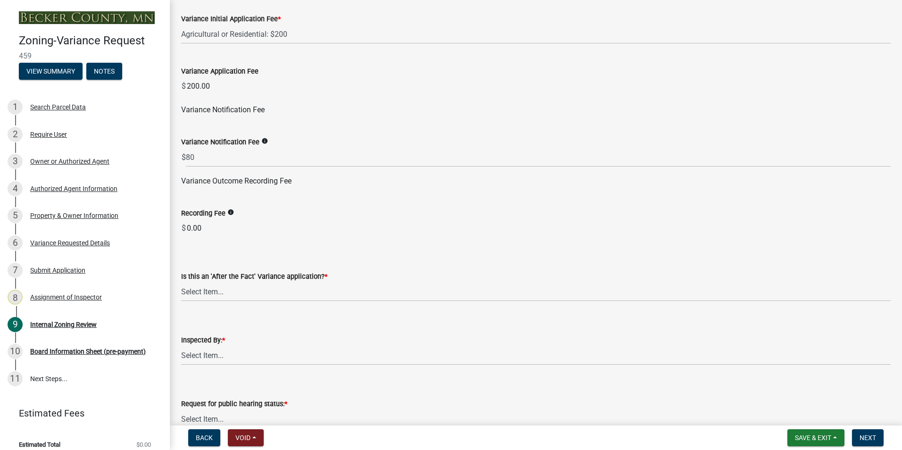
scroll to position [3961, 0]
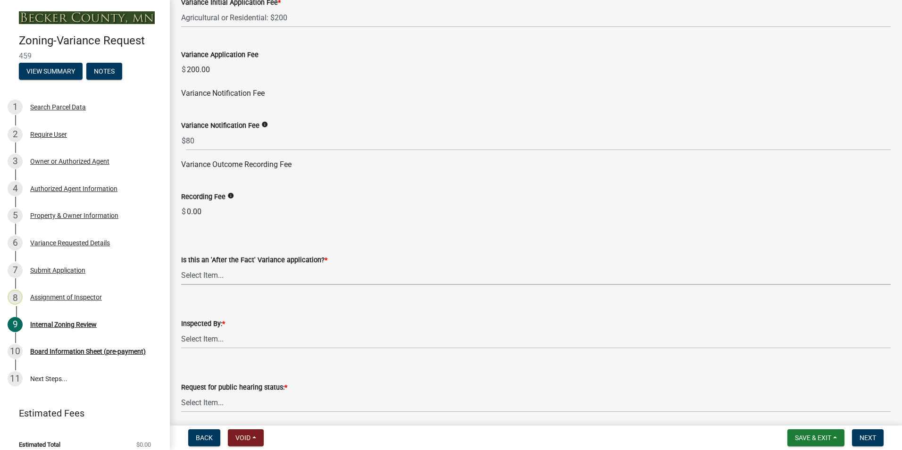
click at [207, 274] on select "Select Item... Yes No" at bounding box center [535, 274] width 709 height 19
click at [181, 266] on select "Select Item... Yes No" at bounding box center [535, 274] width 709 height 19
select select "dde1c2ec-1cb4-4ca2-89d6-22d65f04e2eb"
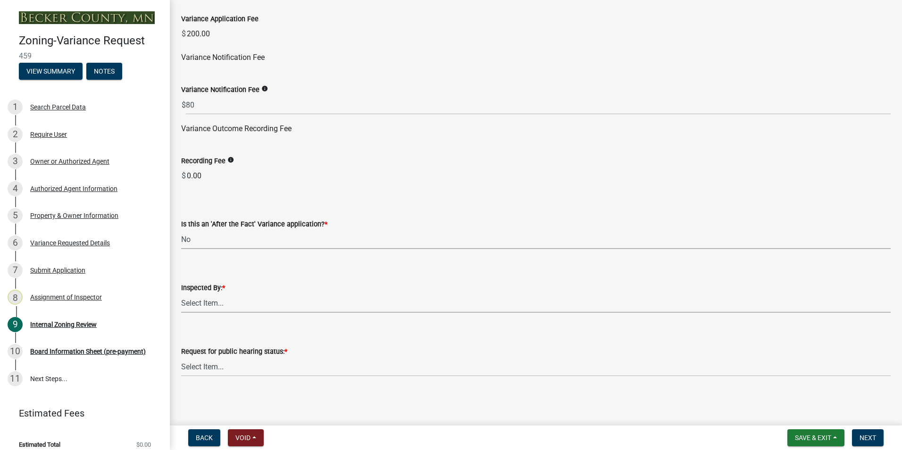
click at [203, 302] on select "Select Item... [PERSON_NAME] [PERSON_NAME] [PERSON_NAME] [PERSON_NAME] [PERSON_…" at bounding box center [535, 302] width 709 height 19
click at [181, 293] on select "Select Item... [PERSON_NAME] [PERSON_NAME] [PERSON_NAME] [PERSON_NAME] [PERSON_…" at bounding box center [535, 302] width 709 height 19
select select "0016247d-12af-40d0-8103-934796a3d230"
click at [202, 362] on select "Select Item... Accepted Denied" at bounding box center [535, 366] width 709 height 19
click at [181, 357] on select "Select Item... Accepted Denied" at bounding box center [535, 366] width 709 height 19
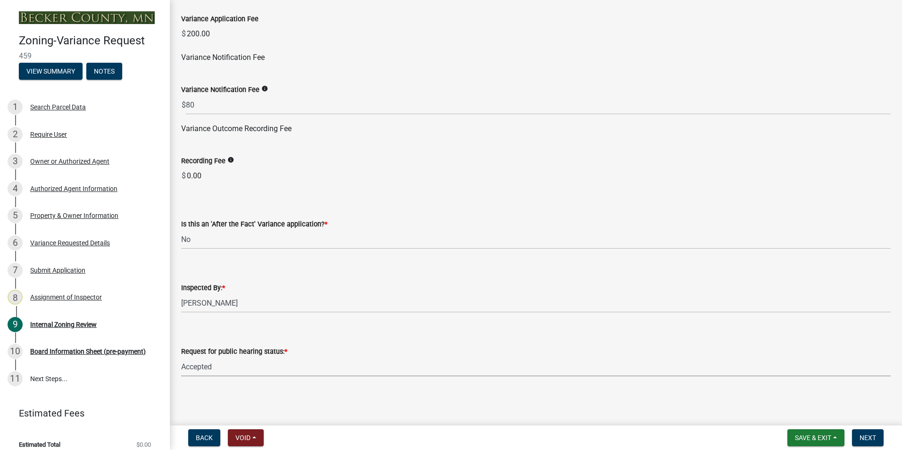
select select "515e955d-540a-4f4d-a84a-4e14a5483136"
click at [868, 438] on span "Next" at bounding box center [867, 438] width 17 height 8
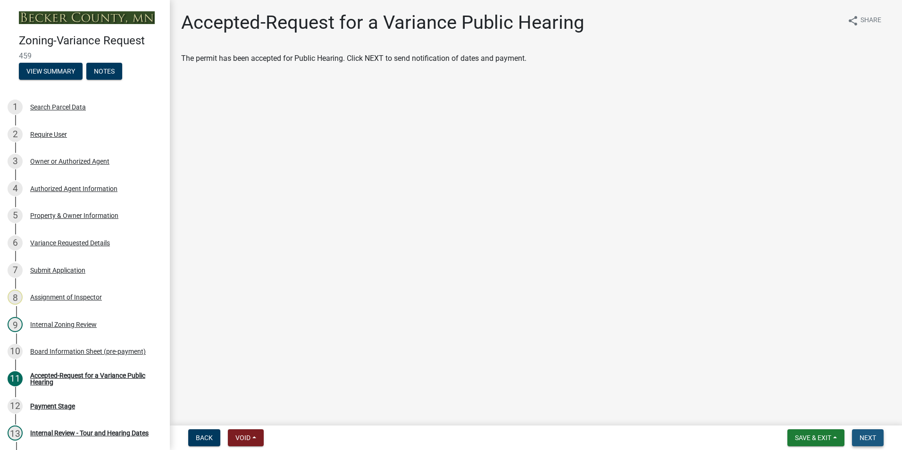
click at [869, 435] on span "Next" at bounding box center [867, 438] width 17 height 8
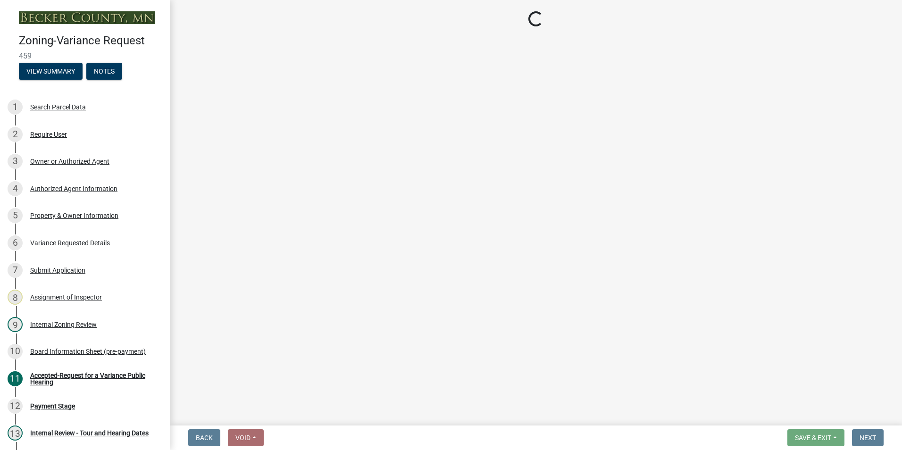
select select "3: 3"
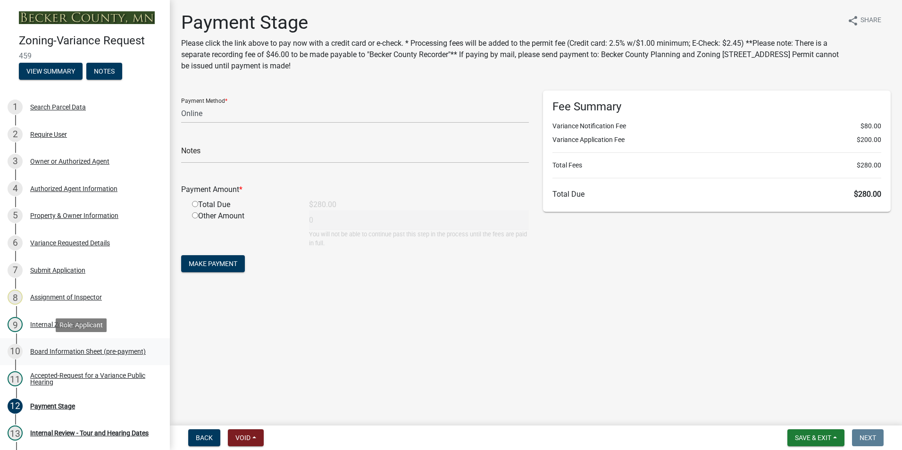
click at [63, 350] on div "Board Information Sheet (pre-payment)" at bounding box center [88, 351] width 116 height 7
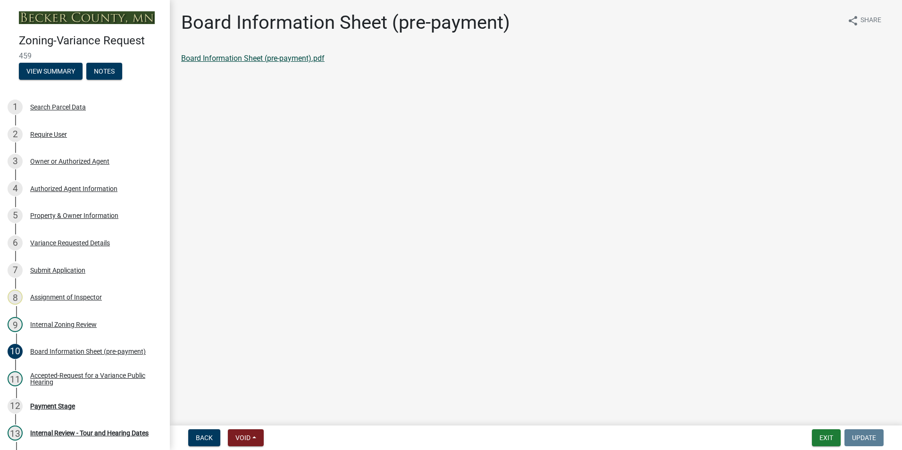
click at [243, 57] on link "Board Information Sheet (pre-payment).pdf" at bounding box center [252, 58] width 143 height 9
click at [72, 238] on div "6 Variance Requested Details" at bounding box center [81, 242] width 147 height 15
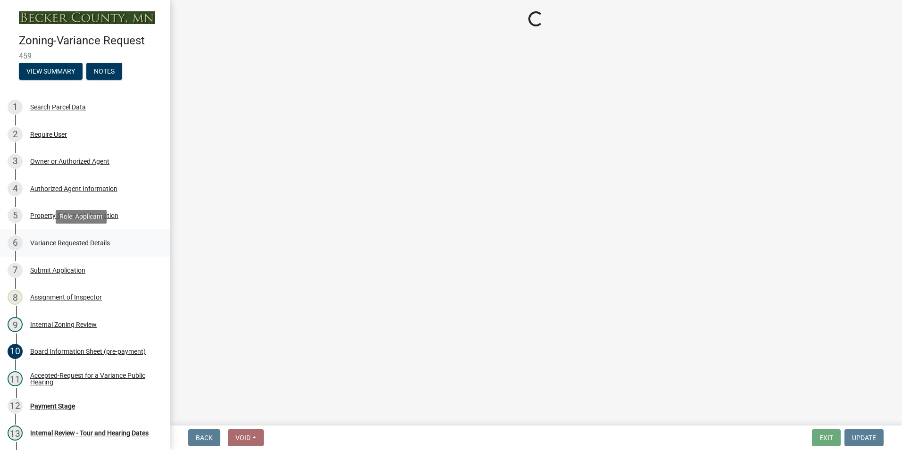
select select "edc6b78d-c029-41a6-a436-e6f76b5f0855"
select select "15bf2cec-1ca8-47a3-85db-999609351cbd"
select select "fa582be9-2d62-4523-84bf-021228ae85a0"
select select "bb2b5e43-03c1-4874-9abf-a65f400af928"
select select "8ea3e6c3-8fed-4904-aa20-2f643744aa0c"
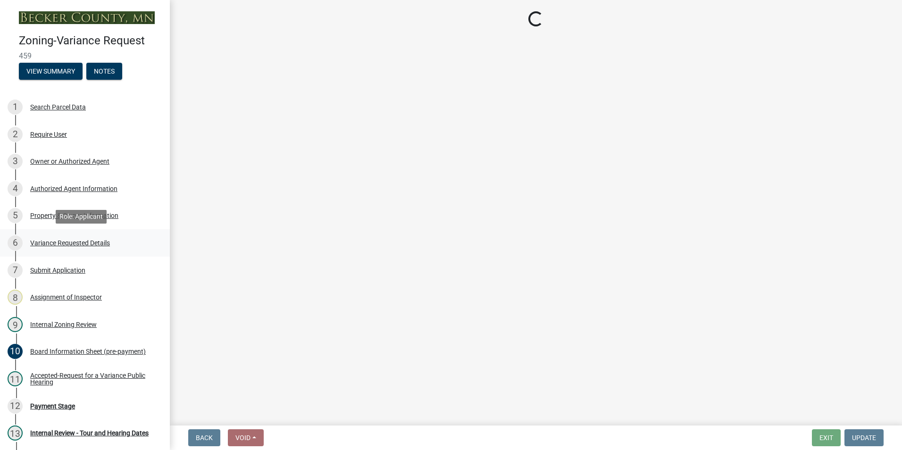
select select "860afd09-da87-482b-bca4-413f5cf53582"
select select "7ceadfd0-f0c9-4b9c-a53d-dc82f9dbdebf"
select select "1aa51e34-4f0a-4095-a3f3-287665056048"
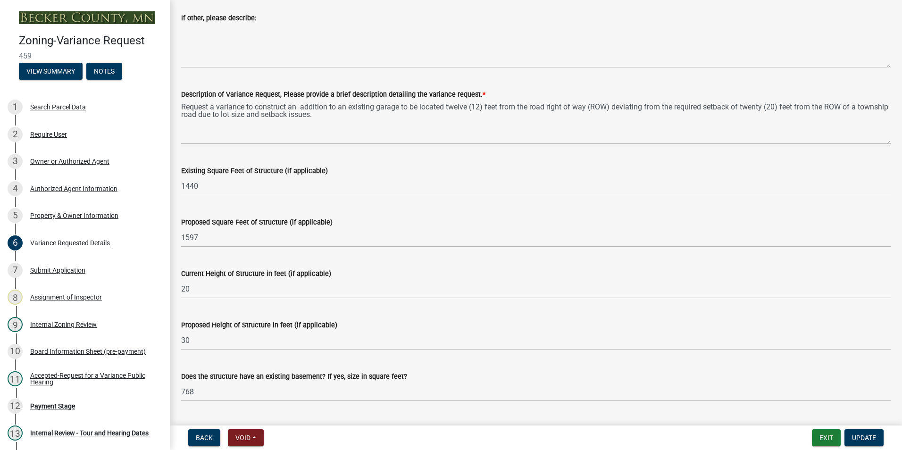
scroll to position [707, 0]
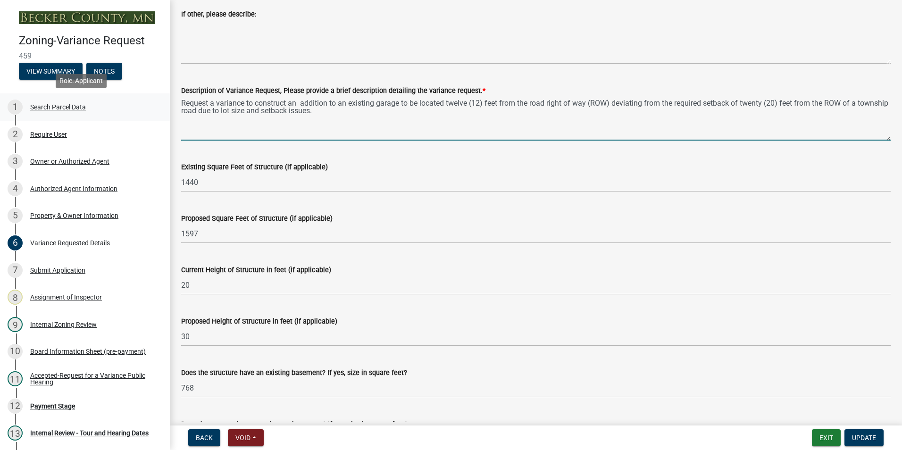
drag, startPoint x: 356, startPoint y: 110, endPoint x: 161, endPoint y: 102, distance: 195.4
click at [161, 102] on div "Zoning-Variance Request 459 View Summary Notes 1 Search Parcel Data 2 Require U…" at bounding box center [451, 225] width 902 height 450
